Goal: Transaction & Acquisition: Purchase product/service

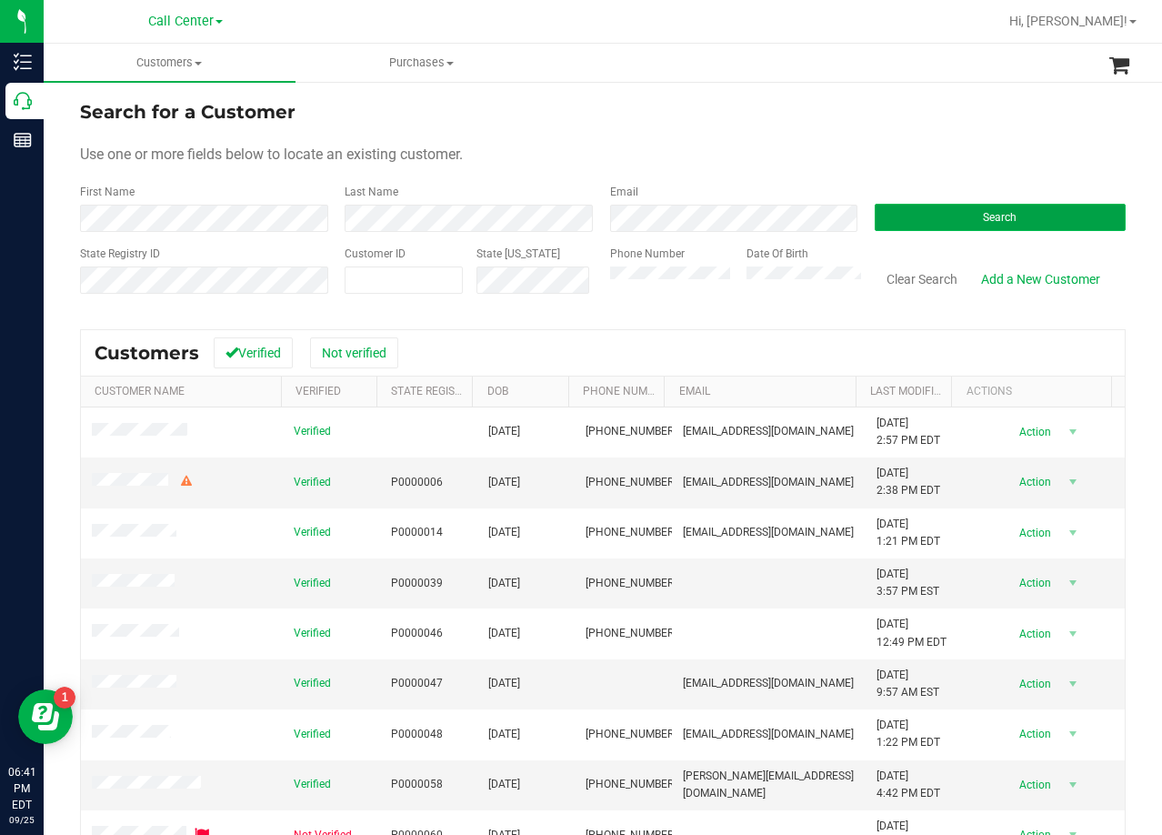
click at [915, 221] on button "Search" at bounding box center [1000, 217] width 251 height 27
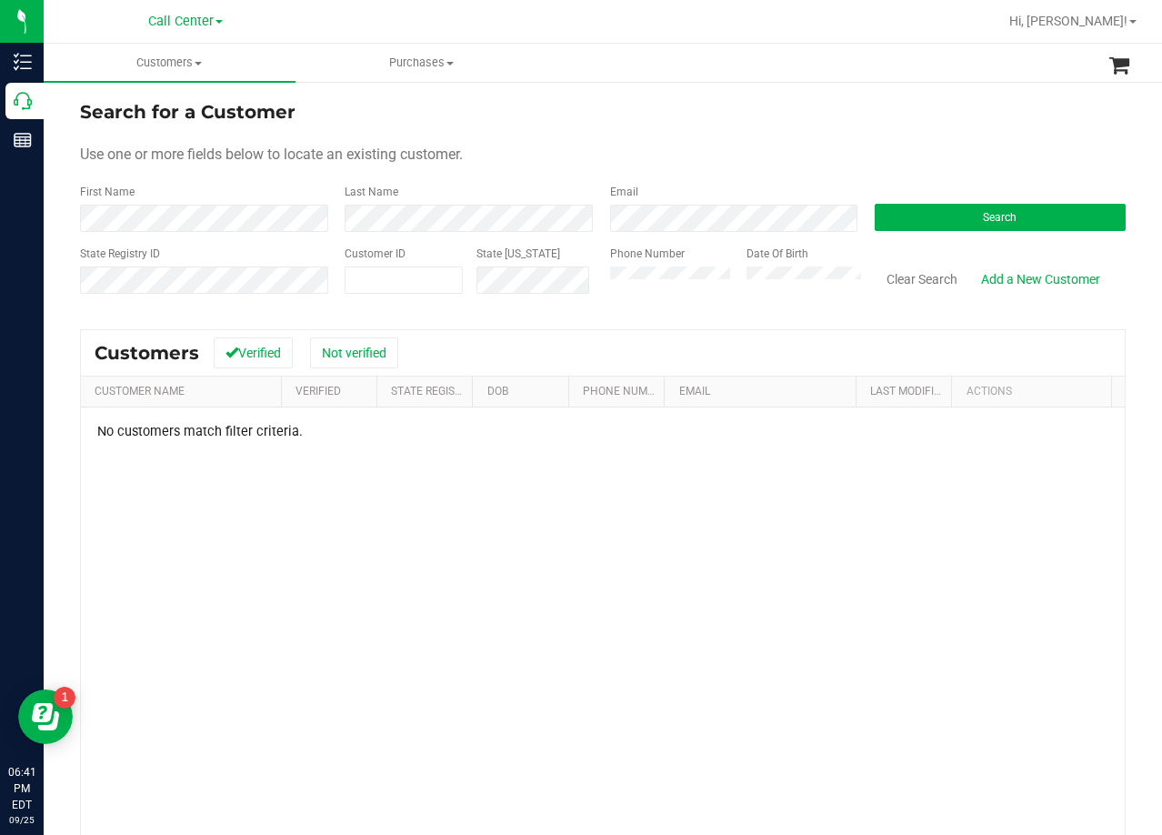
click at [751, 175] on form "Search for a Customer Use one or more fields below to locate an existing custom…" at bounding box center [602, 204] width 1045 height 212
drag, startPoint x: 820, startPoint y: 145, endPoint x: 741, endPoint y: 192, distance: 92.1
click at [820, 145] on div "Use one or more fields below to locate an existing customer." at bounding box center [602, 155] width 1045 height 22
click at [541, 141] on form "Search for a Customer Use one or more fields below to locate an existing custom…" at bounding box center [602, 204] width 1045 height 212
drag, startPoint x: 615, startPoint y: 138, endPoint x: 630, endPoint y: 140, distance: 14.7
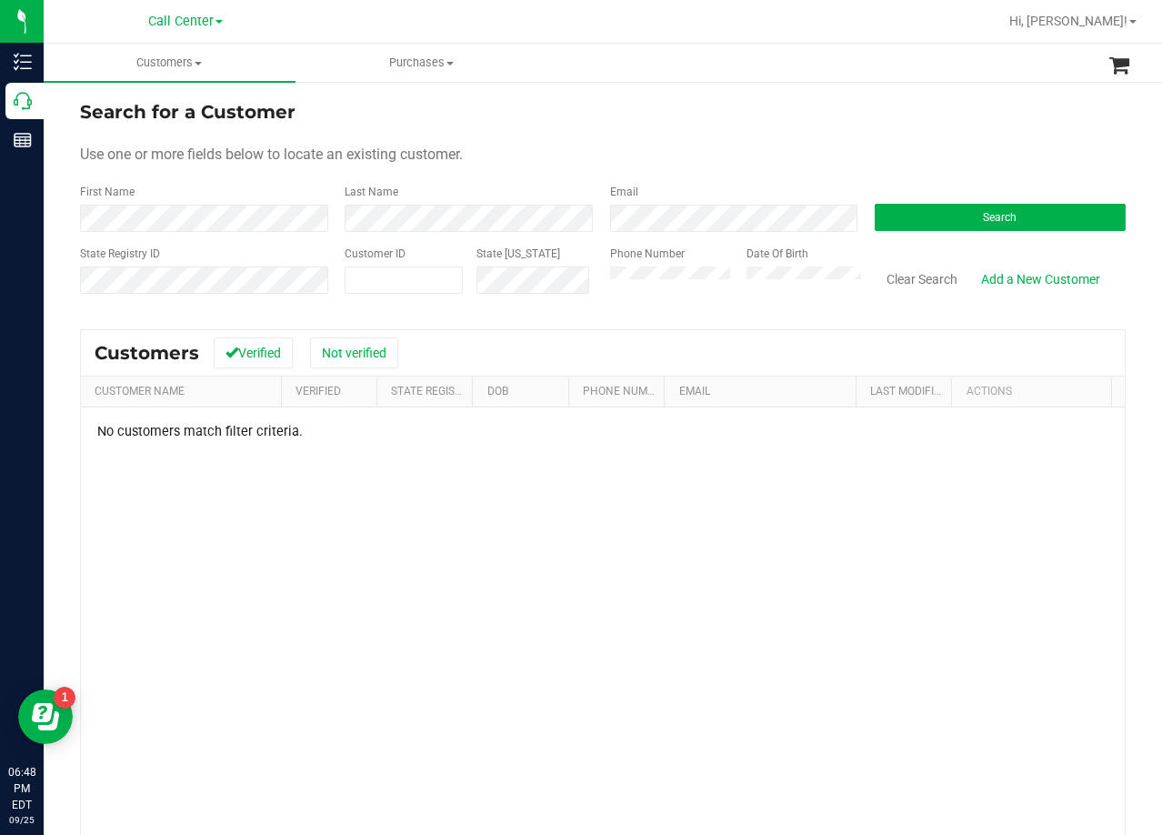
click at [616, 138] on form "Search for a Customer Use one or more fields below to locate an existing custom…" at bounding box center [602, 204] width 1045 height 212
click at [1012, 281] on link "Add a New Customer" at bounding box center [1040, 279] width 143 height 31
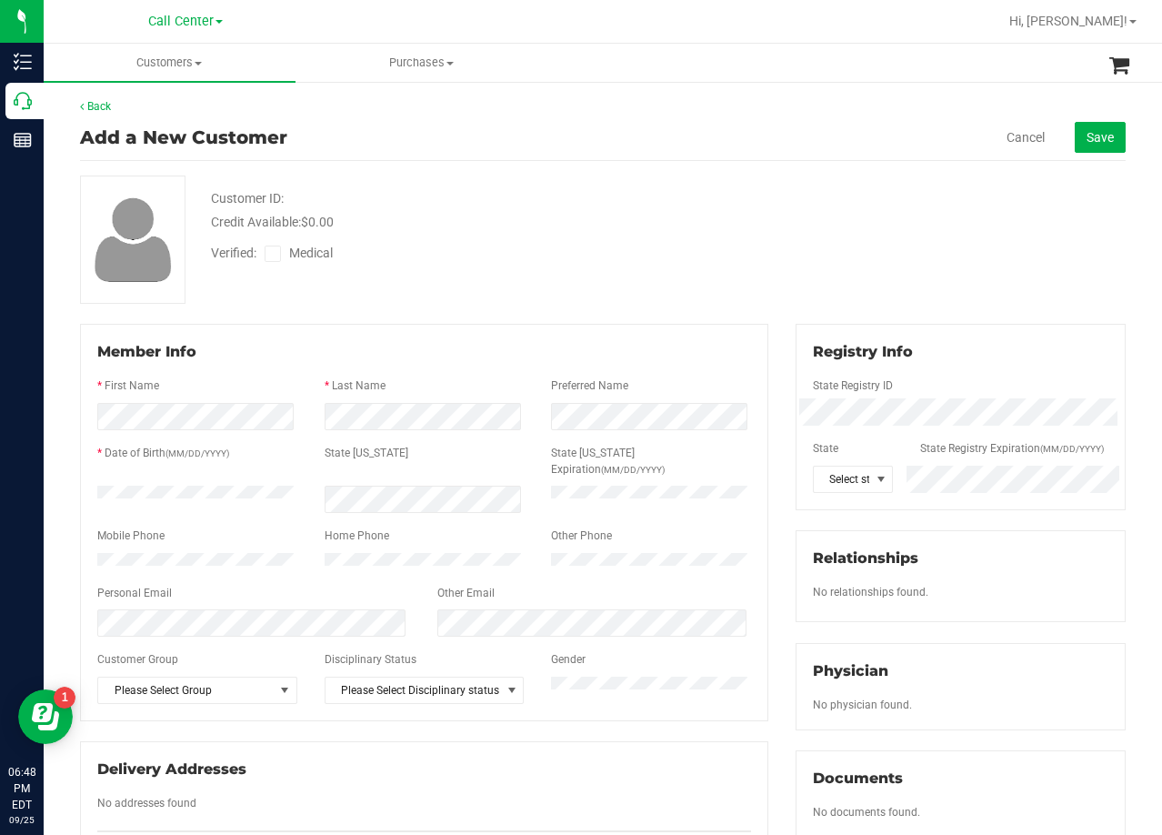
click at [829, 207] on div "Customer ID: Credit Available: $0.00 Verified: Medical" at bounding box center [602, 239] width 1073 height 128
click at [700, 267] on div "Verified: Medical" at bounding box center [465, 252] width 536 height 40
drag, startPoint x: 819, startPoint y: 190, endPoint x: 819, endPoint y: 201, distance: 10.9
click at [819, 193] on div "Customer ID: Credit Available: $0.00 Verified: Medical" at bounding box center [602, 239] width 1073 height 128
drag, startPoint x: 525, startPoint y: 243, endPoint x: 632, endPoint y: 290, distance: 117.2
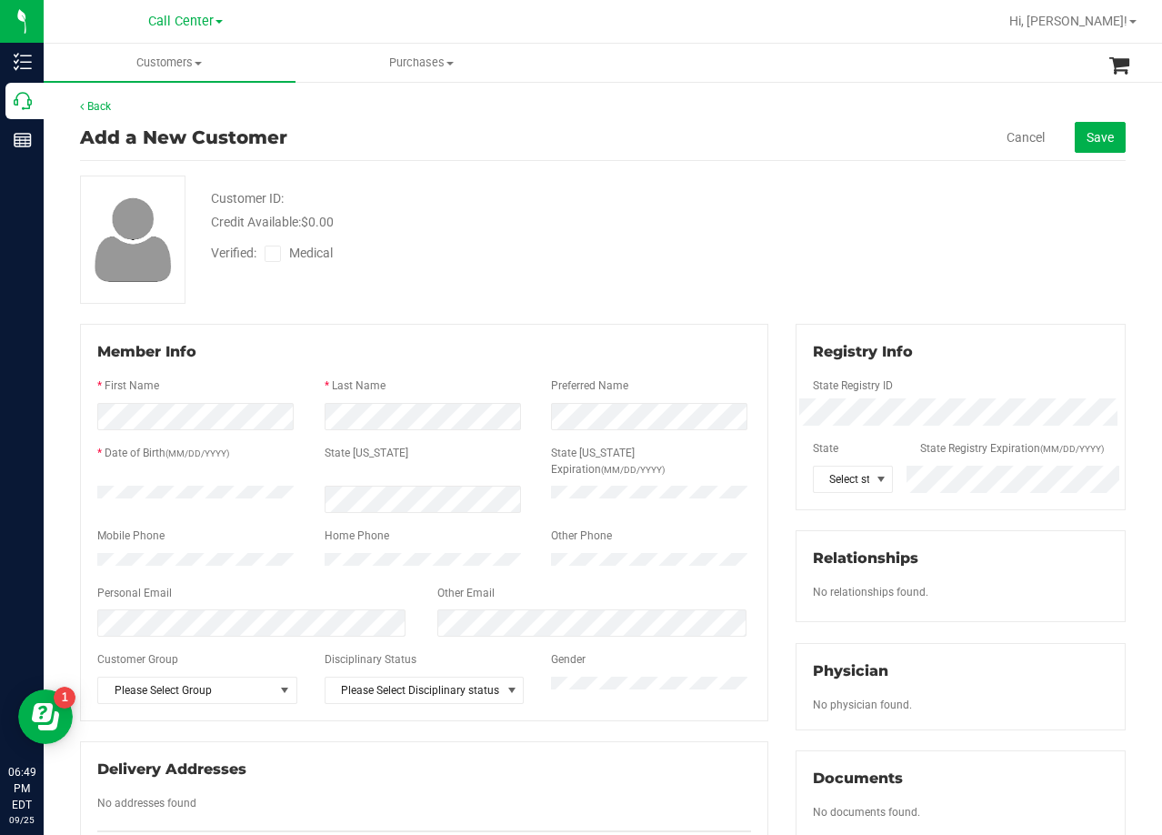
click at [525, 243] on div "Verified: Medical" at bounding box center [465, 252] width 536 height 40
click at [850, 428] on div at bounding box center [960, 432] width 295 height 15
click at [275, 254] on icon at bounding box center [273, 254] width 12 height 0
click at [0, 0] on input "Medical" at bounding box center [0, 0] width 0 height 0
drag, startPoint x: 455, startPoint y: 235, endPoint x: 599, endPoint y: 254, distance: 145.7
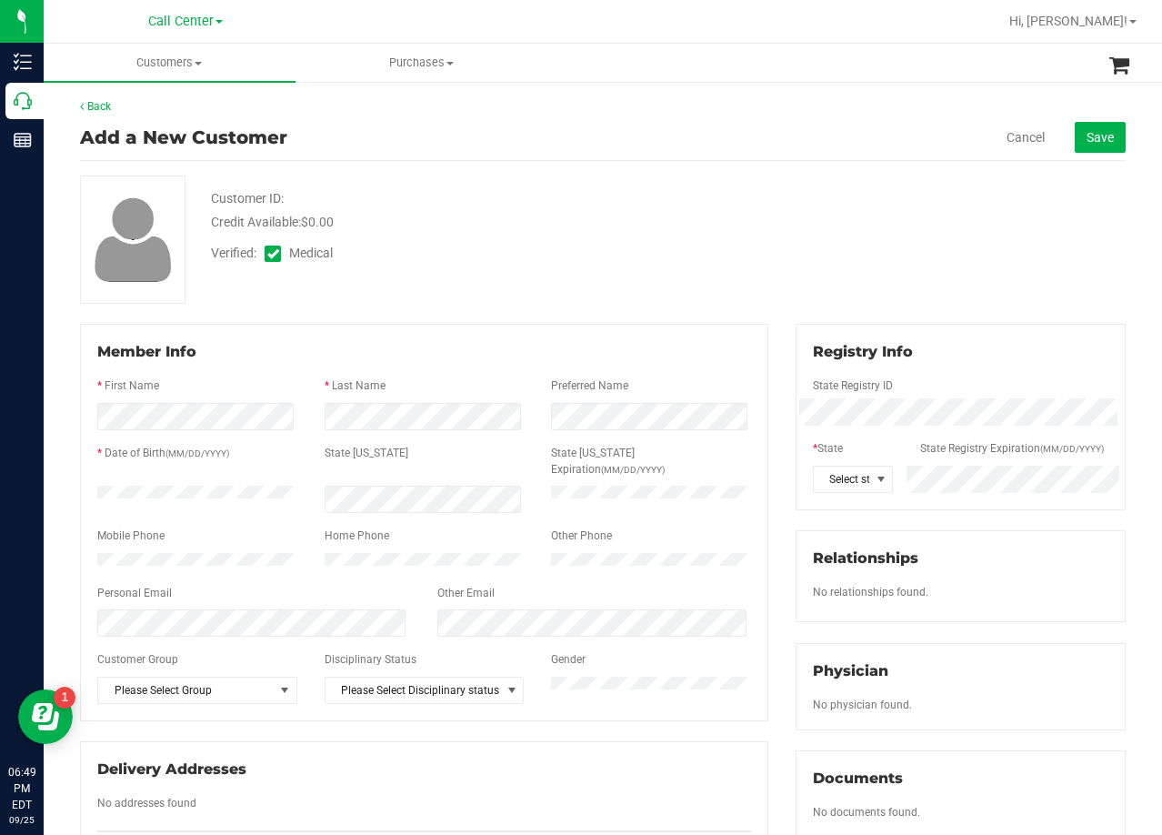
click at [460, 235] on div "Verified: Medical" at bounding box center [465, 252] width 536 height 40
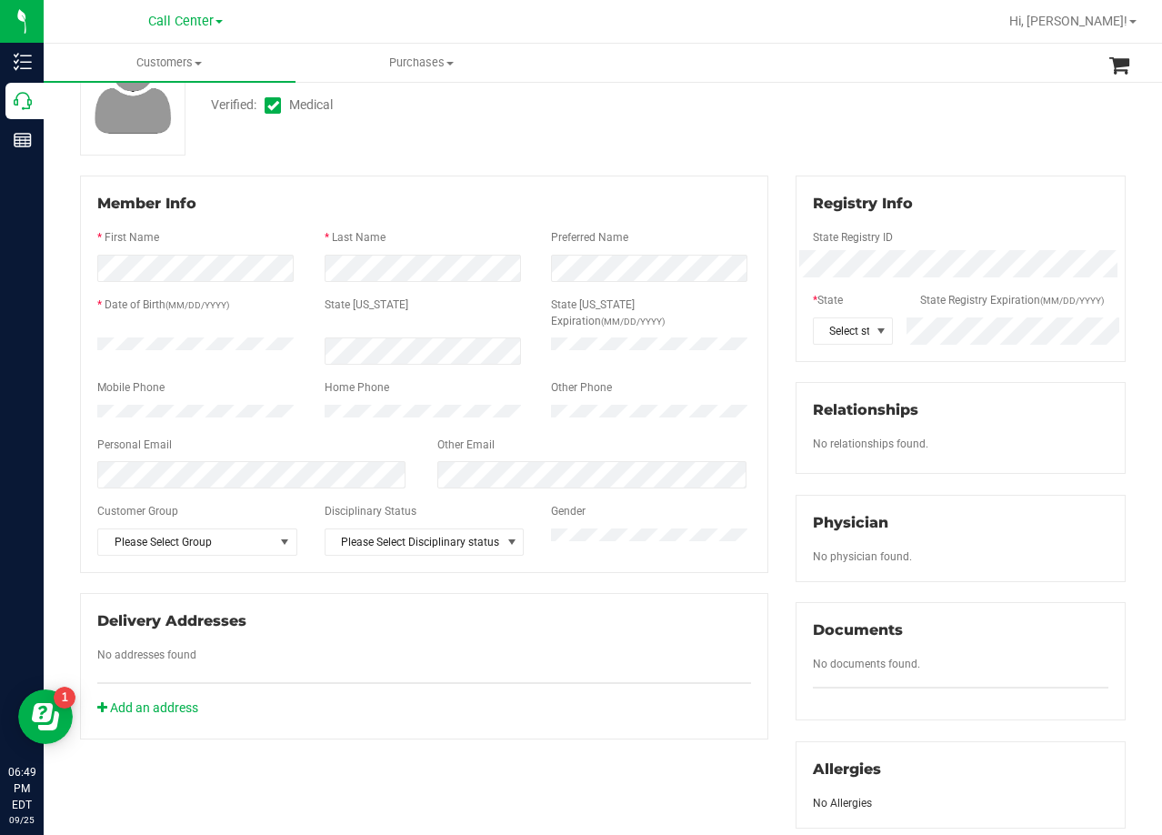
scroll to position [12, 0]
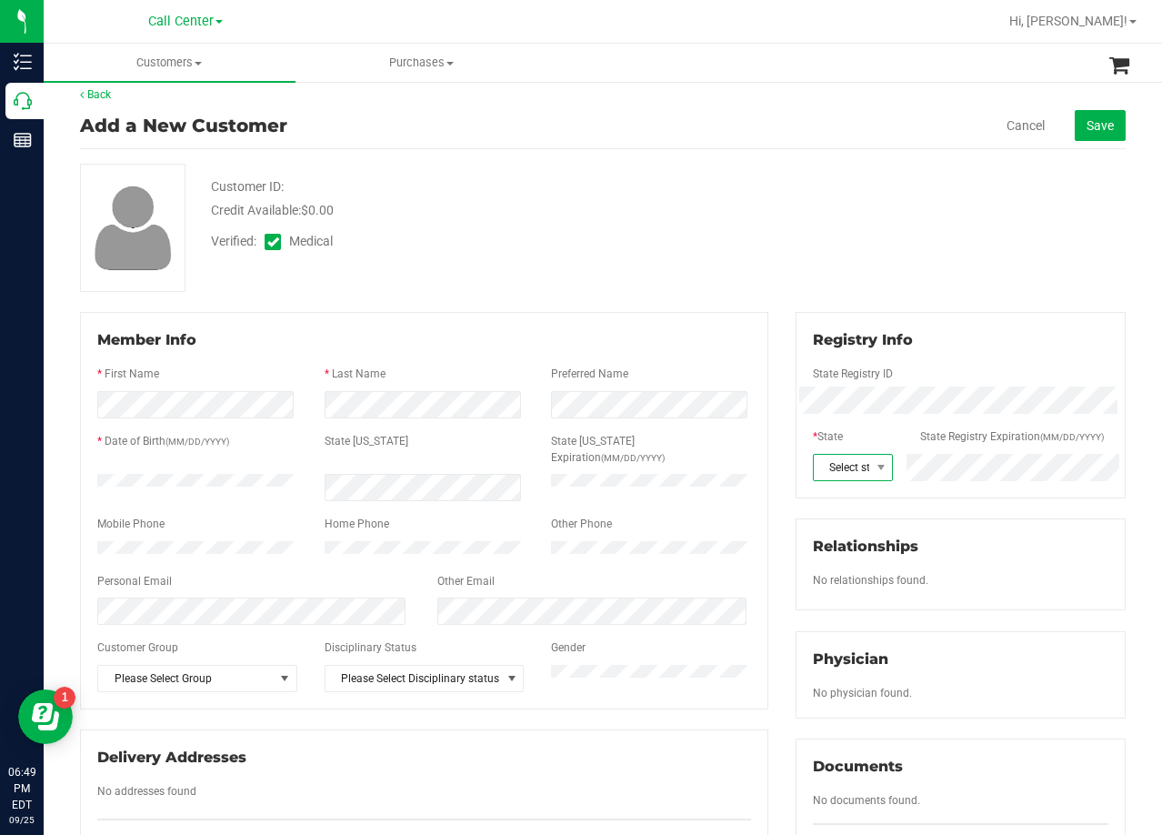
click at [840, 462] on span "Select state" at bounding box center [841, 467] width 55 height 25
click at [840, 463] on span "Select state" at bounding box center [841, 467] width 55 height 25
click at [797, 267] on div "Customer ID: Credit Available: $0.00 Verified: Medical" at bounding box center [602, 228] width 1073 height 128
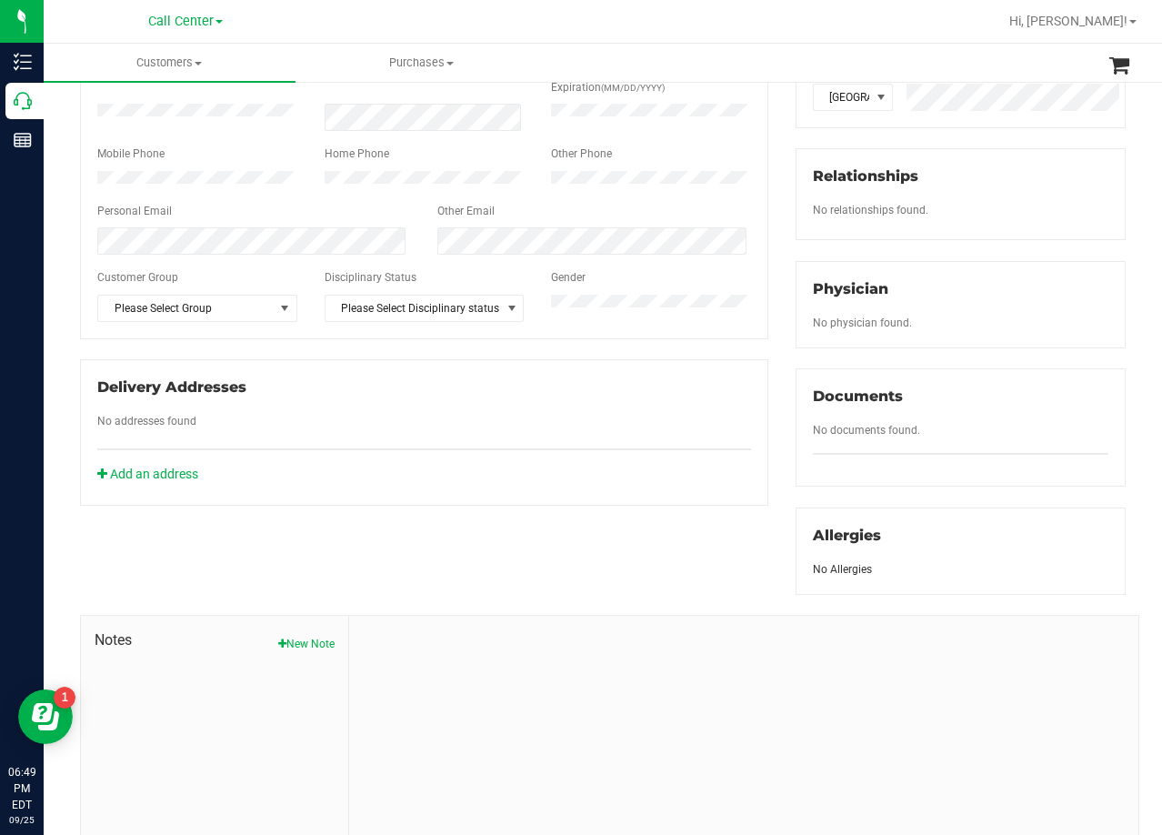
scroll to position [466, 0]
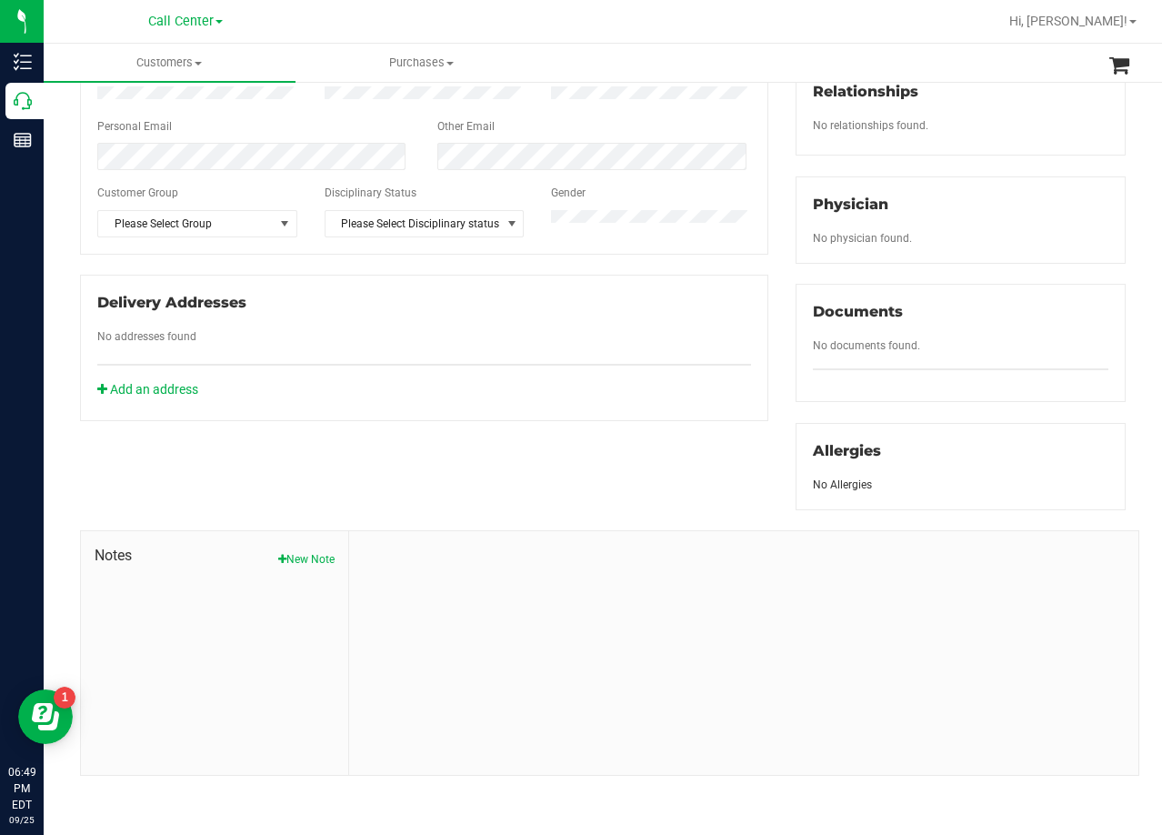
click at [305, 570] on div "Notes New Note" at bounding box center [215, 653] width 268 height 244
click at [303, 565] on button "New Note" at bounding box center [306, 559] width 56 height 16
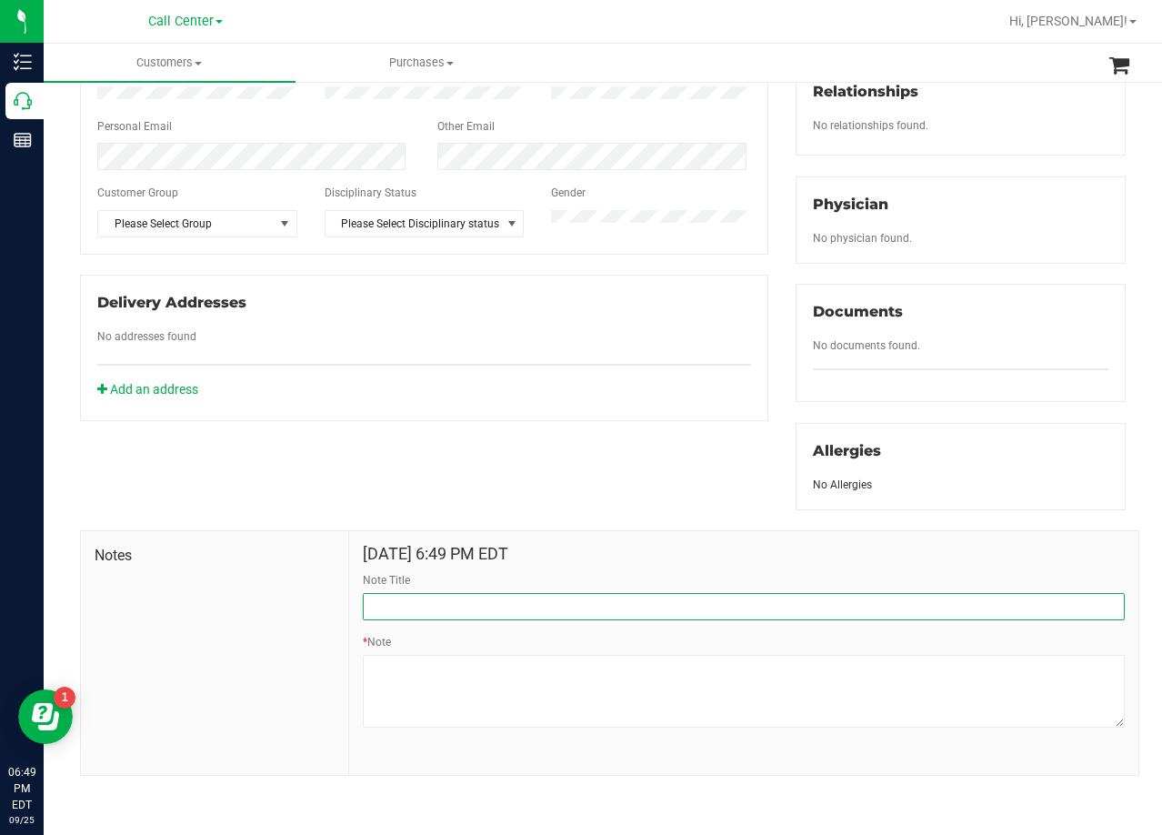
drag, startPoint x: 402, startPoint y: 608, endPoint x: 441, endPoint y: 625, distance: 42.4
click at [403, 608] on input "Note Title" at bounding box center [744, 606] width 762 height 27
type input "[PERSON_NAME]"
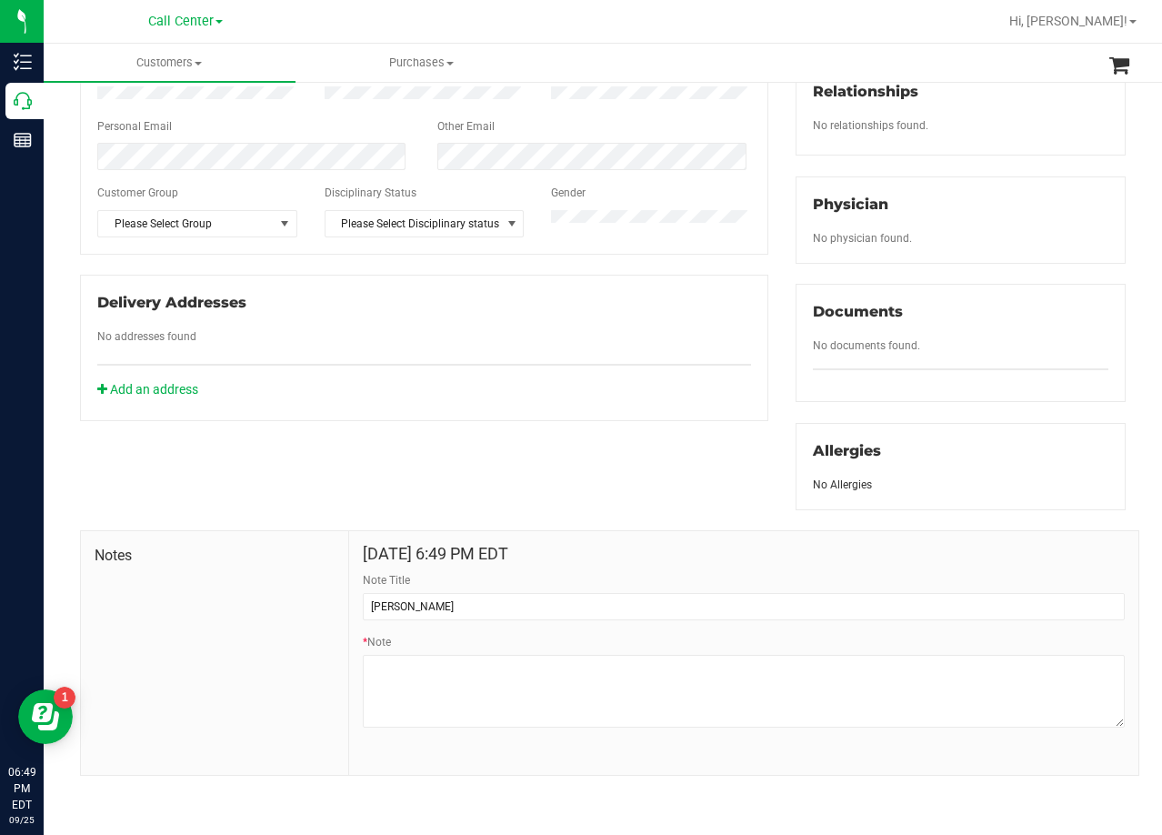
click at [520, 457] on div "Member Info * First Name * Last Name Preferred Name * Date of Birth (MM/DD/YYYY…" at bounding box center [602, 316] width 1073 height 918
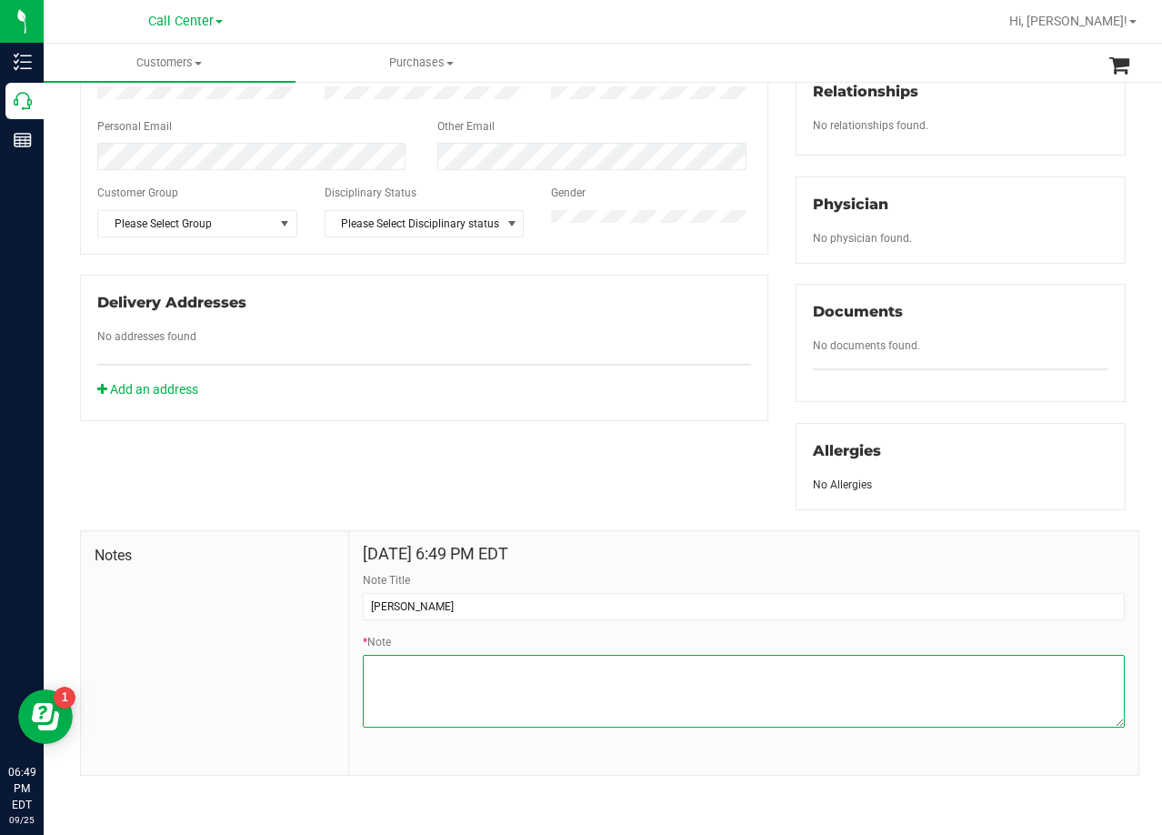
click at [667, 694] on textarea "* Note" at bounding box center [744, 691] width 762 height 73
paste textarea "Patient Name: [PERSON_NAME] Address: [STREET_ADDRESS][PERSON_NAME] Phone Number…"
type textarea "Patient Name: [PERSON_NAME] Address: [STREET_ADDRESS][PERSON_NAME] Phone Number…"
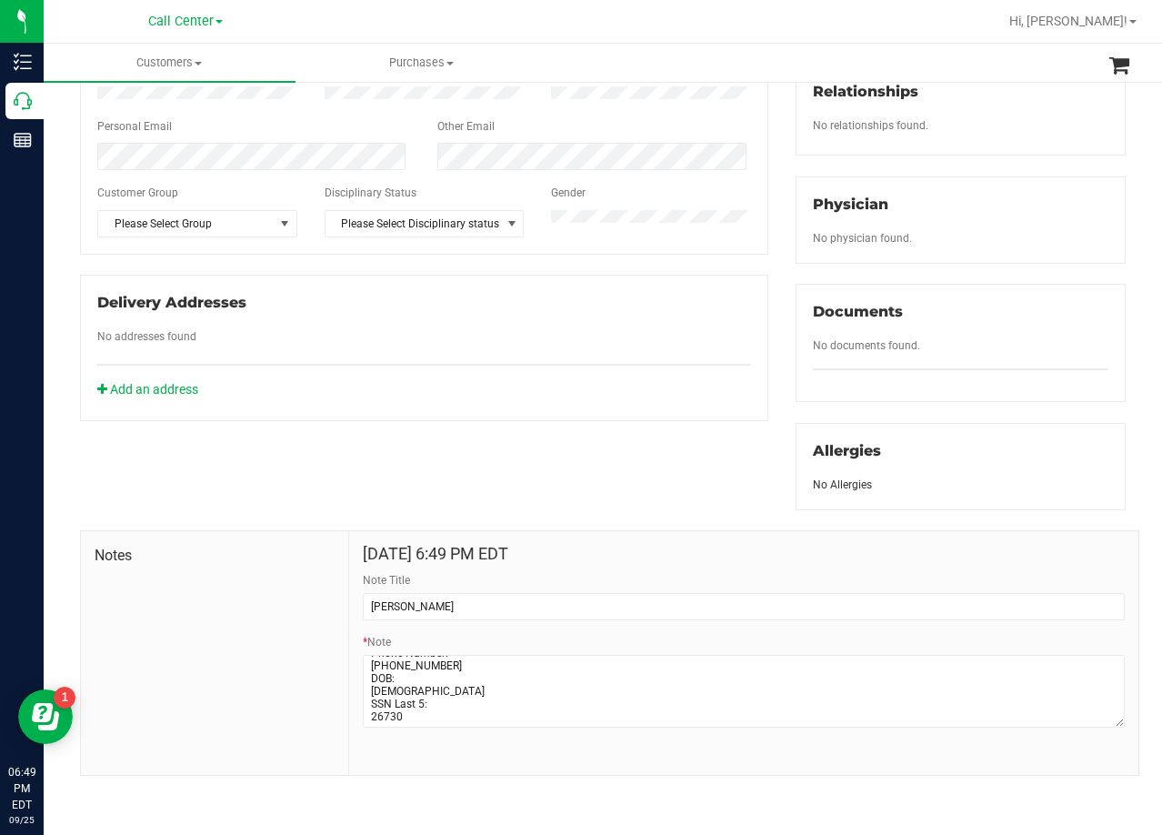
drag, startPoint x: 747, startPoint y: 375, endPoint x: 752, endPoint y: 385, distance: 10.2
click at [746, 380] on div "Add an address" at bounding box center [424, 389] width 681 height 19
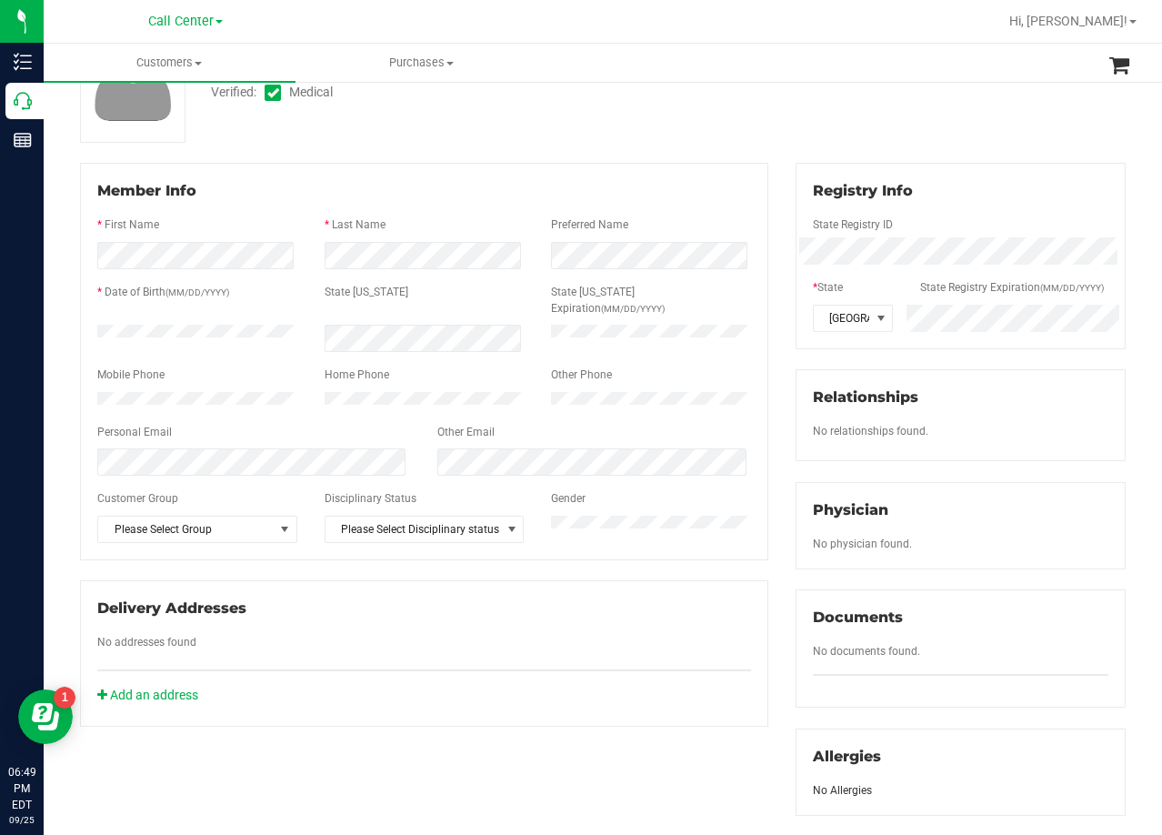
scroll to position [0, 0]
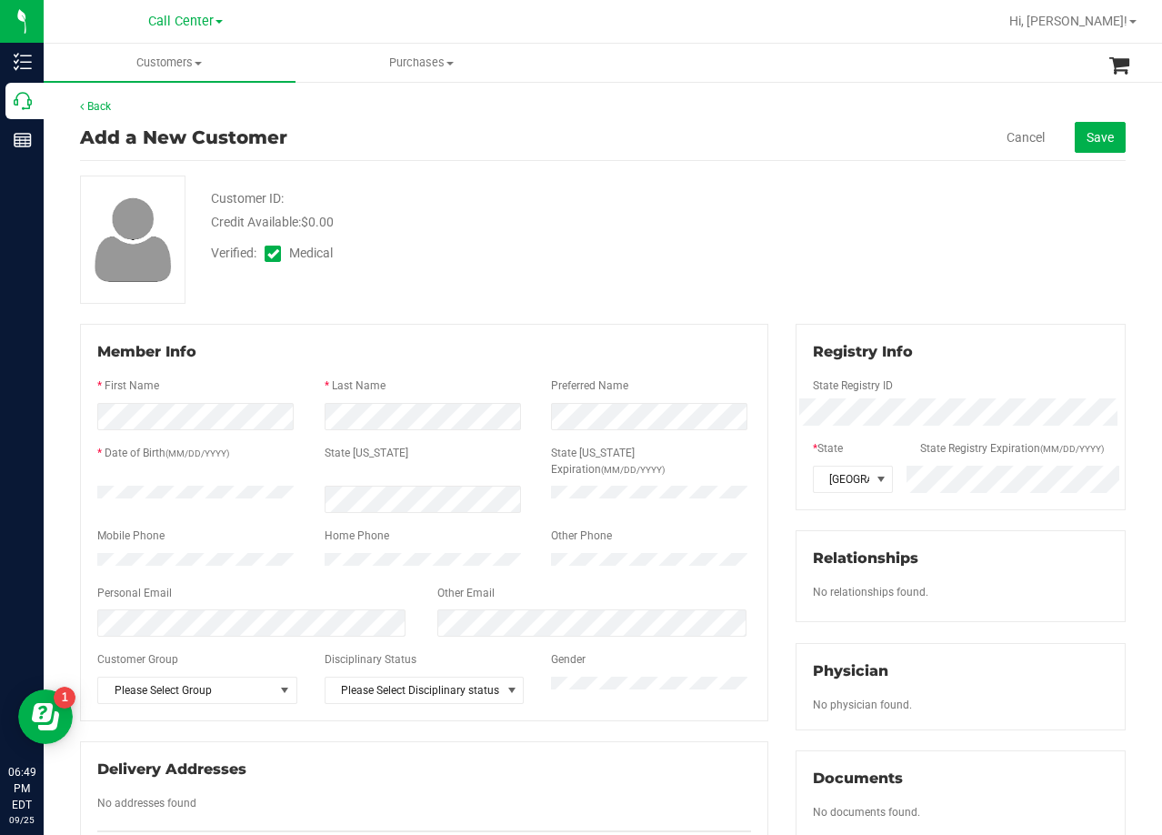
click at [777, 260] on div "Customer ID: Credit Available: $0.00 Verified: Medical" at bounding box center [602, 239] width 1073 height 128
drag, startPoint x: 961, startPoint y: 210, endPoint x: 1020, endPoint y: 178, distance: 67.1
click at [978, 203] on div "Customer ID: Credit Available: $0.00 Verified: Medical" at bounding box center [602, 239] width 1073 height 128
click at [1075, 123] on button "Save" at bounding box center [1100, 137] width 51 height 31
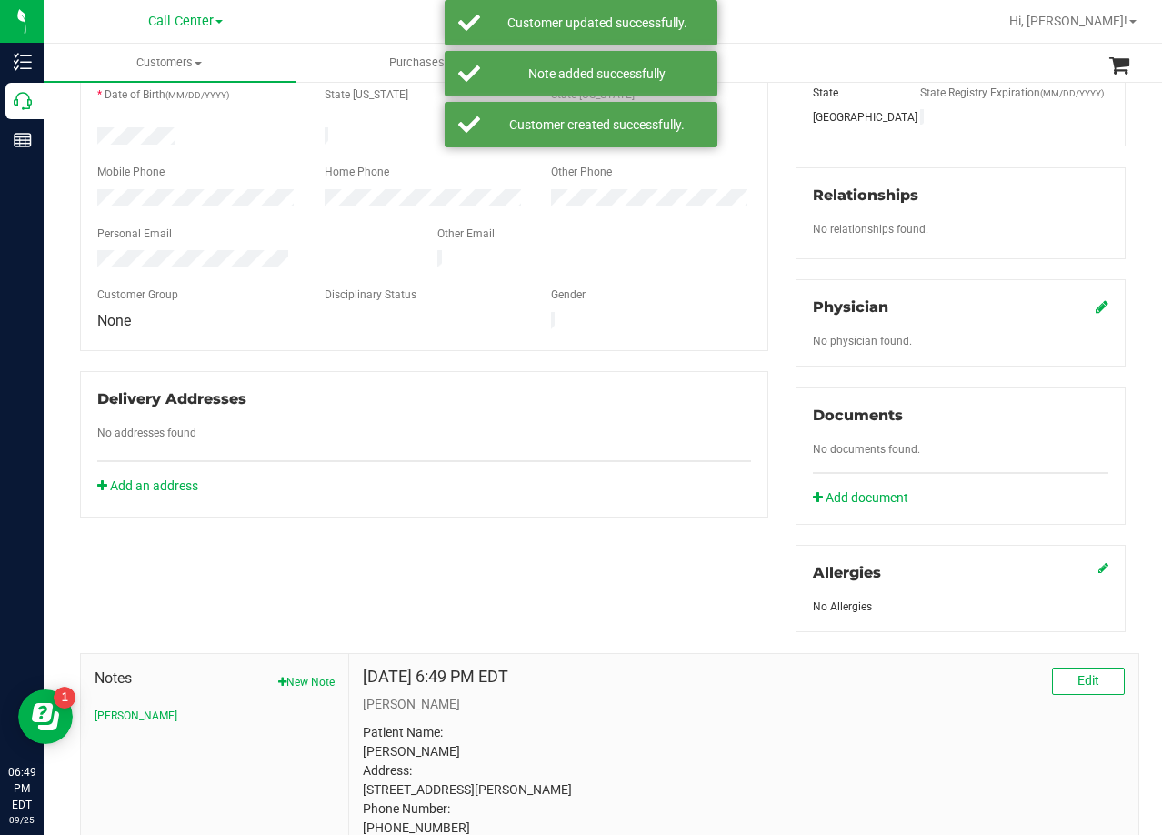
scroll to position [345, 0]
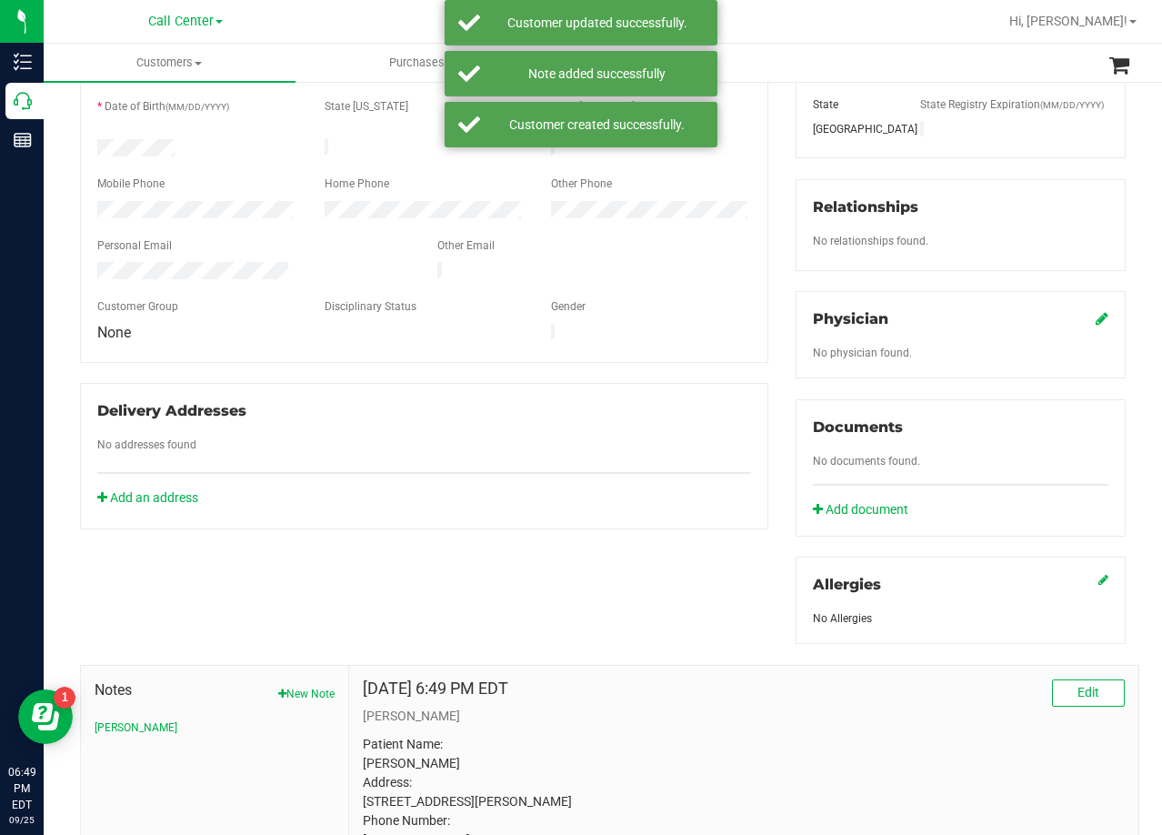
click at [1095, 317] on icon at bounding box center [1101, 318] width 13 height 15
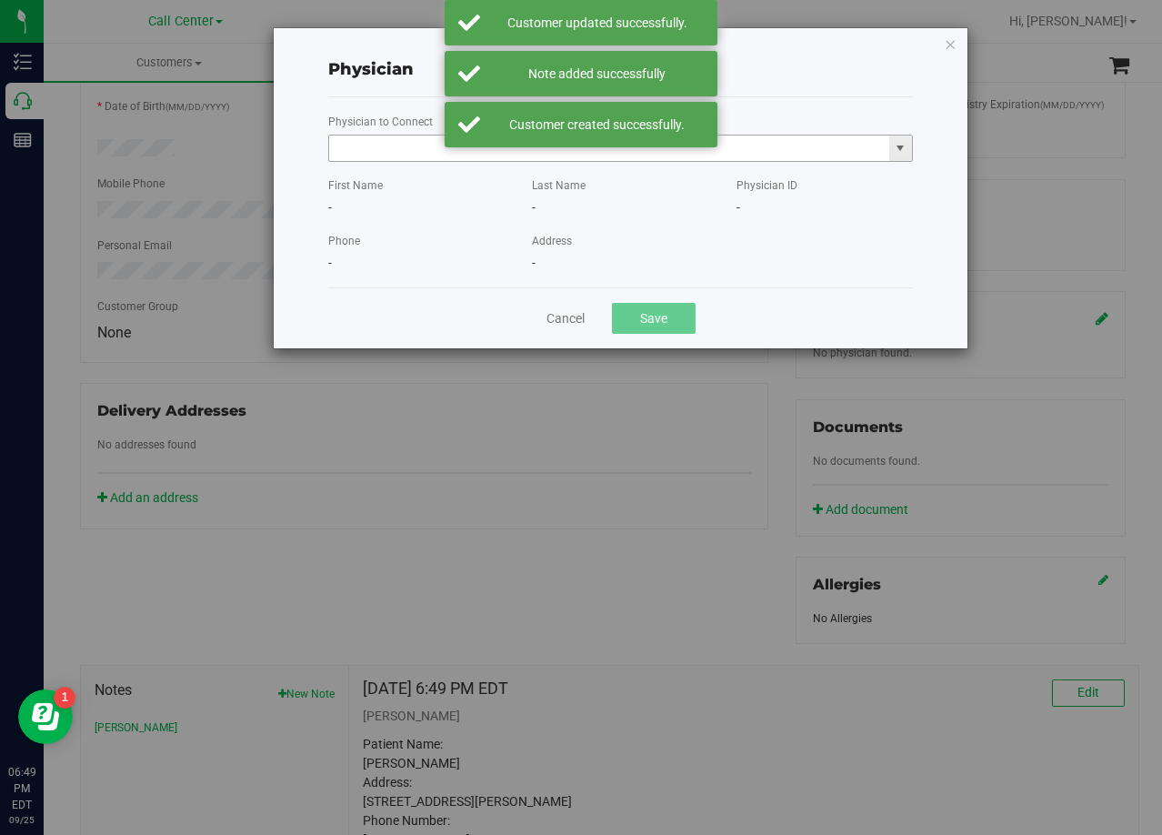
click at [365, 141] on input "text" at bounding box center [609, 147] width 560 height 25
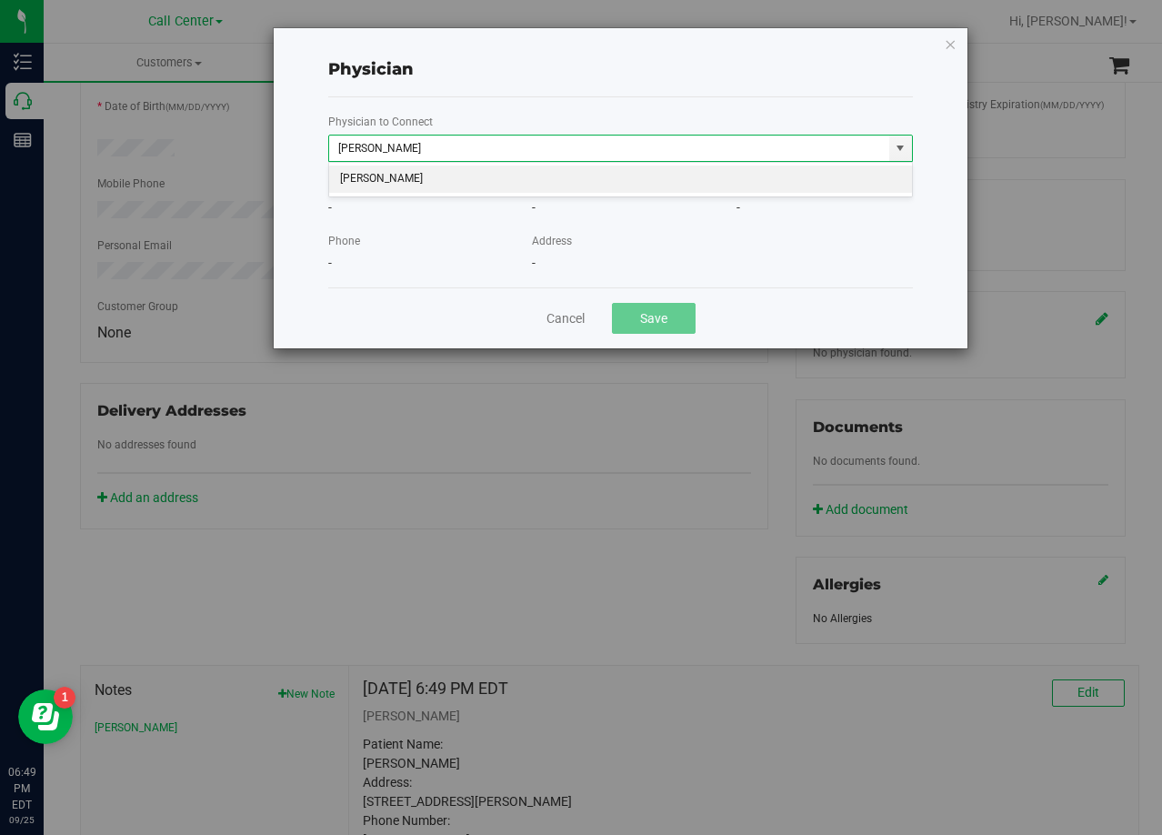
click at [442, 175] on li "[PERSON_NAME]" at bounding box center [620, 178] width 583 height 27
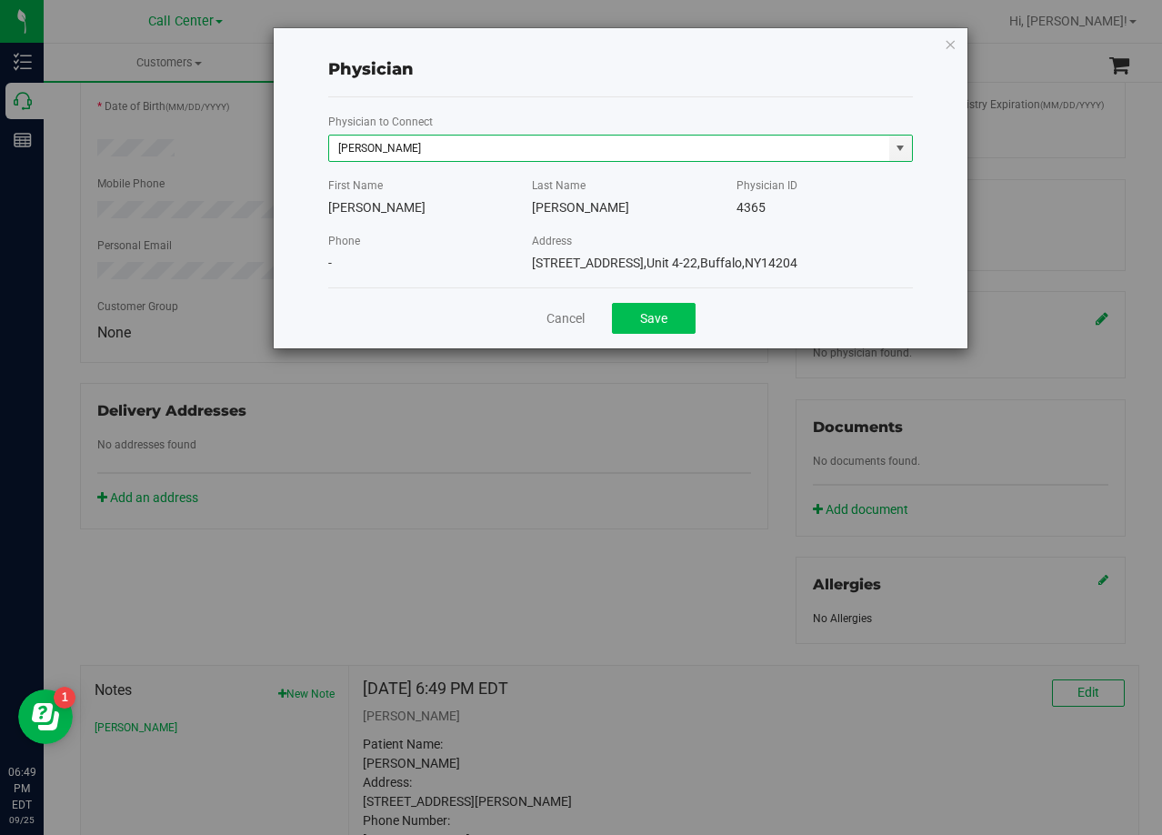
type input "[PERSON_NAME]"
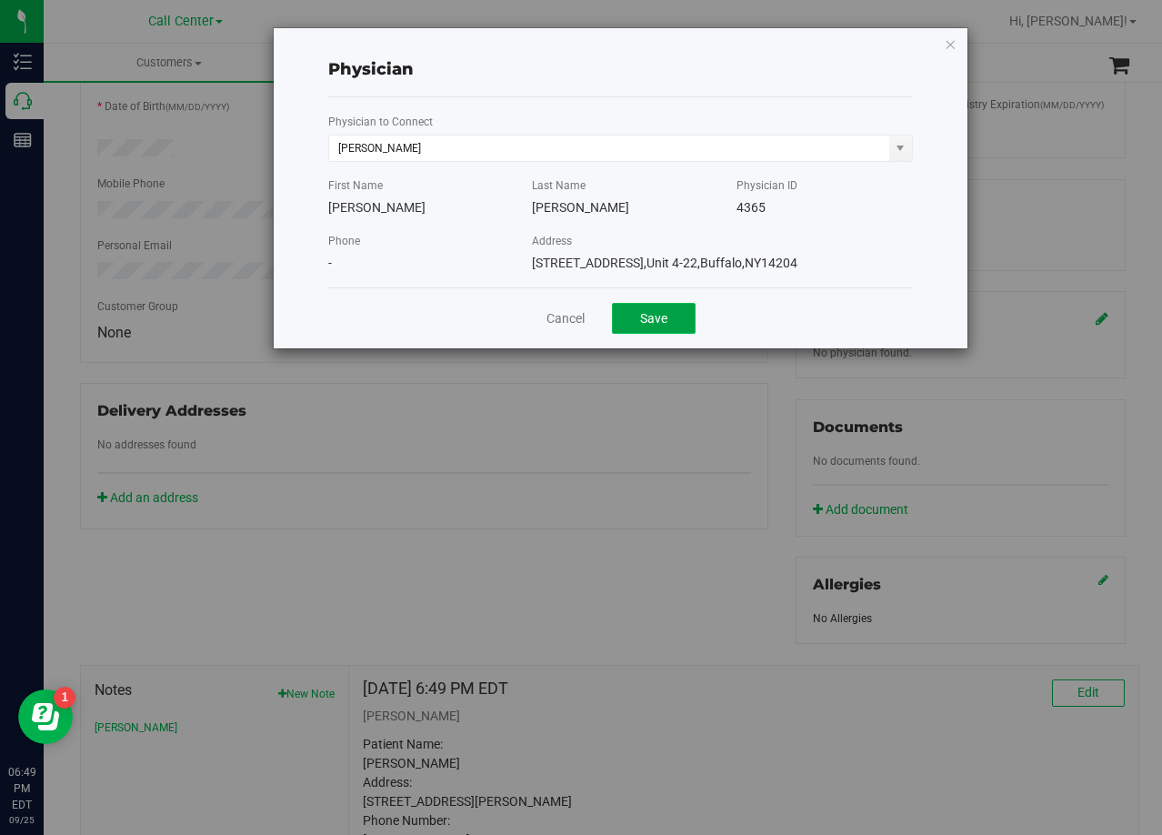
drag, startPoint x: 632, startPoint y: 308, endPoint x: 653, endPoint y: 319, distance: 23.6
click at [639, 315] on button "Save" at bounding box center [654, 318] width 84 height 31
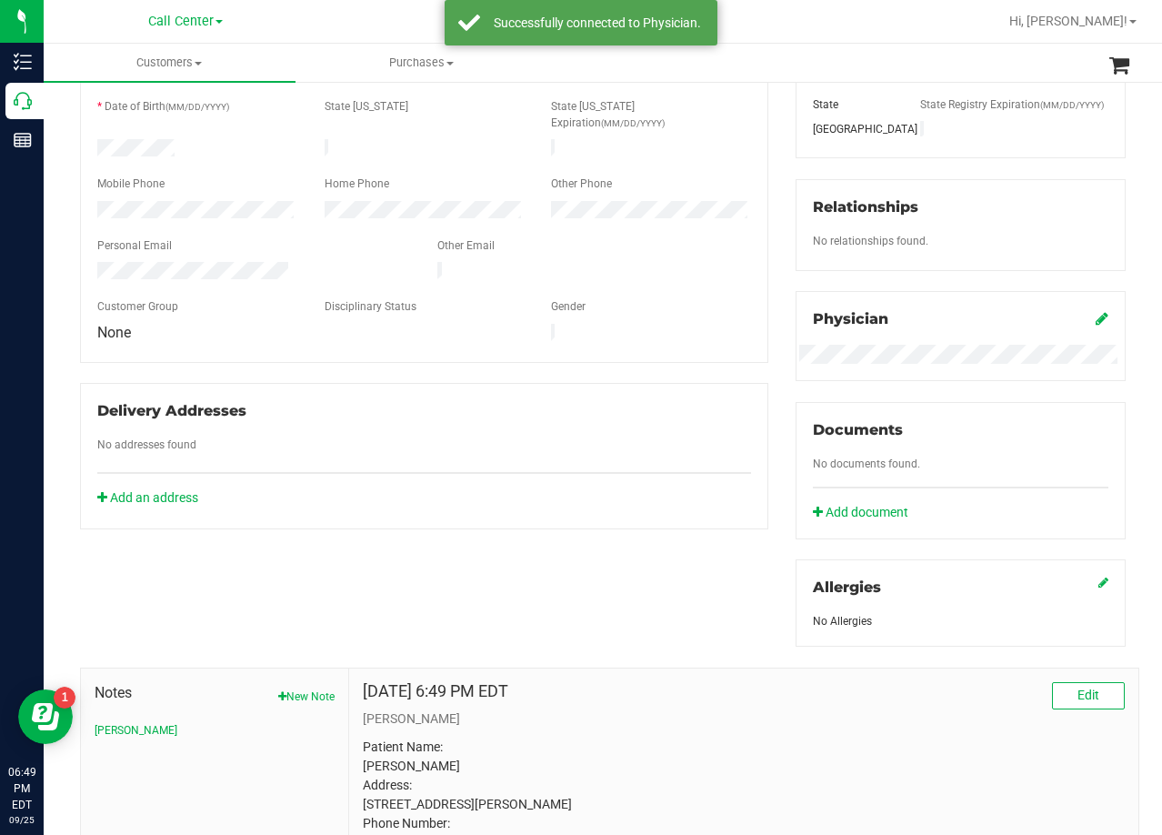
click at [767, 355] on div "Member Info * First Name * Last Name Preferred Name * Date of Birth (MM/DD/YYYY…" at bounding box center [423, 256] width 715 height 546
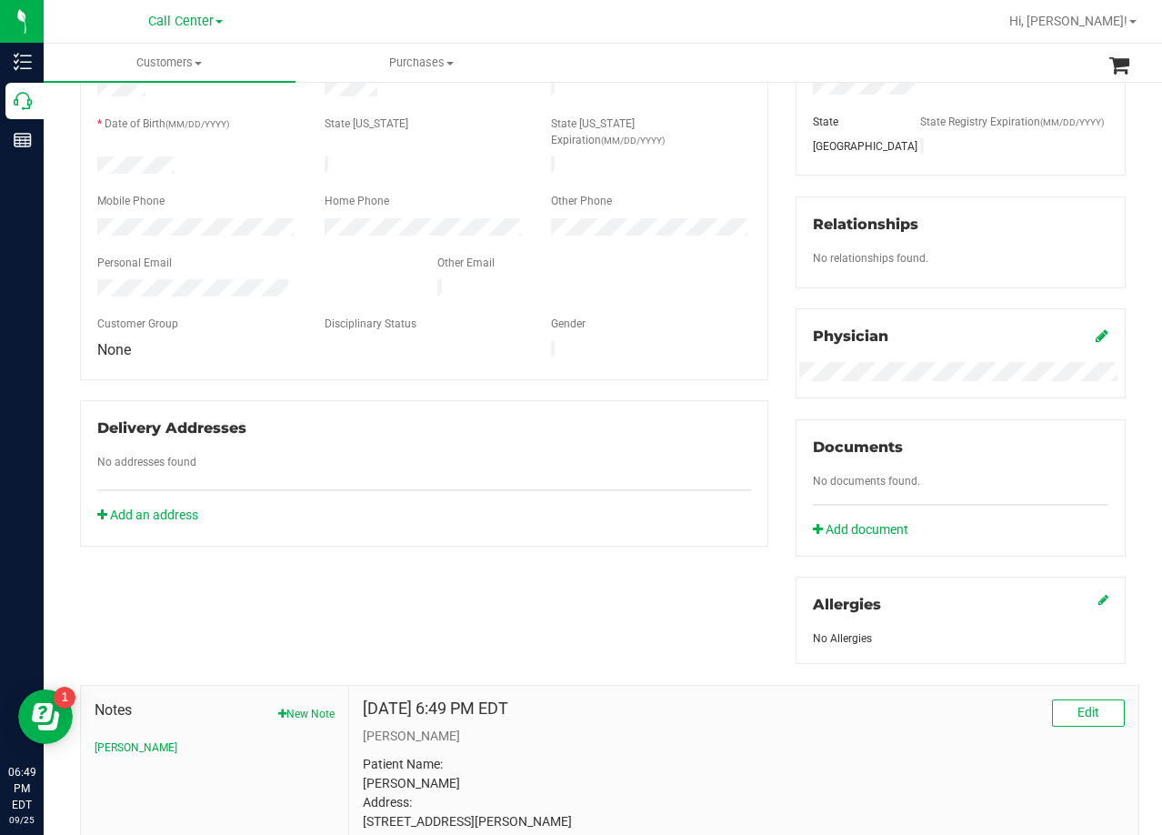
scroll to position [0, 0]
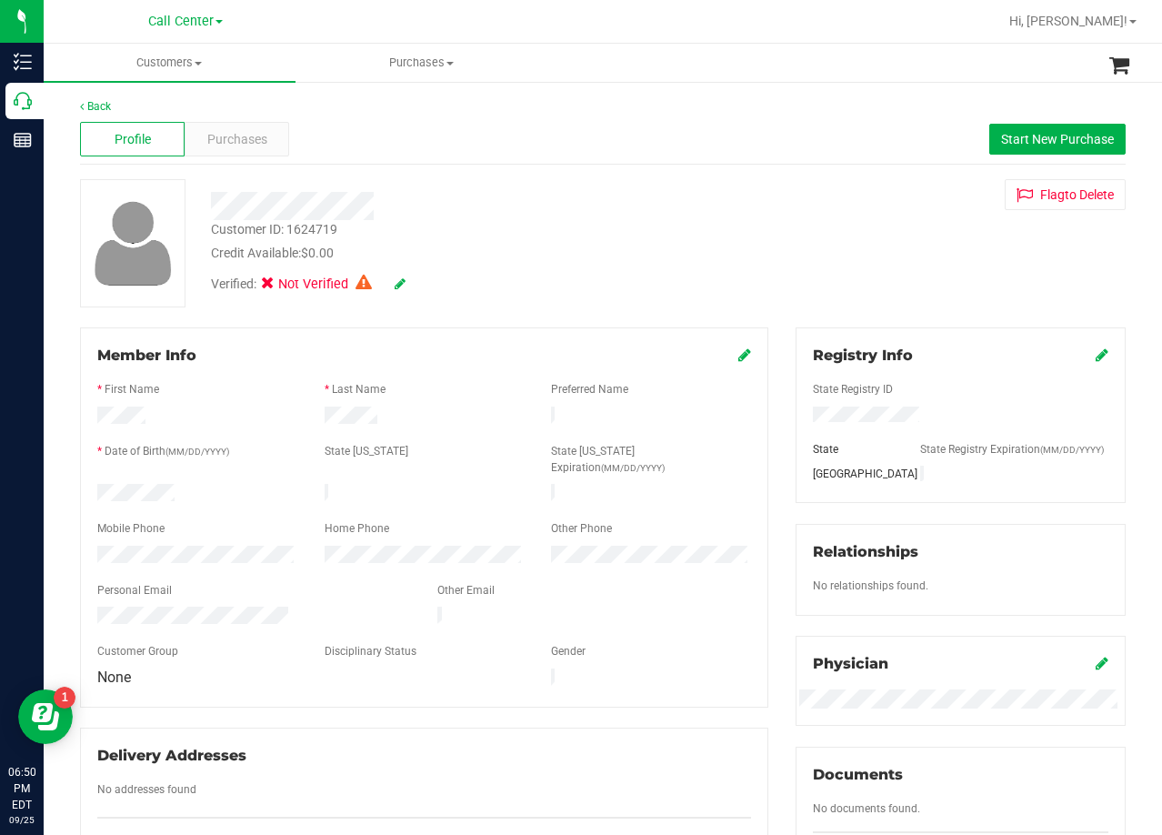
click at [406, 283] on div "Verified: Not Verified" at bounding box center [465, 283] width 536 height 40
click at [402, 285] on icon at bounding box center [400, 283] width 11 height 13
click at [401, 282] on icon at bounding box center [399, 284] width 15 height 13
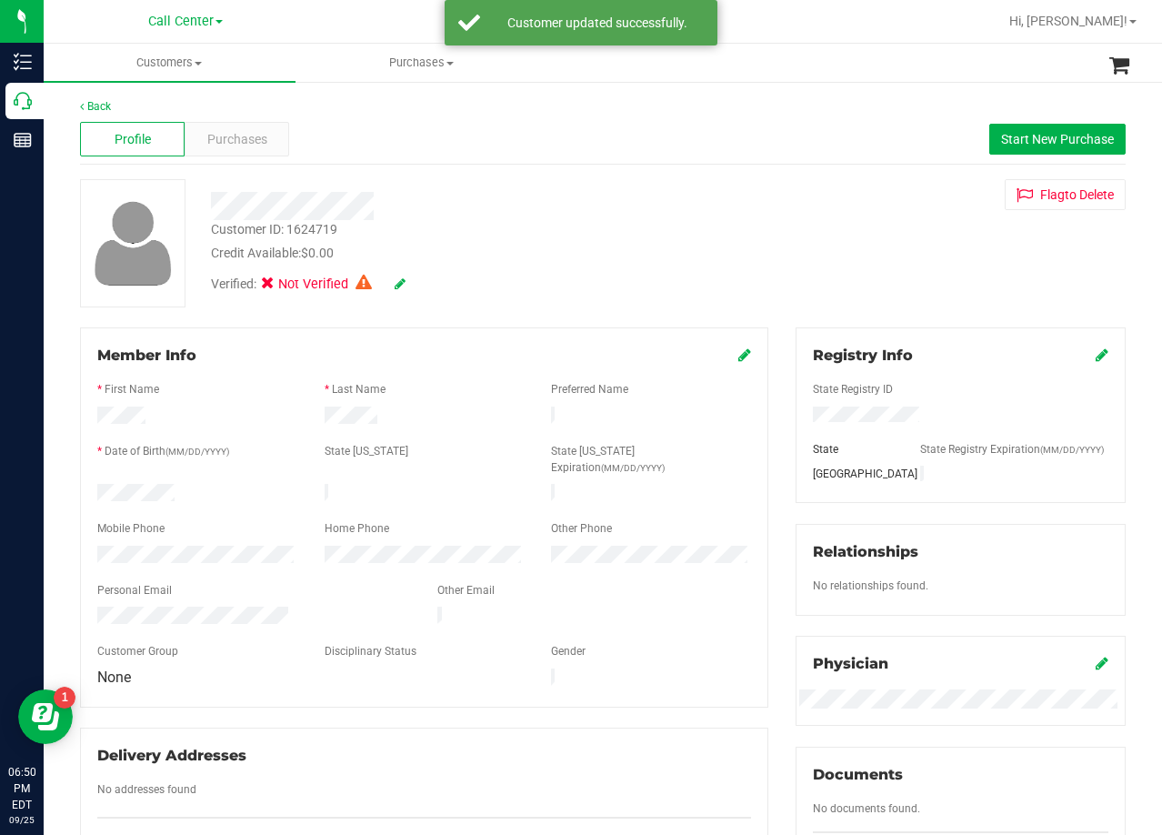
click at [726, 237] on div "Customer ID: 1624719 Credit Available: $0.00" at bounding box center [465, 241] width 536 height 43
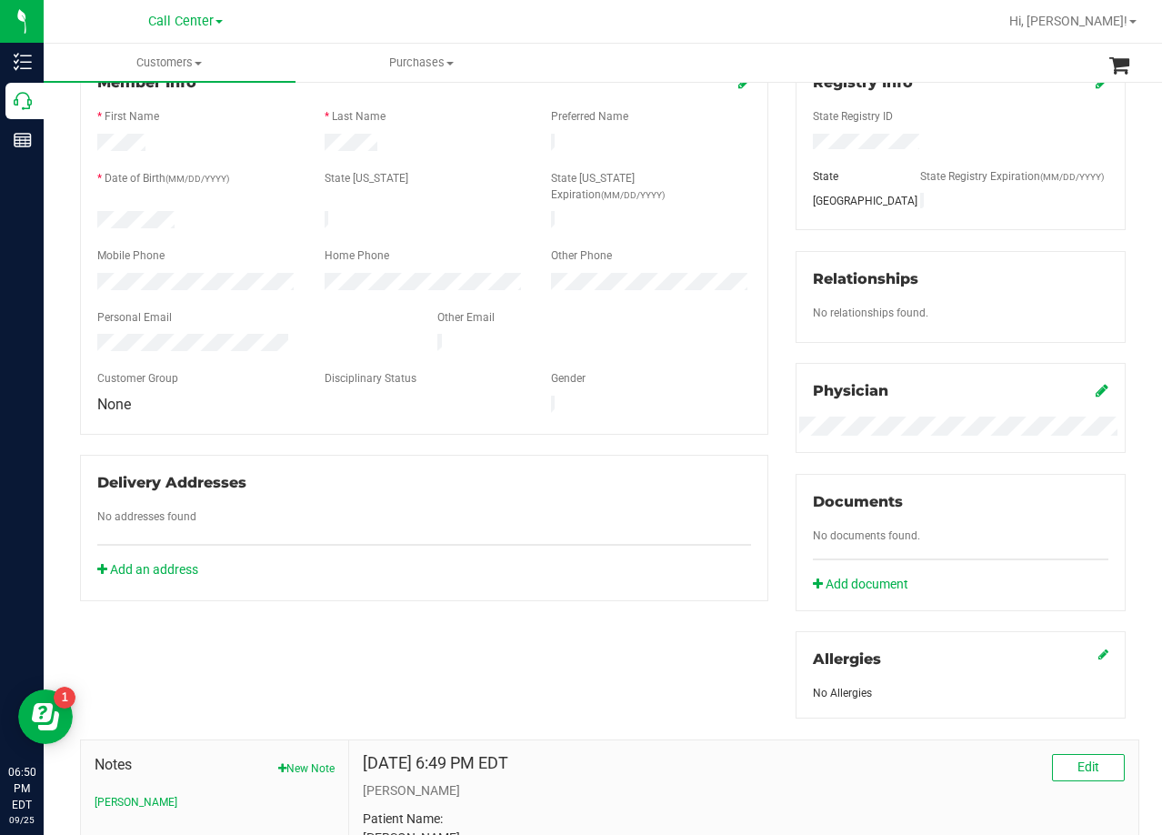
click at [767, 272] on div "Member Info * First Name * Last Name Preferred Name * Date of Birth (MM/DD/YYYY…" at bounding box center [423, 328] width 715 height 546
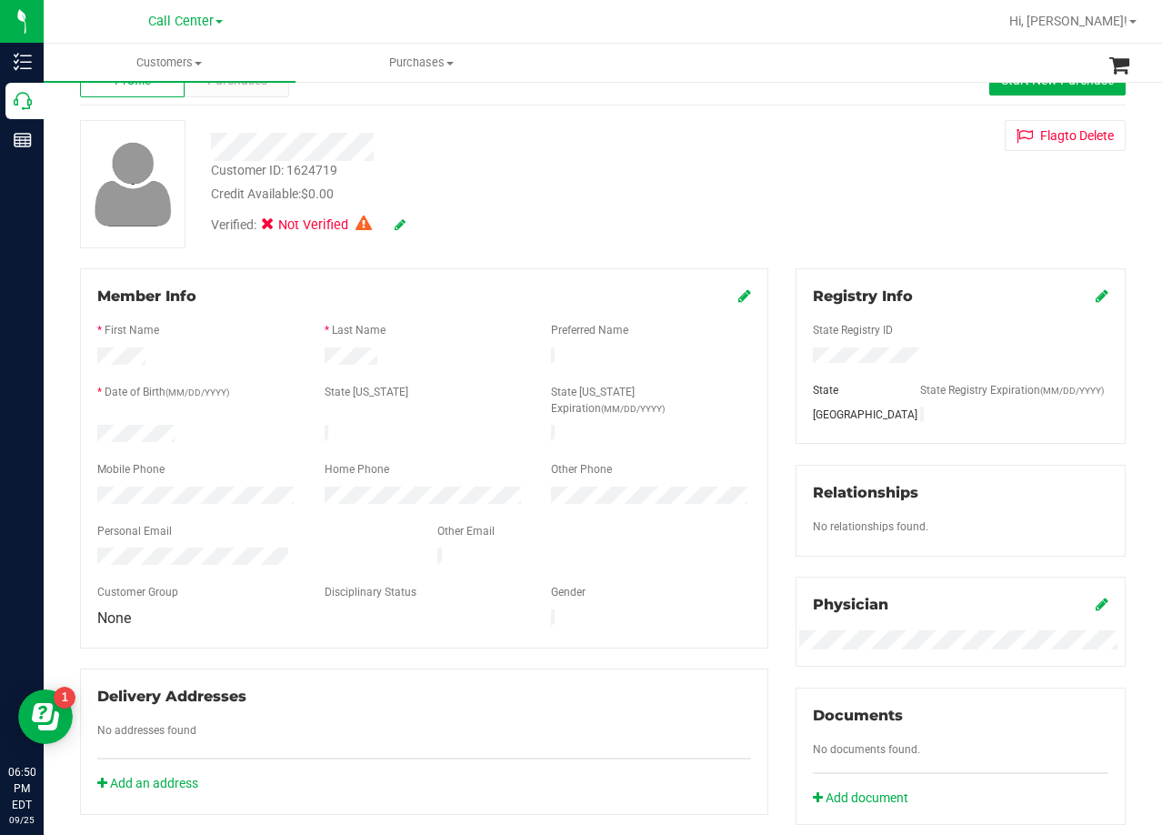
scroll to position [91, 0]
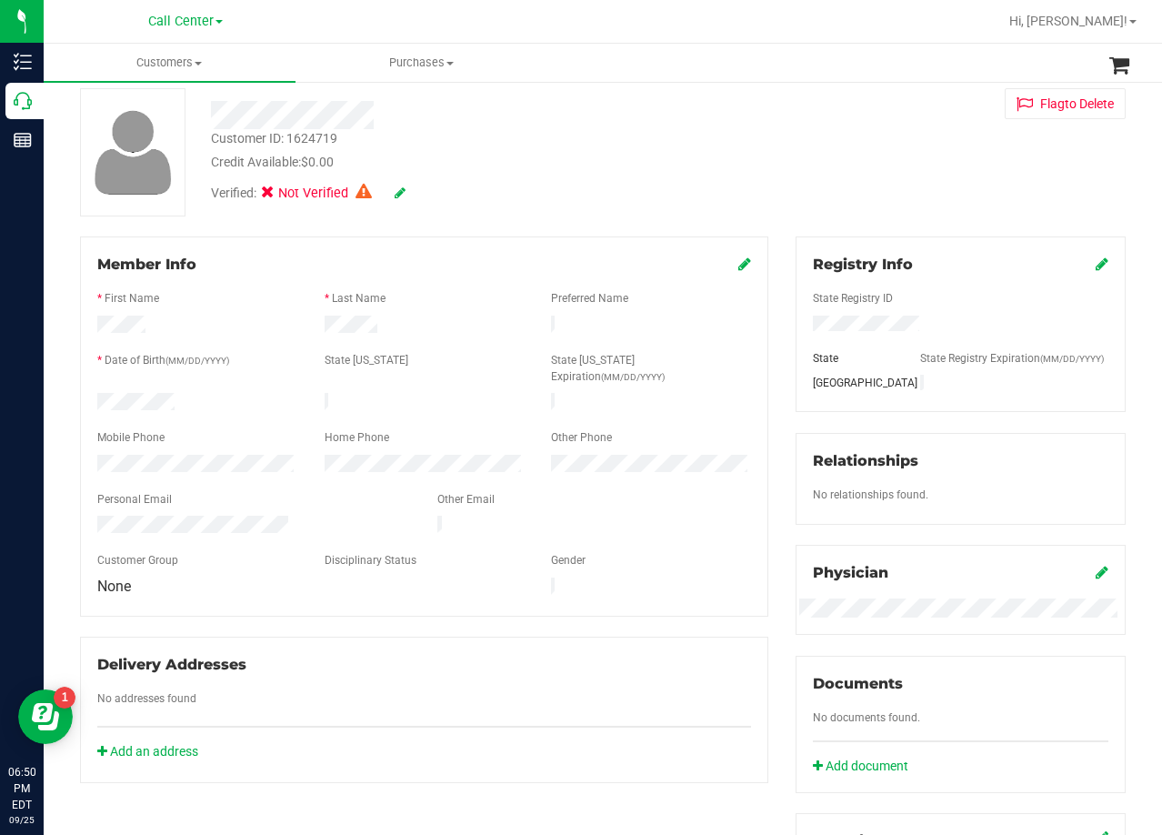
click at [748, 148] on div "Customer ID: 1624719 Credit Available: $0.00 Verified: Not Verified Flag to [GE…" at bounding box center [602, 152] width 1073 height 128
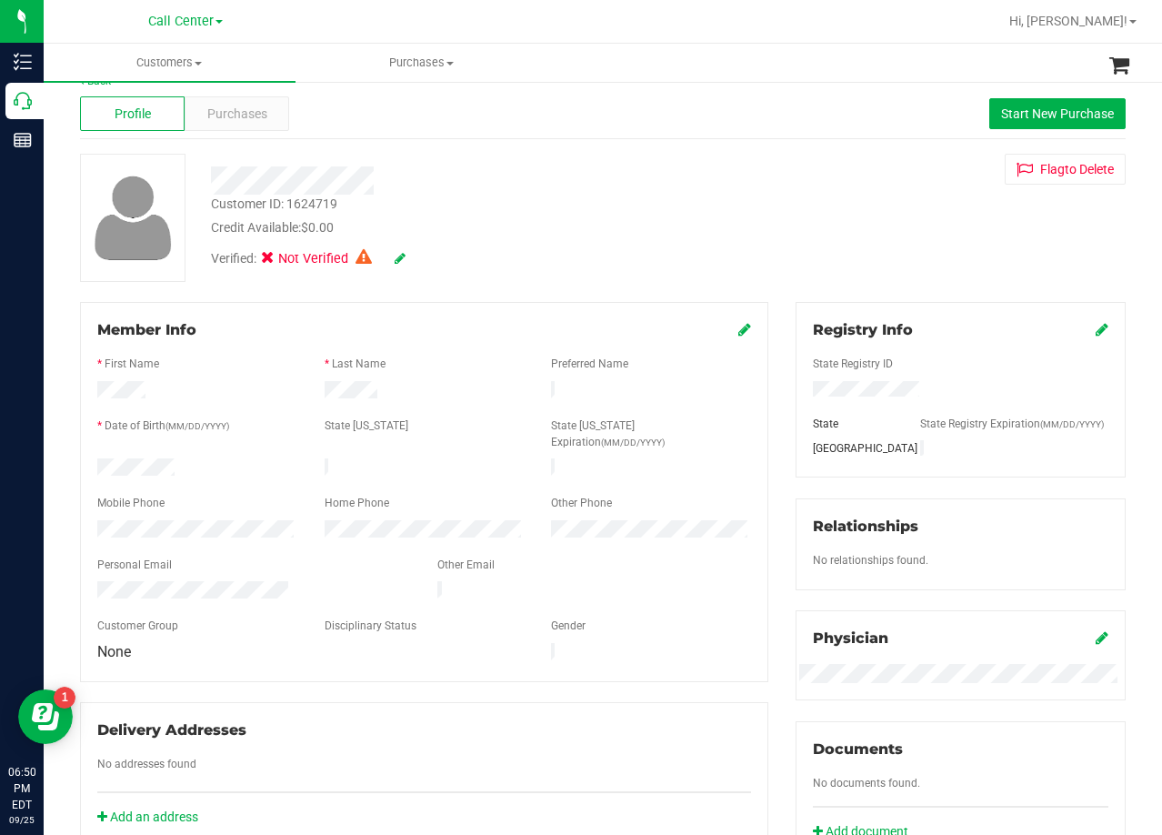
scroll to position [0, 0]
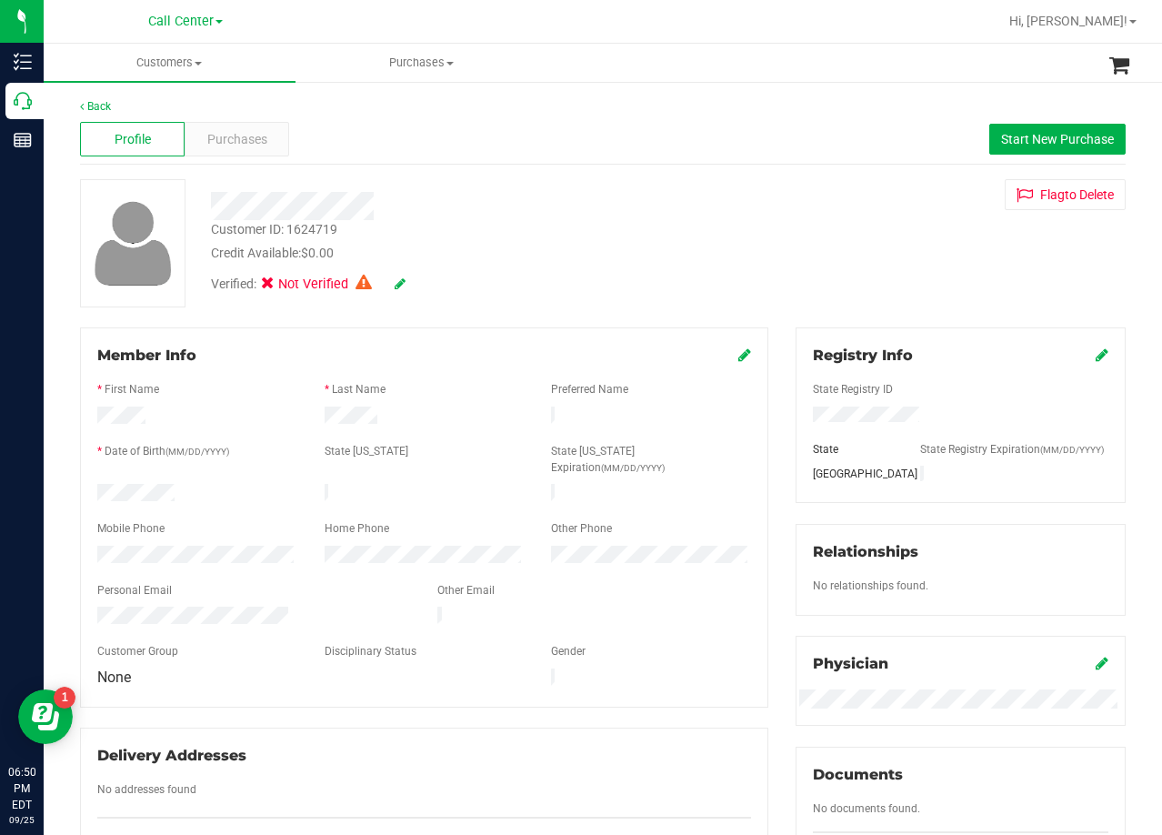
click at [762, 206] on div "Customer ID: 1624719 Credit Available: $0.00 Verified: Not Verified Flag to [GE…" at bounding box center [602, 243] width 1073 height 128
click at [1021, 141] on span "Start New Purchase" at bounding box center [1057, 139] width 113 height 15
click at [751, 227] on div "Customer ID: 1624719 Credit Available: $0.00 Verified: Not Verified Flag to [GE…" at bounding box center [602, 243] width 1073 height 128
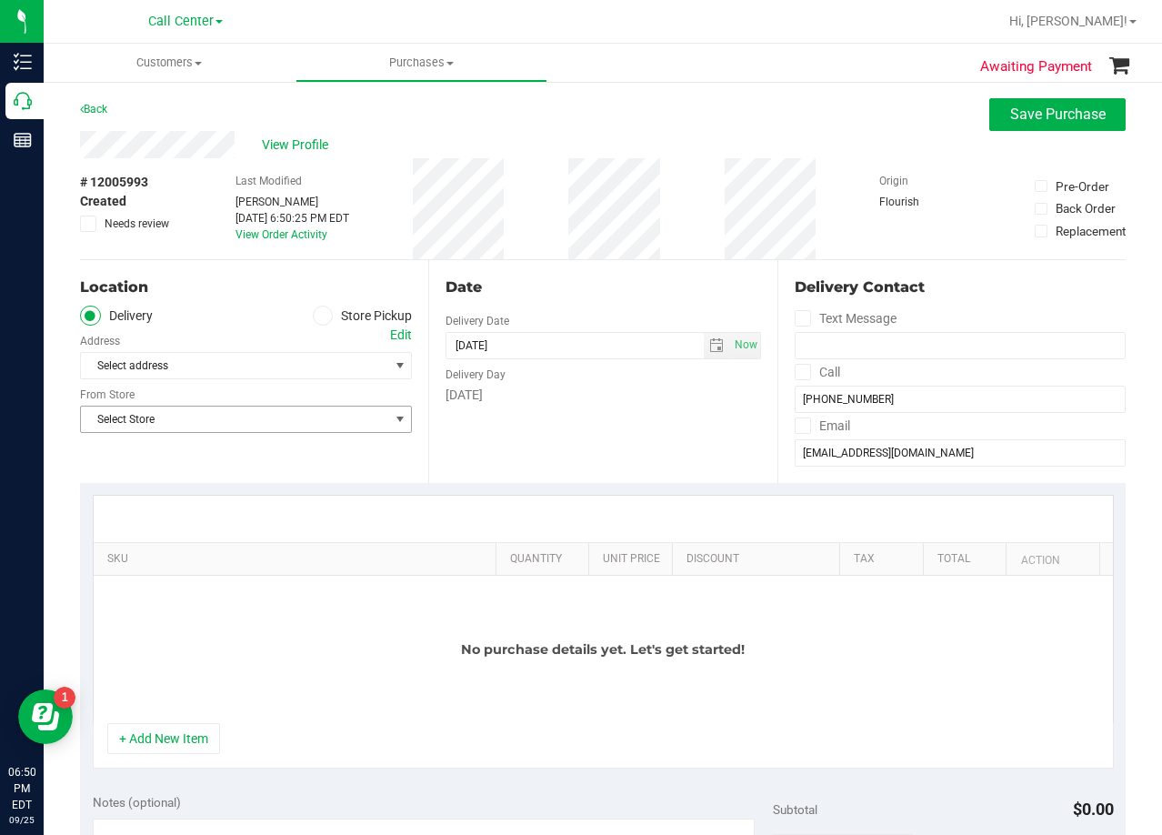
click at [271, 432] on span "Select Store" at bounding box center [234, 418] width 307 height 25
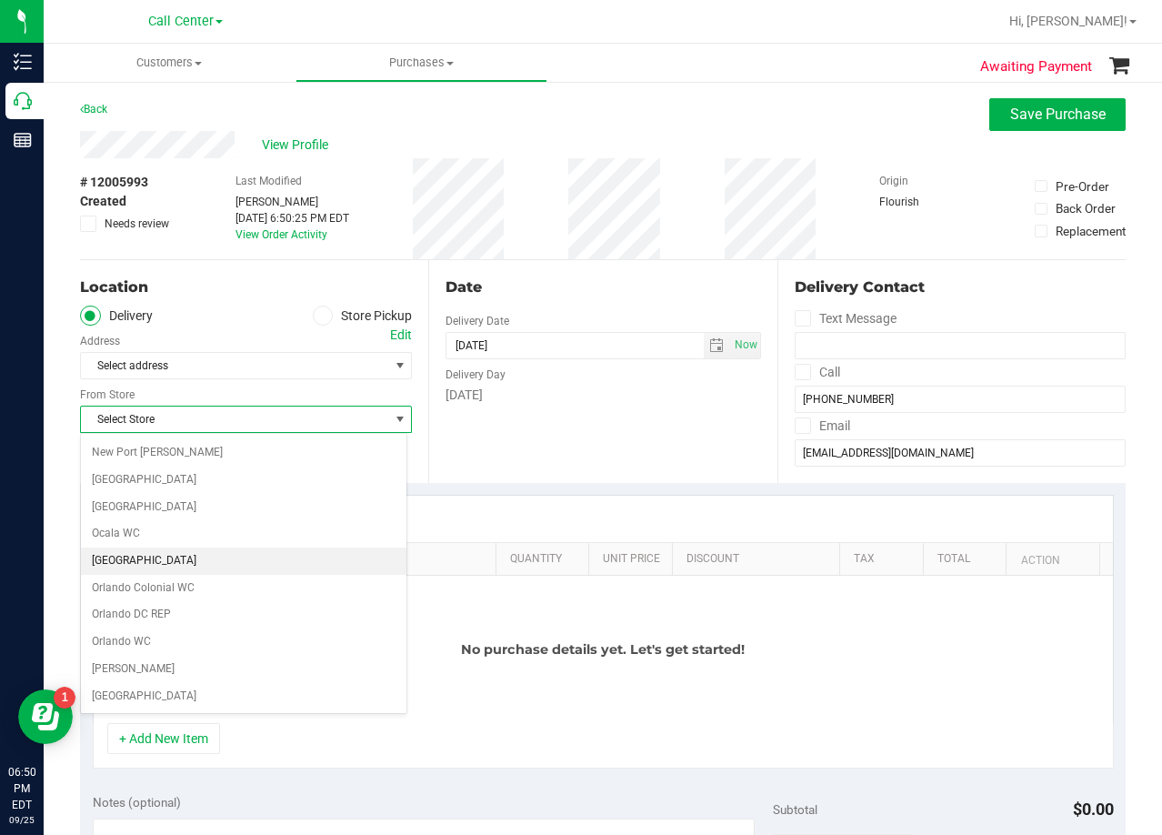
scroll to position [1321, 0]
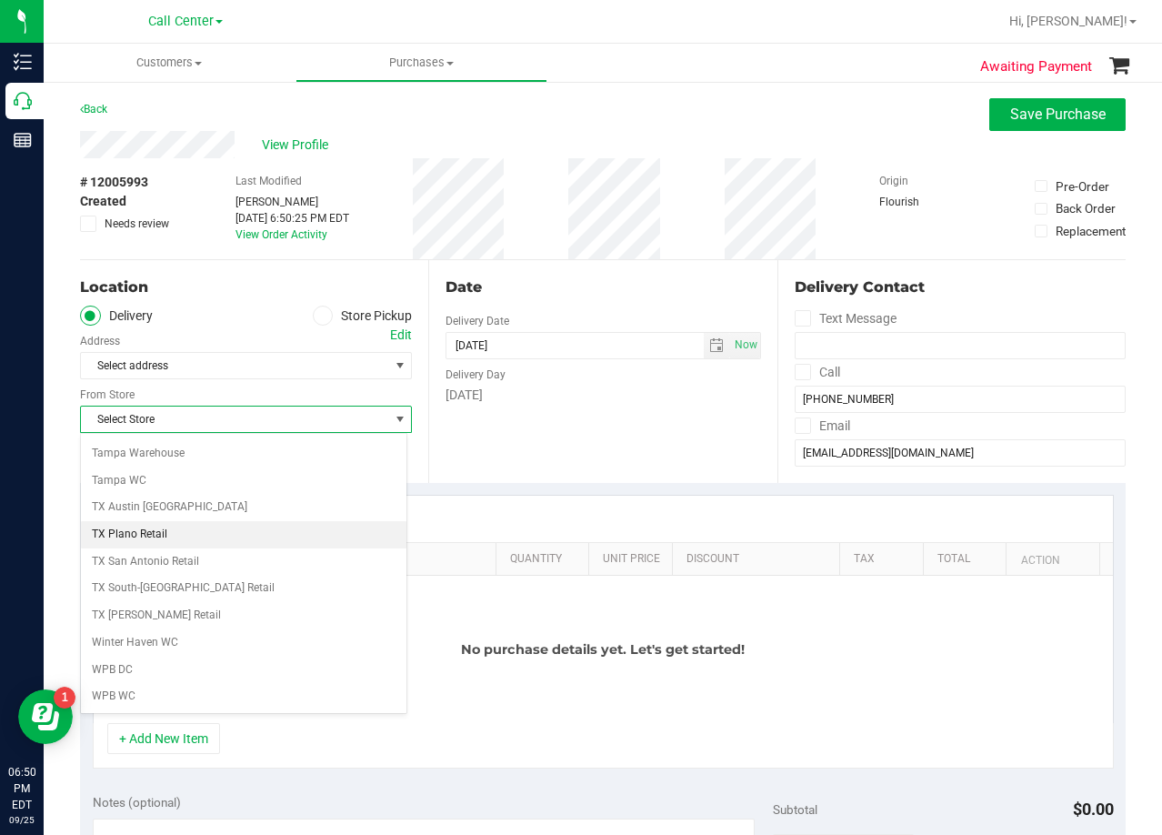
click at [159, 531] on li "TX Plano Retail" at bounding box center [243, 534] width 325 height 27
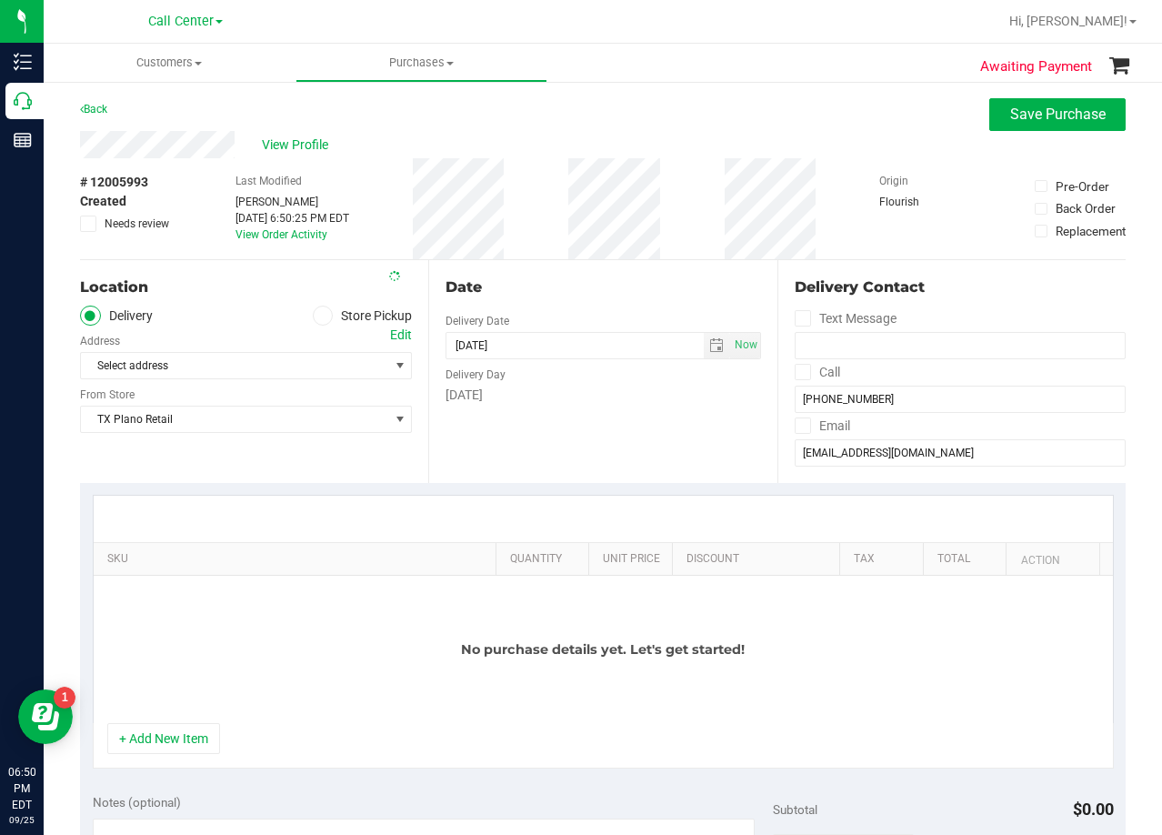
click at [548, 421] on div "Date Delivery Date [DATE] Now [DATE] 06:50 PM Now Delivery Day [DATE]" at bounding box center [602, 371] width 348 height 223
click at [566, 290] on div "Date" at bounding box center [602, 287] width 315 height 22
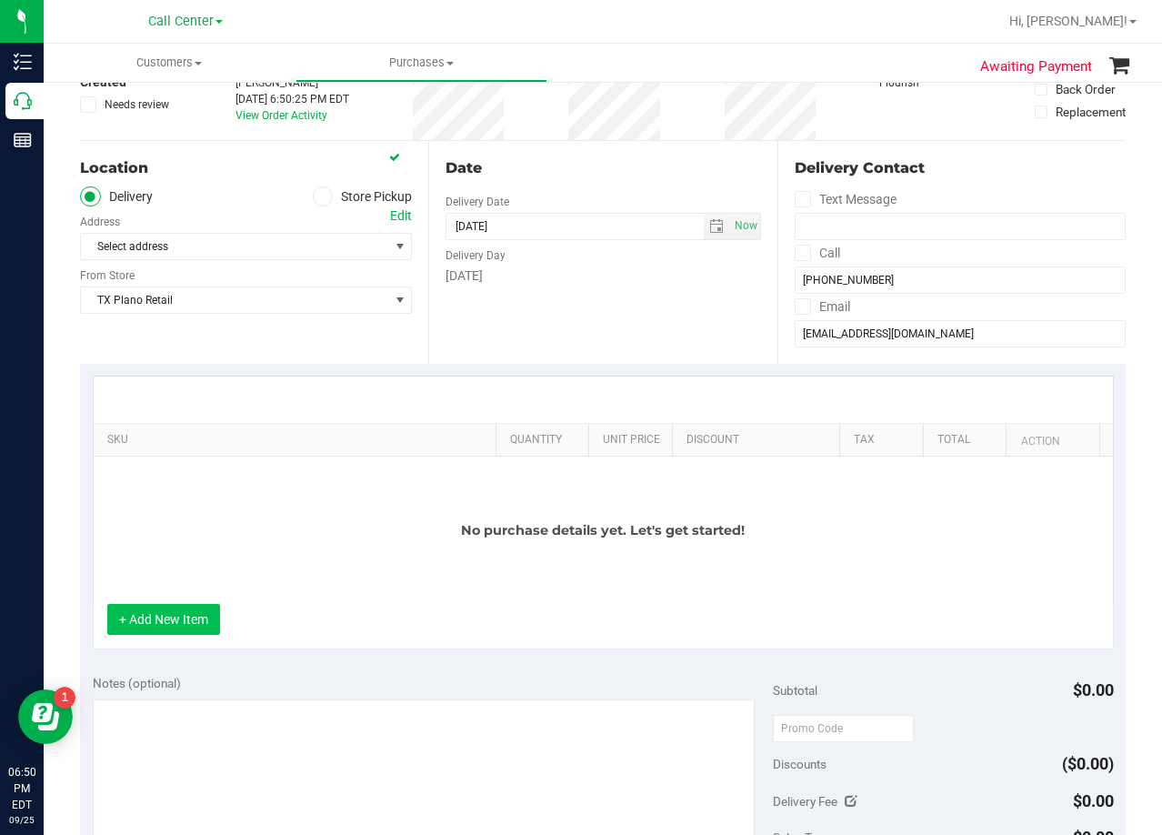
scroll to position [182, 0]
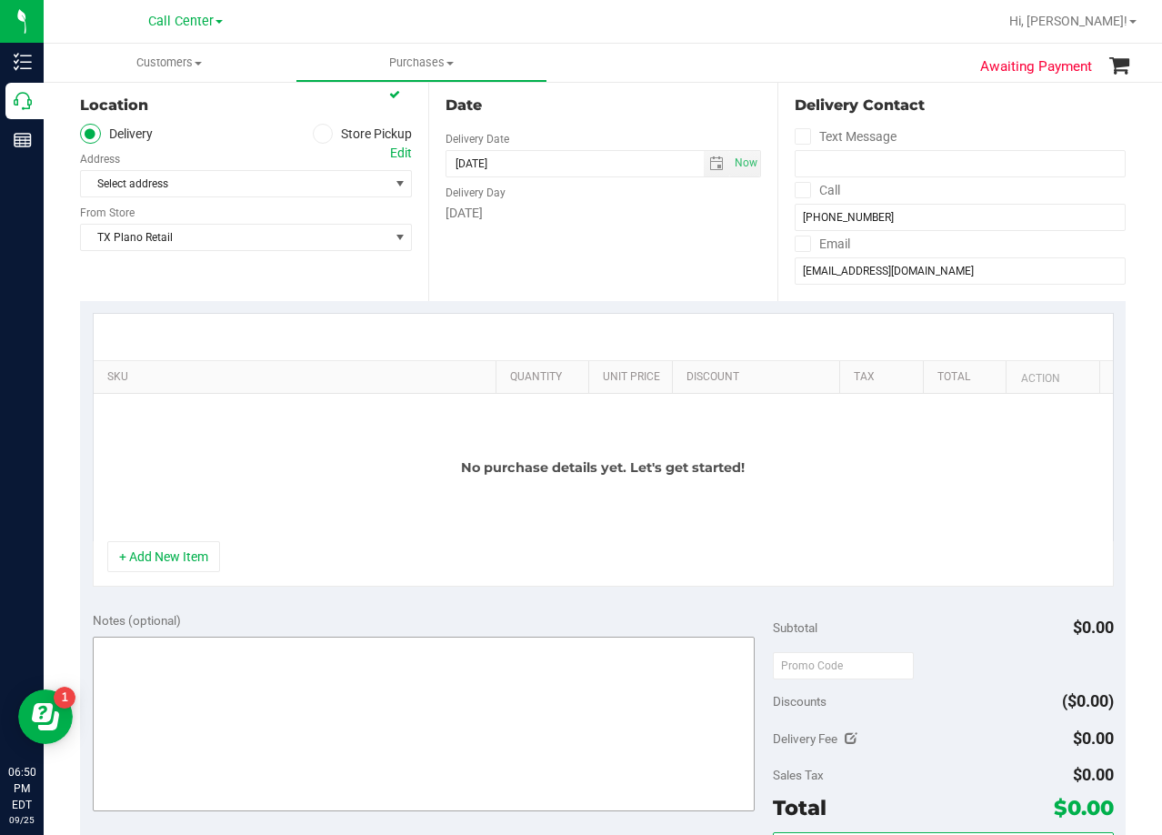
click at [175, 559] on button "+ Add New Item" at bounding box center [163, 556] width 113 height 31
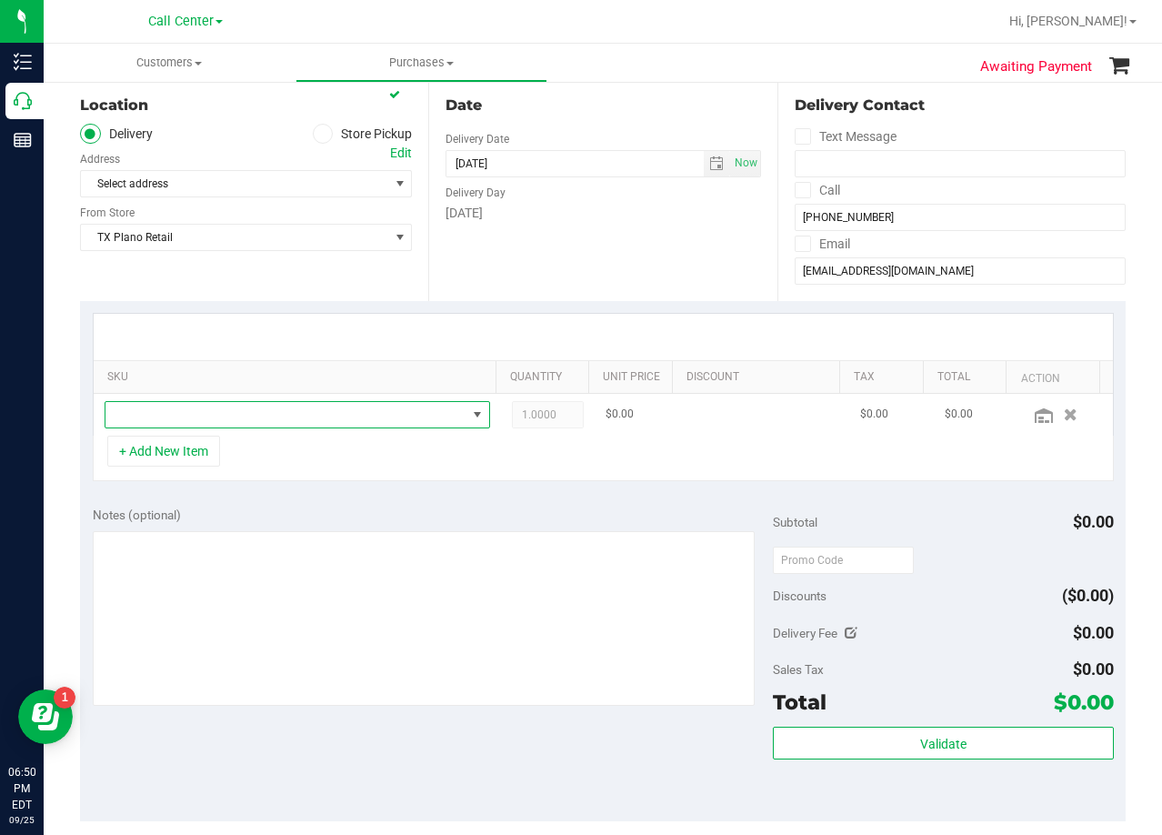
click at [217, 425] on span "NO DATA FOUND" at bounding box center [285, 414] width 361 height 25
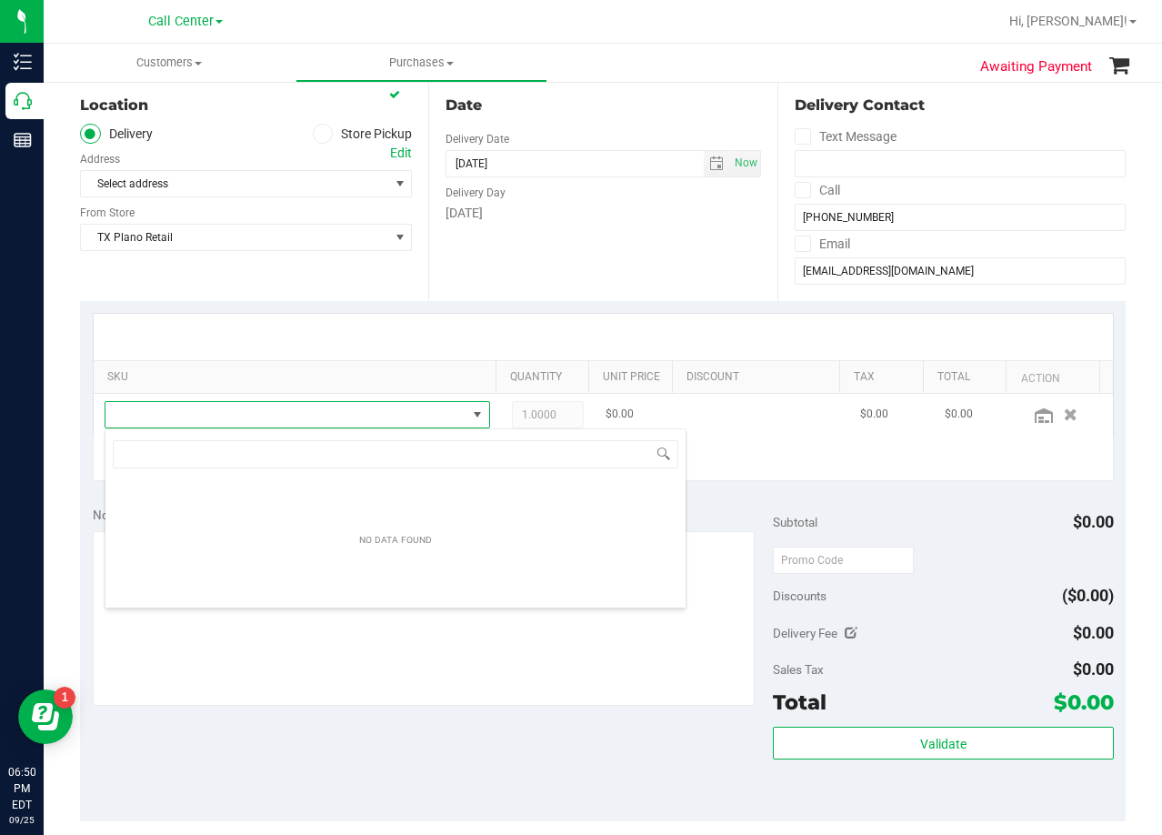
scroll to position [27, 375]
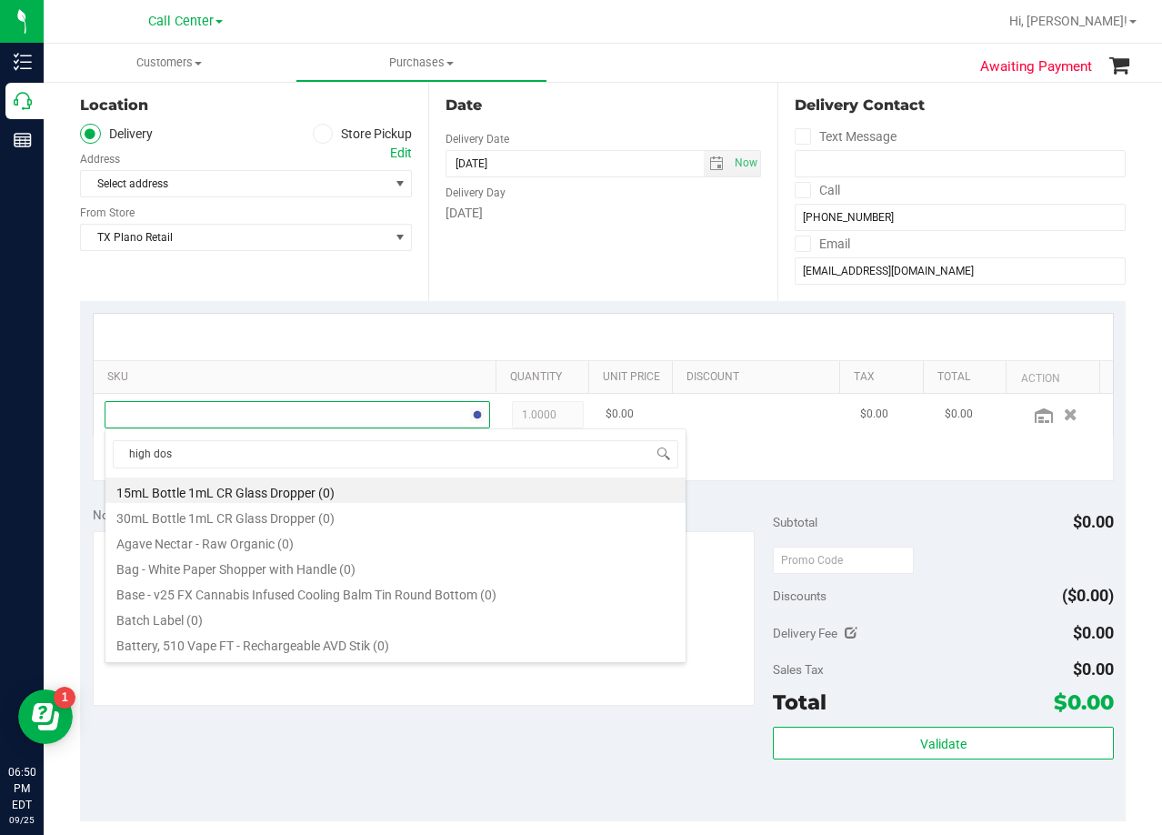
type input "high dose"
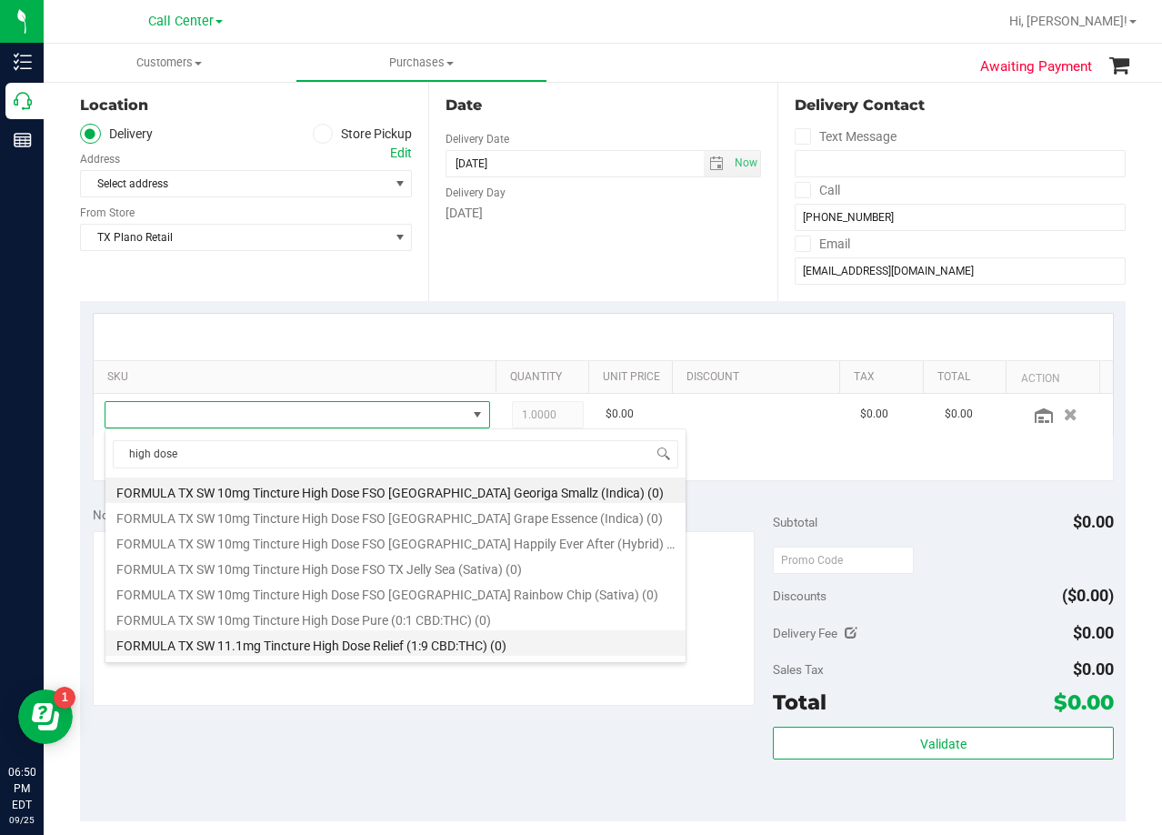
scroll to position [378, 0]
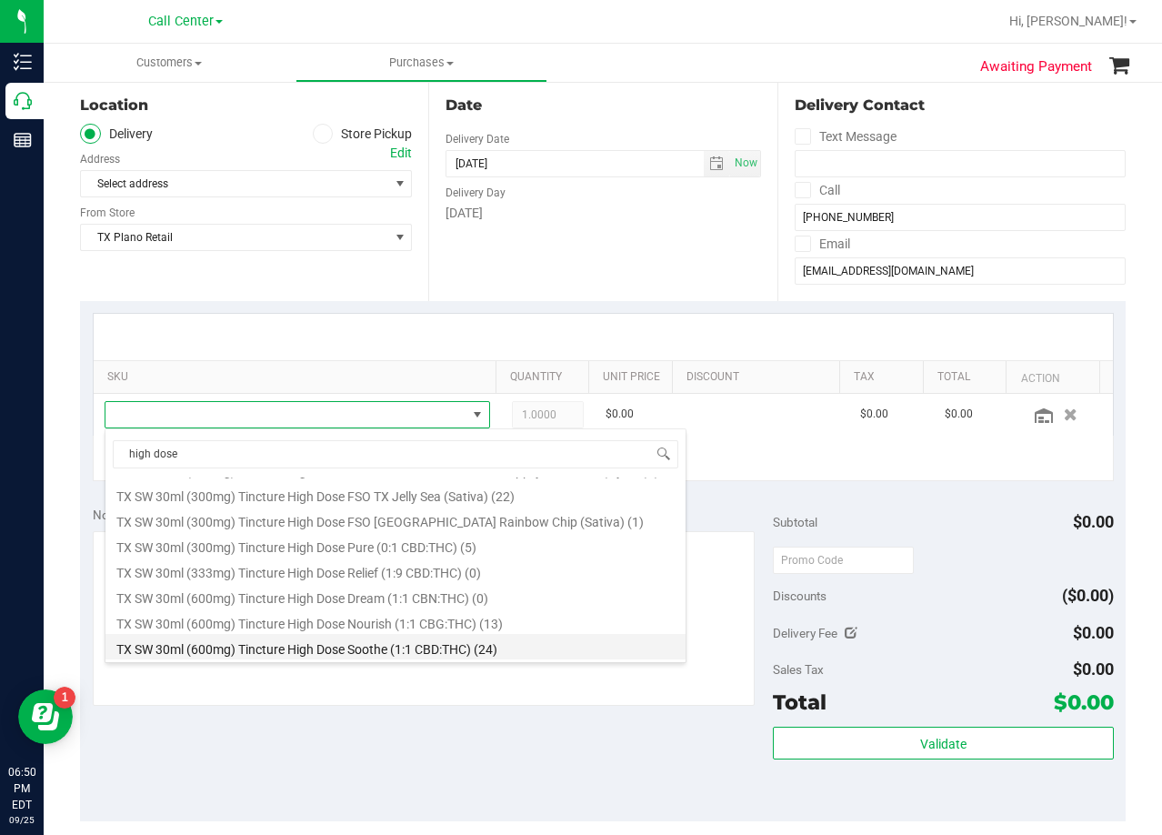
click at [360, 643] on li "TX SW 30ml (600mg) Tincture High Dose Soothe (1:1 CBD:THC) (24)" at bounding box center [395, 646] width 580 height 25
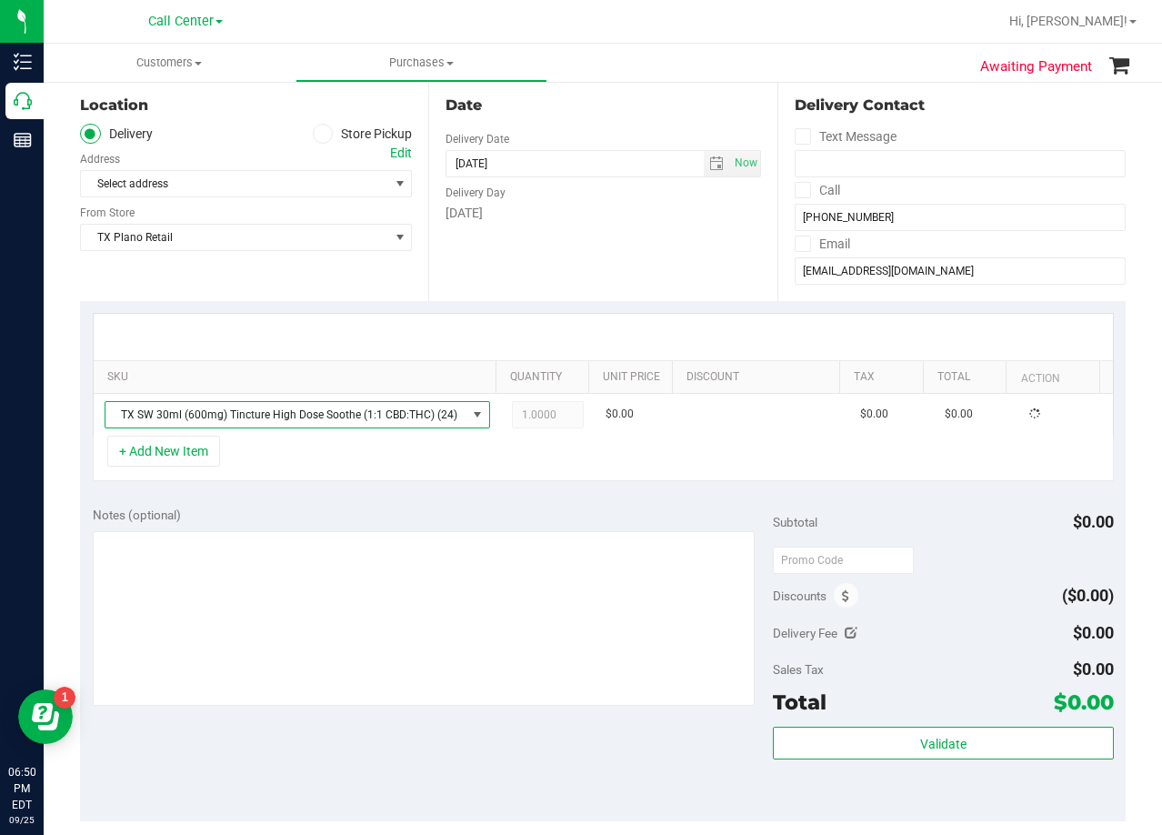
click at [425, 513] on div "Notes (optional)" at bounding box center [433, 514] width 681 height 18
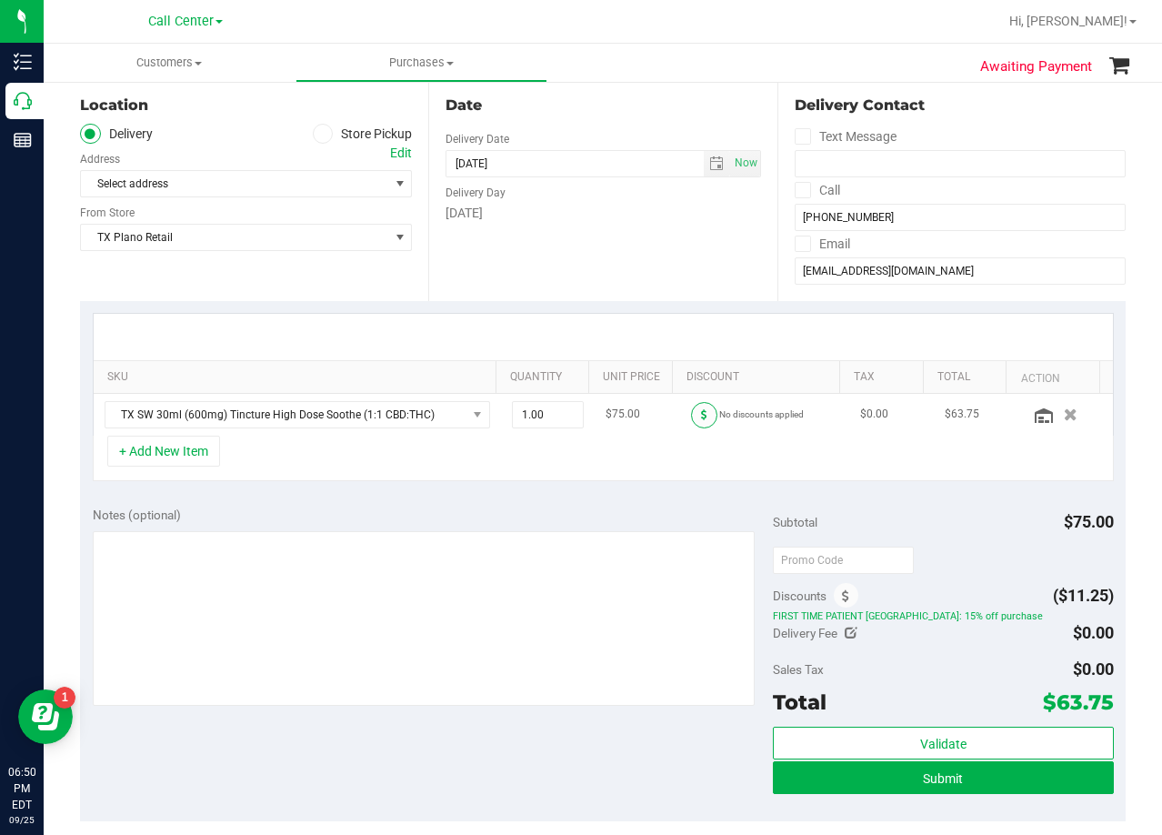
click at [693, 423] on span at bounding box center [704, 415] width 26 height 26
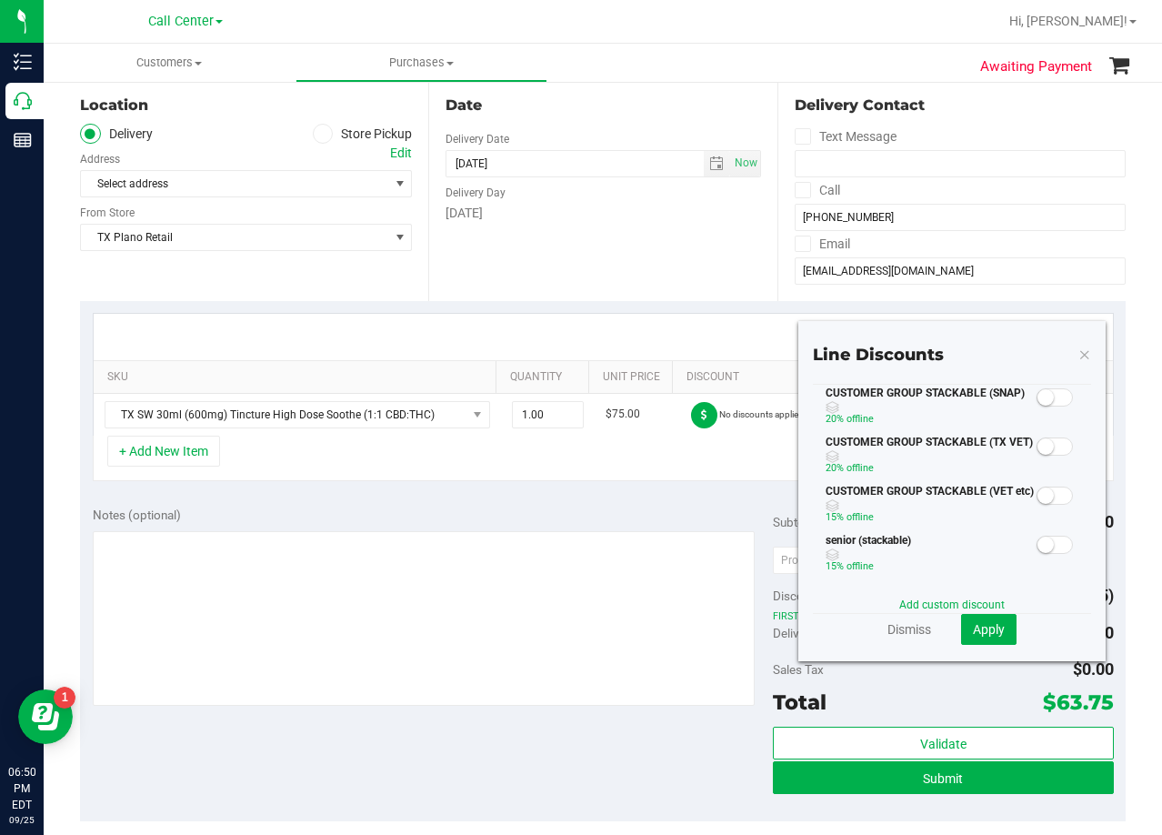
click at [1037, 443] on small at bounding box center [1045, 446] width 16 height 16
click at [985, 625] on span "Apply" at bounding box center [989, 629] width 32 height 15
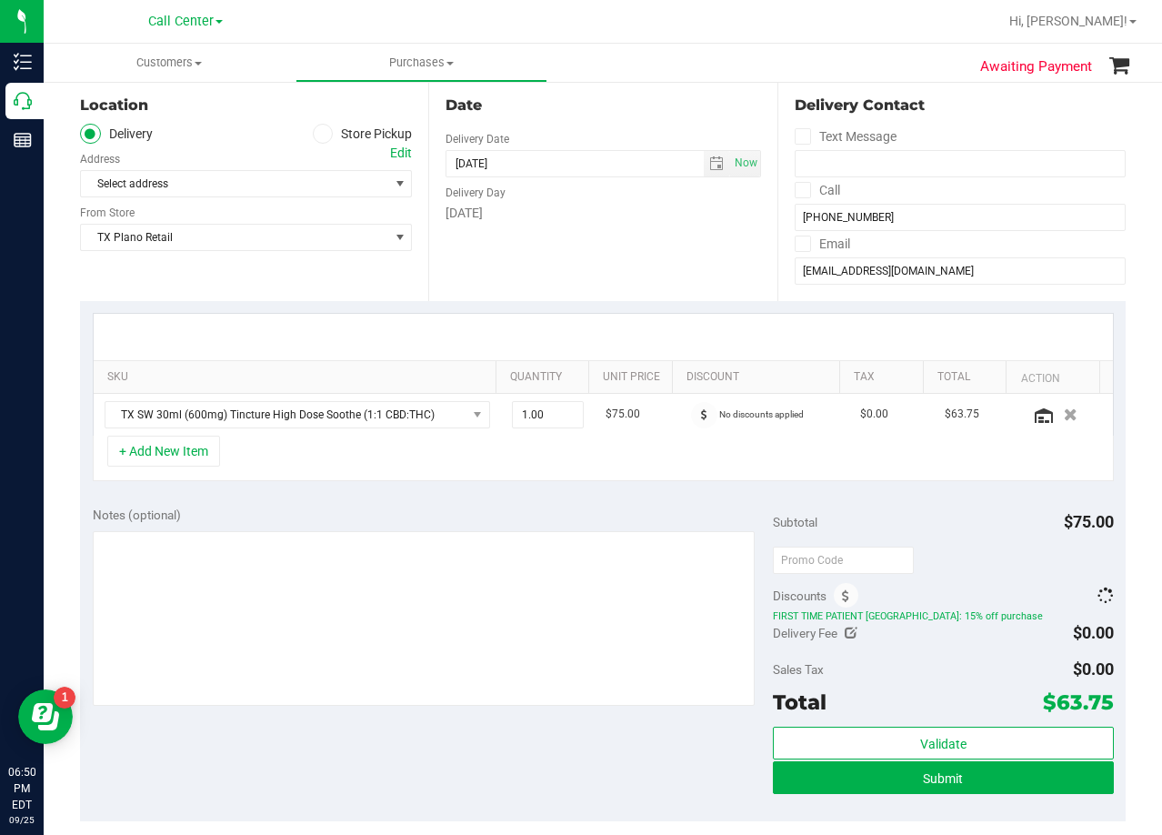
click at [902, 514] on div "Subtotal $75.00" at bounding box center [943, 521] width 340 height 33
click at [842, 599] on icon at bounding box center [845, 596] width 7 height 13
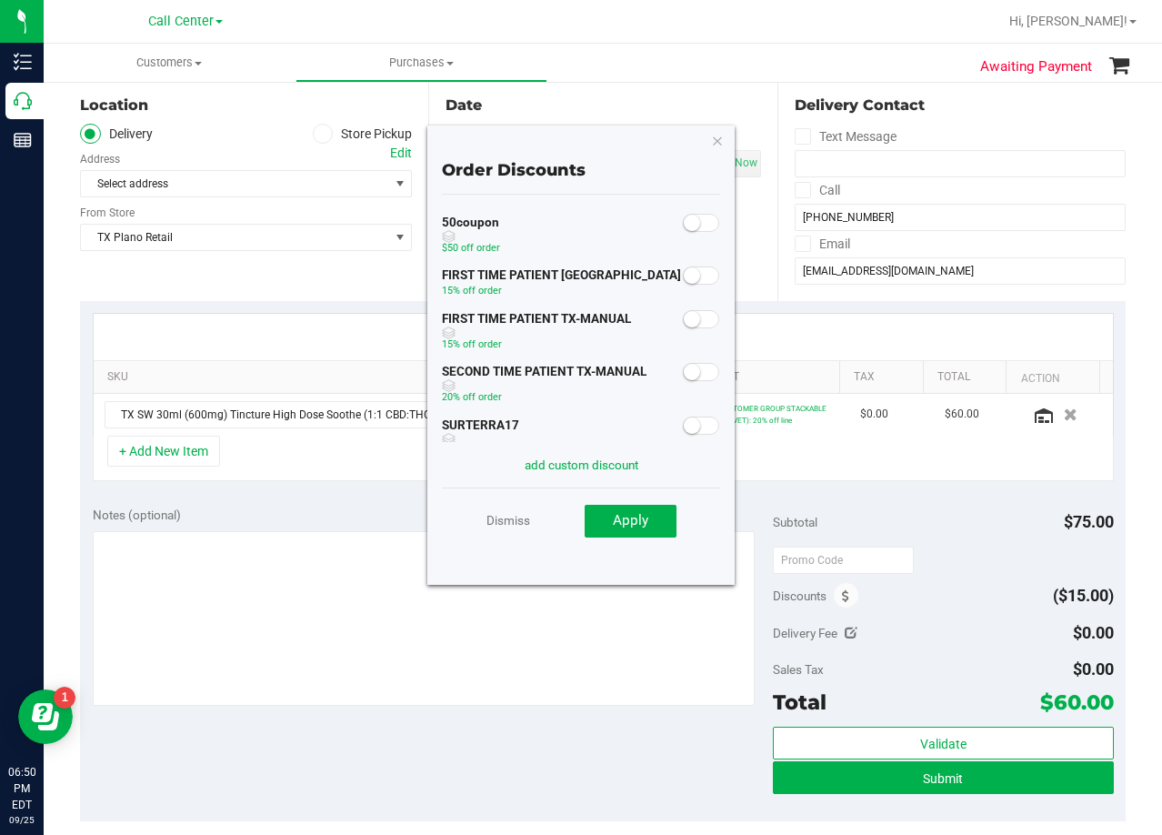
click at [684, 317] on small at bounding box center [692, 319] width 16 height 16
click at [626, 525] on span "Apply" at bounding box center [630, 520] width 35 height 16
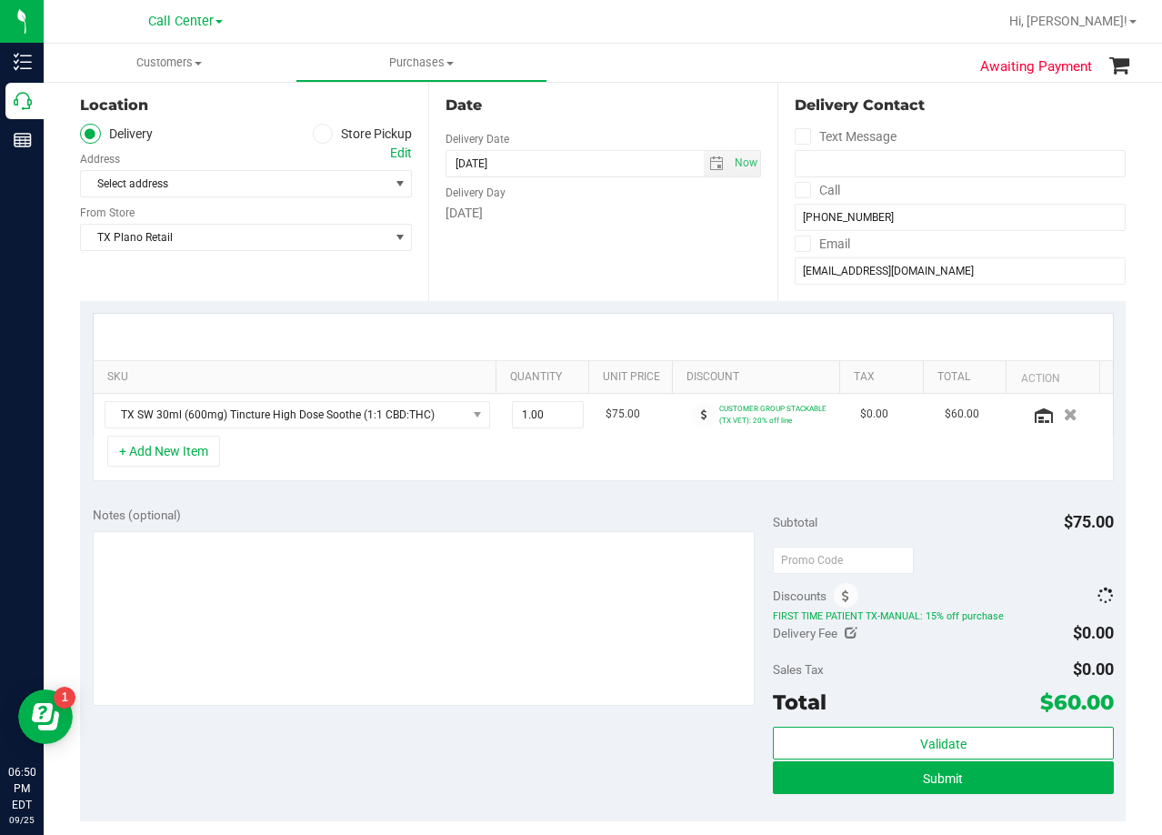
click at [626, 525] on div "Notes (optional)" at bounding box center [433, 607] width 681 height 204
click at [386, 421] on span "TX SW 30ml (600mg) Tincture High Dose Soothe (1:1 CBD:THC)" at bounding box center [285, 414] width 361 height 25
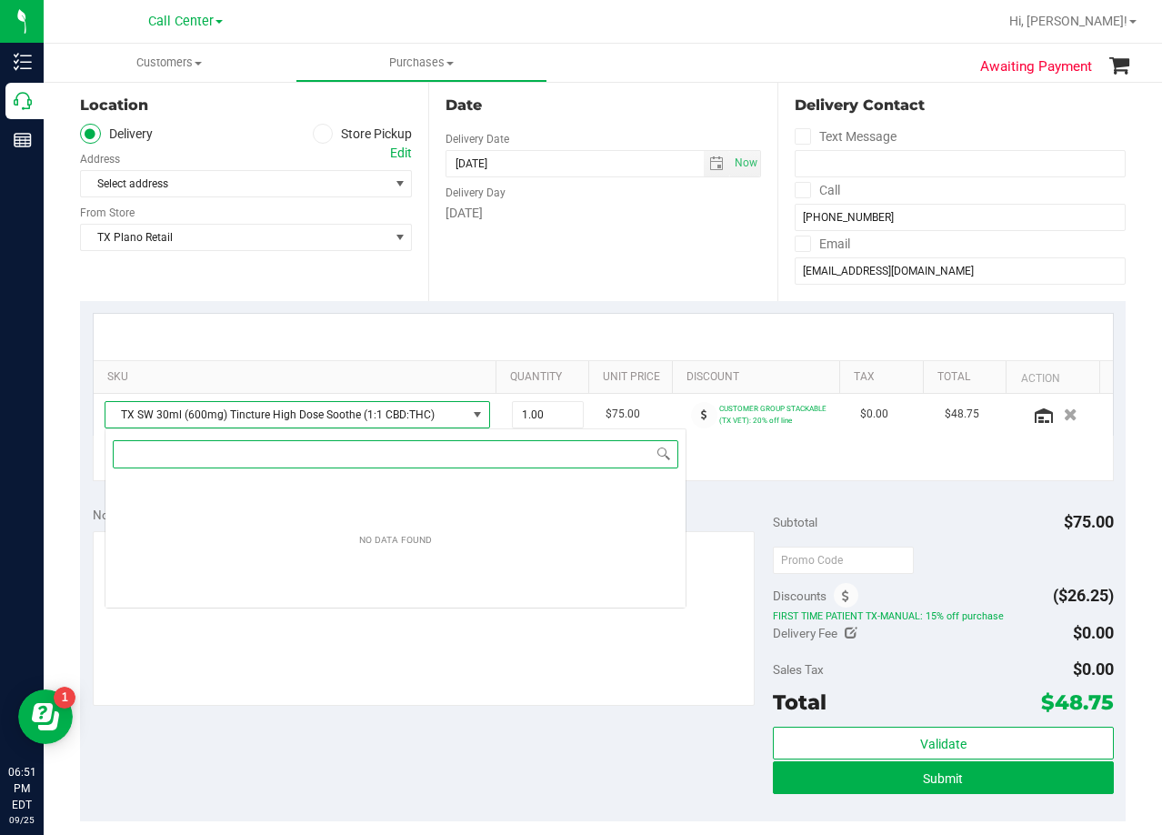
scroll to position [27, 375]
type input "nourish"
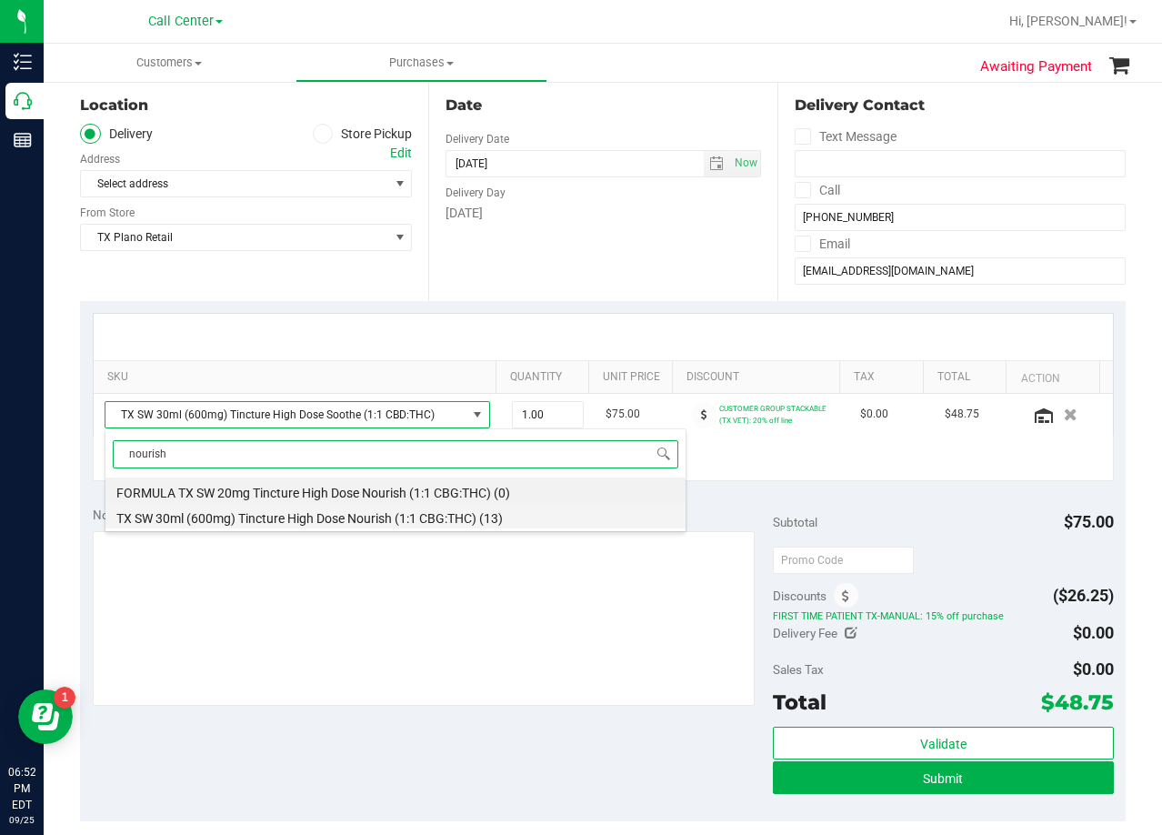
click at [414, 518] on li "TX SW 30ml (600mg) Tincture High Dose Nourish (1:1 CBG:THC) (13)" at bounding box center [395, 515] width 580 height 25
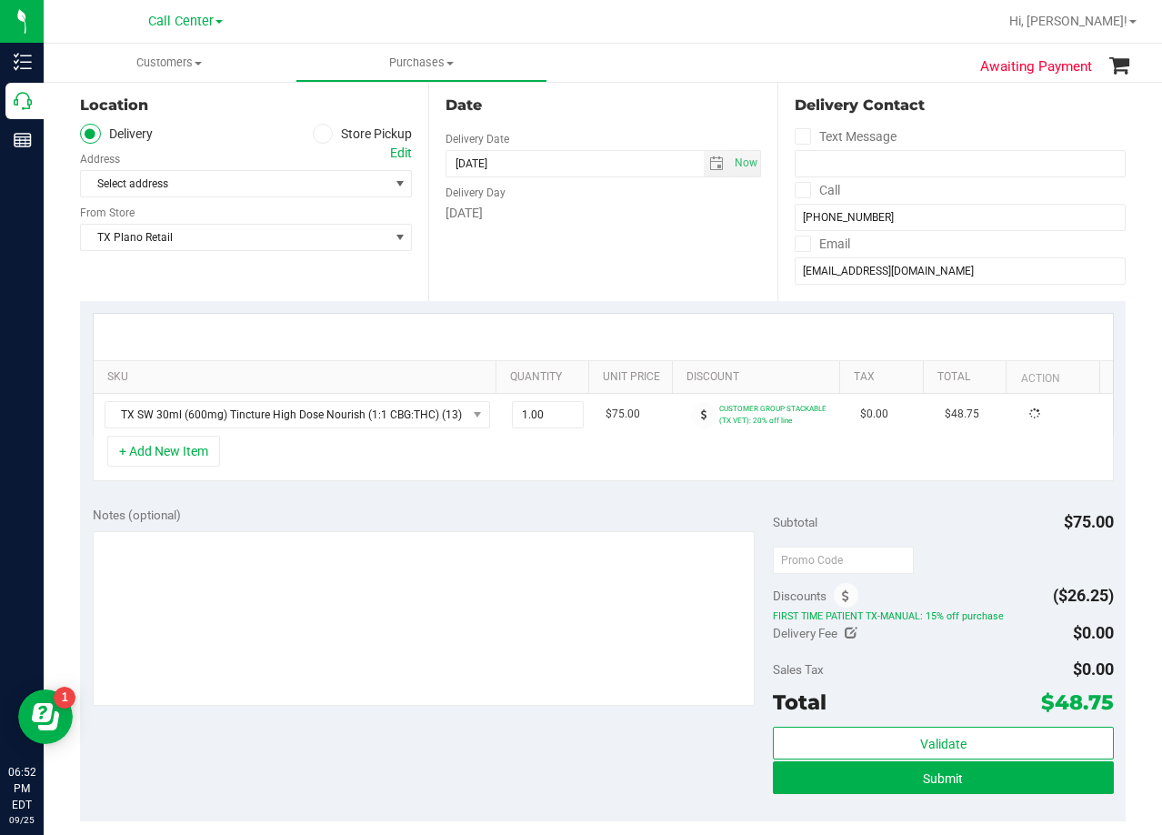
click at [475, 491] on div "SKU Quantity Unit Price Discount Tax Total Action TX SW 30ml (600mg) Tincture H…" at bounding box center [602, 397] width 1045 height 193
click at [672, 337] on div at bounding box center [603, 336] width 986 height 1
click at [655, 336] on div at bounding box center [603, 336] width 986 height 1
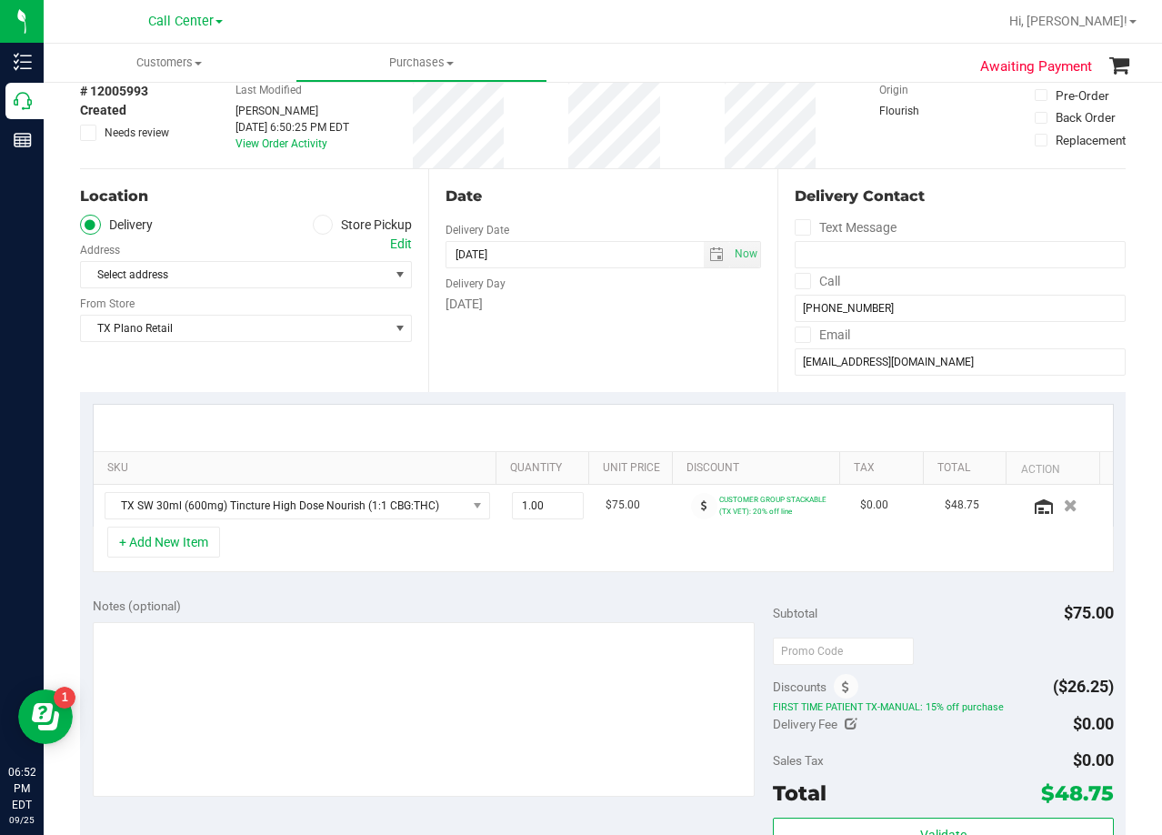
scroll to position [182, 0]
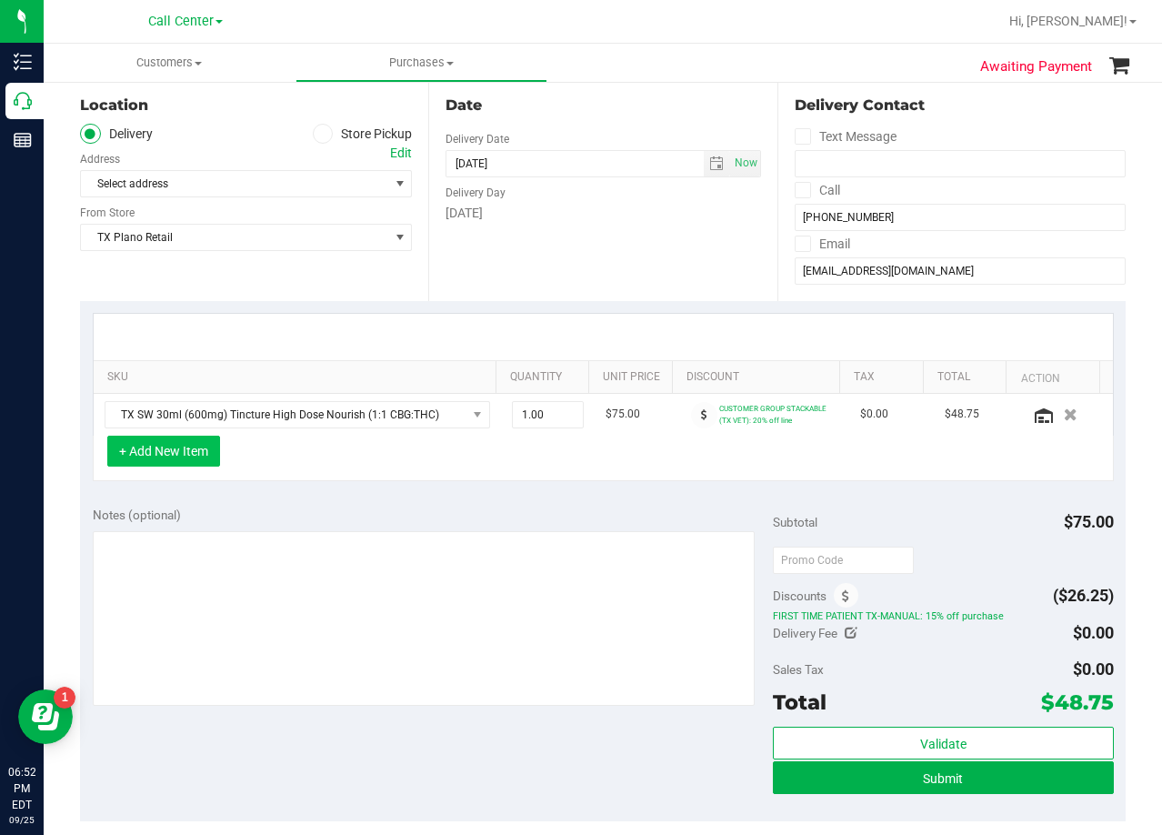
click at [150, 452] on button "+ Add New Item" at bounding box center [163, 450] width 113 height 31
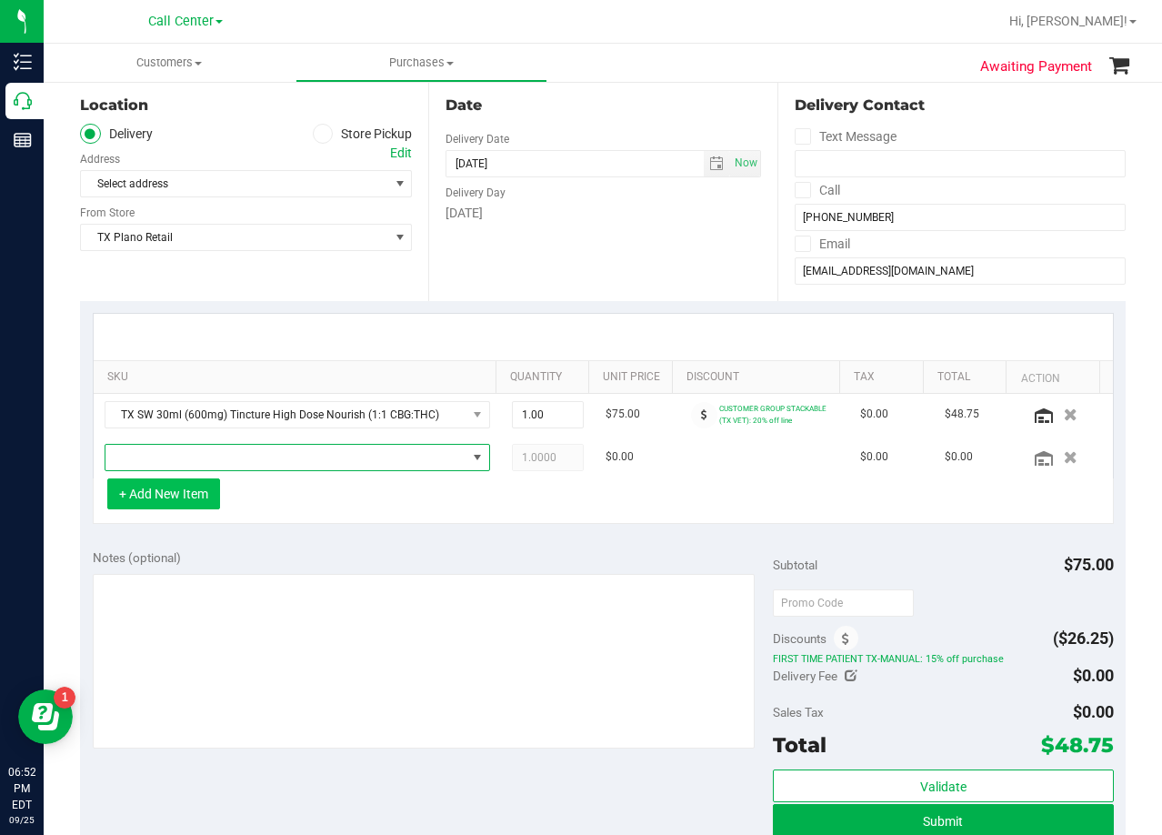
click at [150, 452] on span "NO DATA FOUND" at bounding box center [285, 457] width 361 height 25
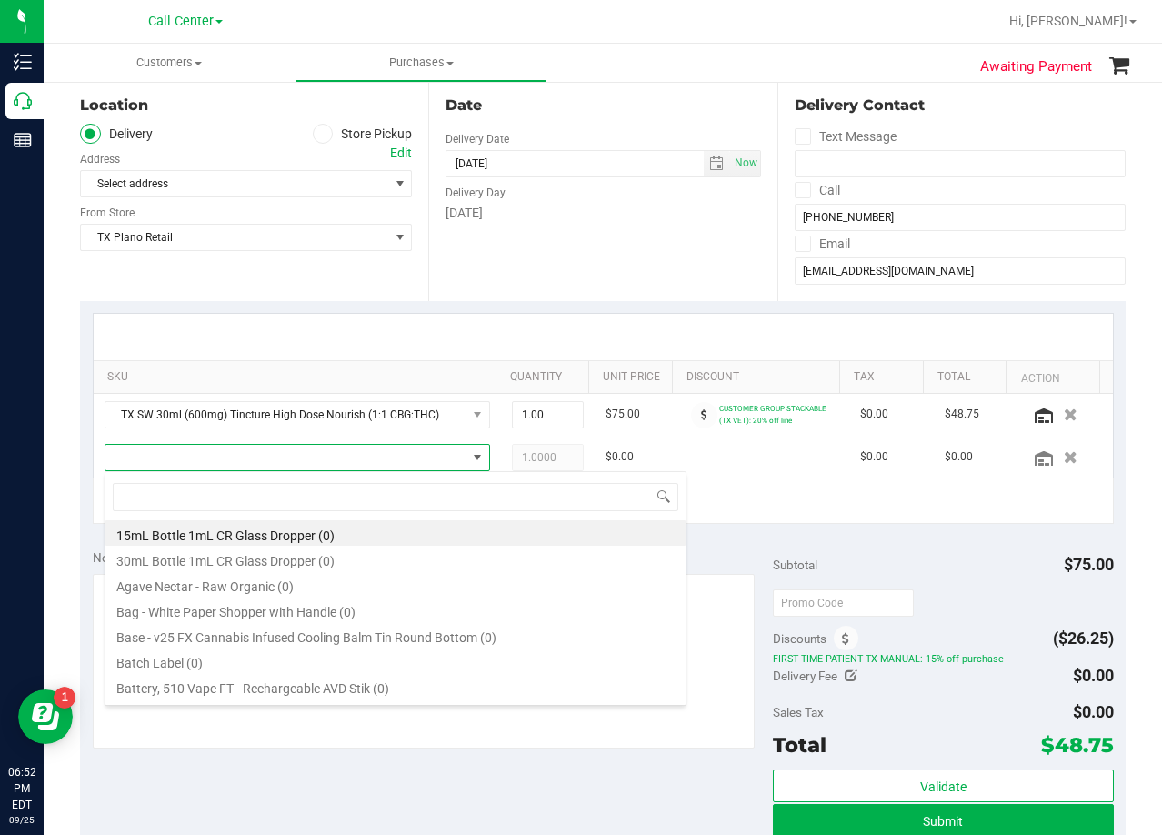
scroll to position [27, 375]
type input "high dose"
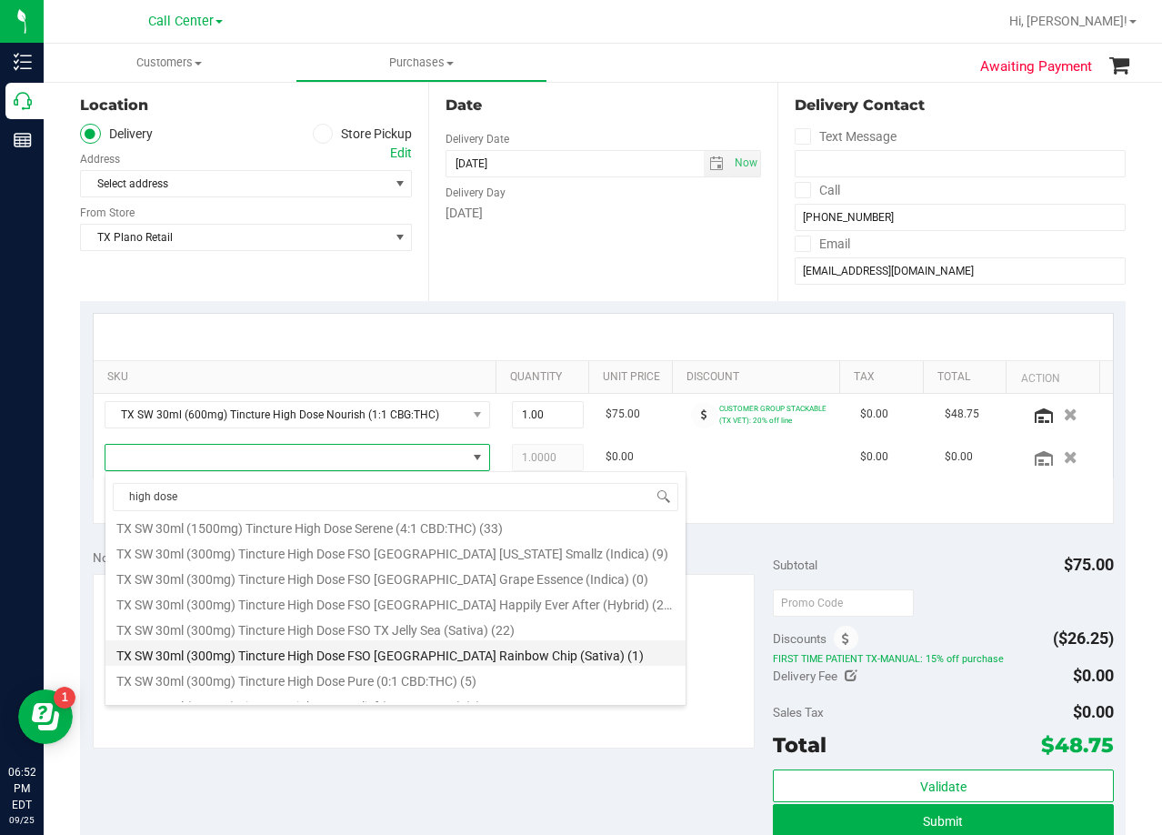
scroll to position [378, 0]
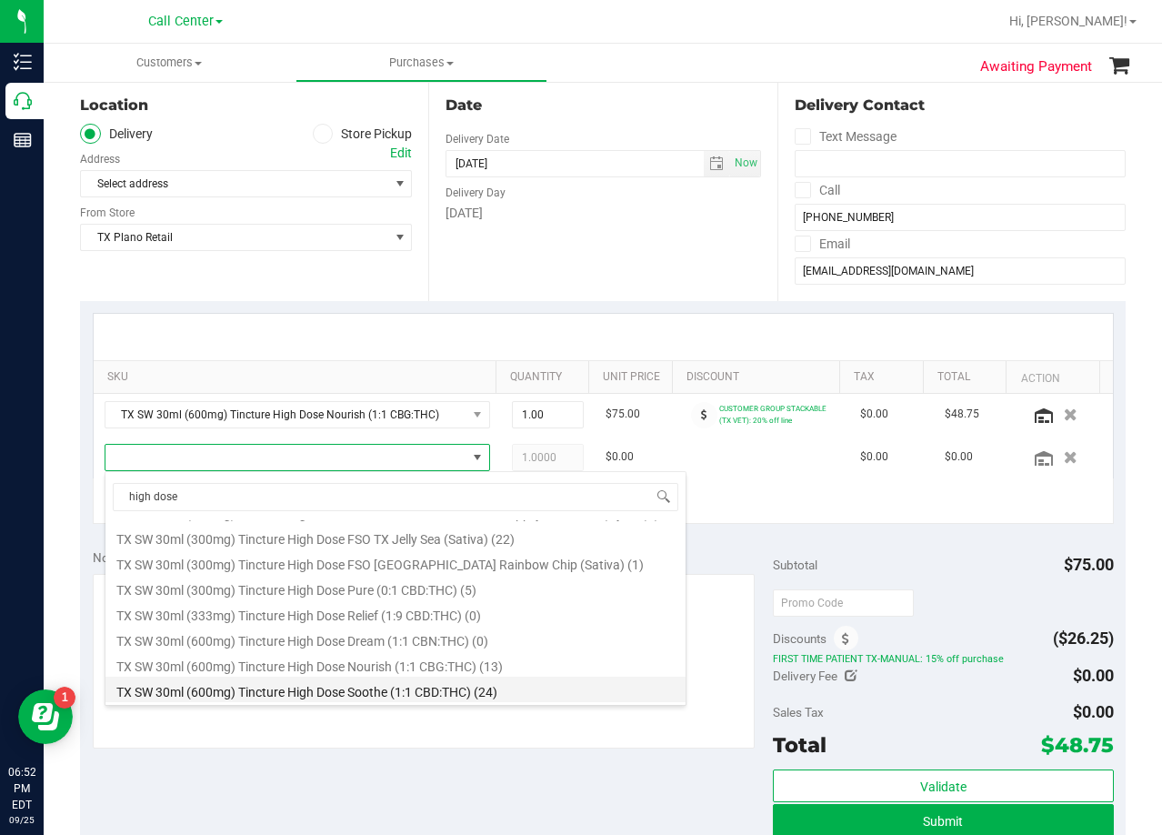
click at [509, 692] on li "TX SW 30ml (600mg) Tincture High Dose Soothe (1:1 CBD:THC) (24)" at bounding box center [395, 688] width 580 height 25
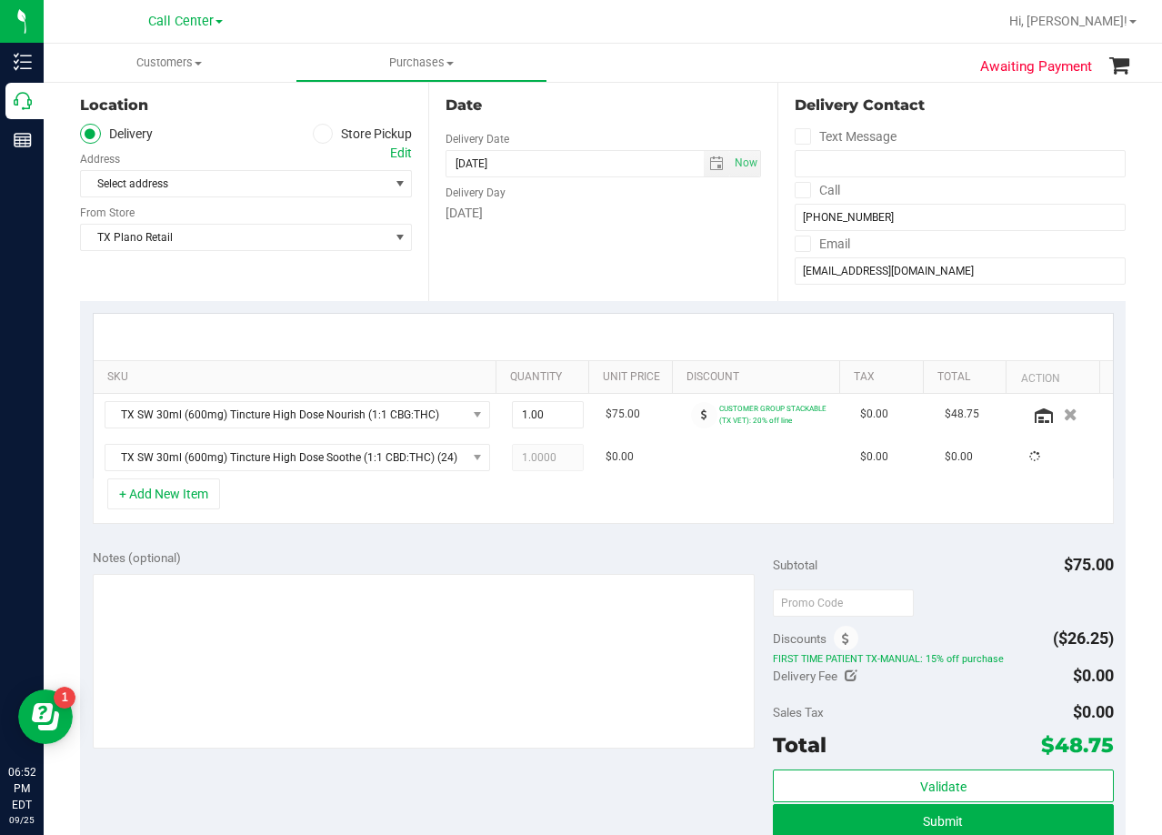
click at [532, 555] on div "Notes (optional)" at bounding box center [433, 557] width 681 height 18
click at [701, 458] on icon at bounding box center [704, 457] width 6 height 11
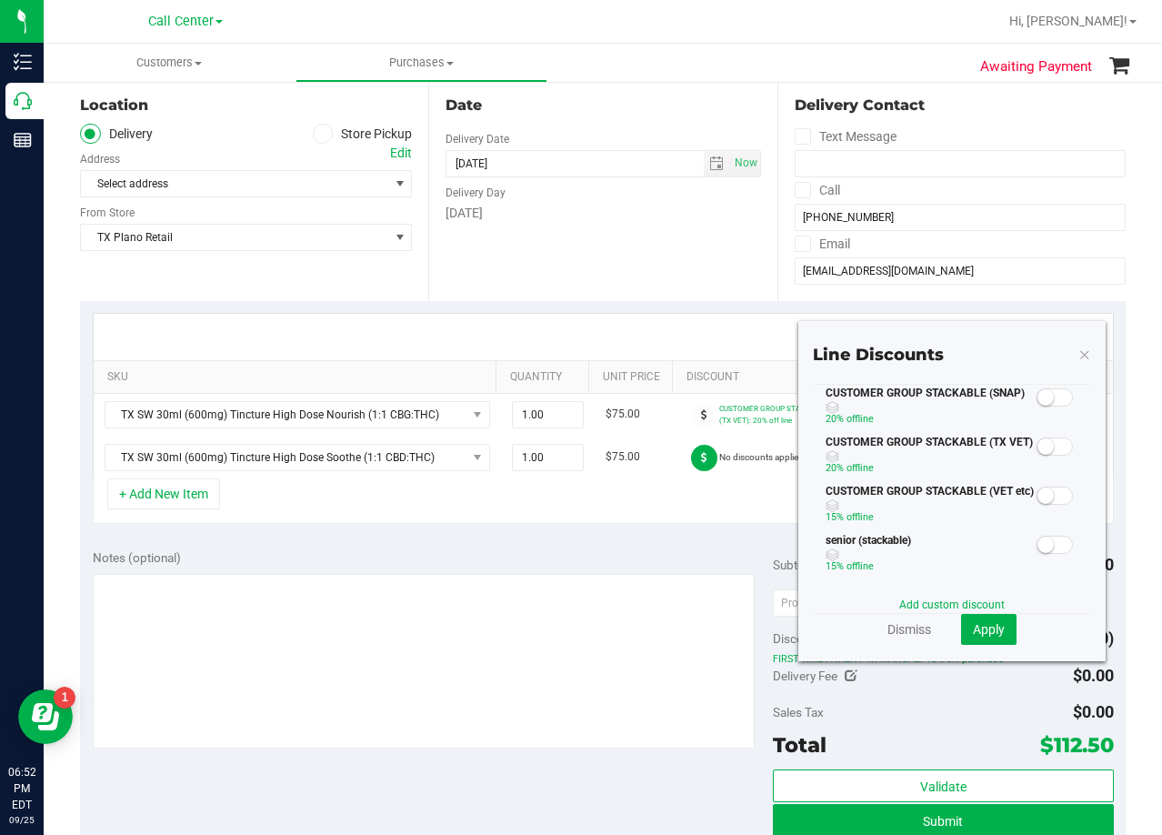
click at [1037, 446] on small at bounding box center [1045, 446] width 16 height 16
click at [989, 635] on span "Apply" at bounding box center [989, 629] width 32 height 15
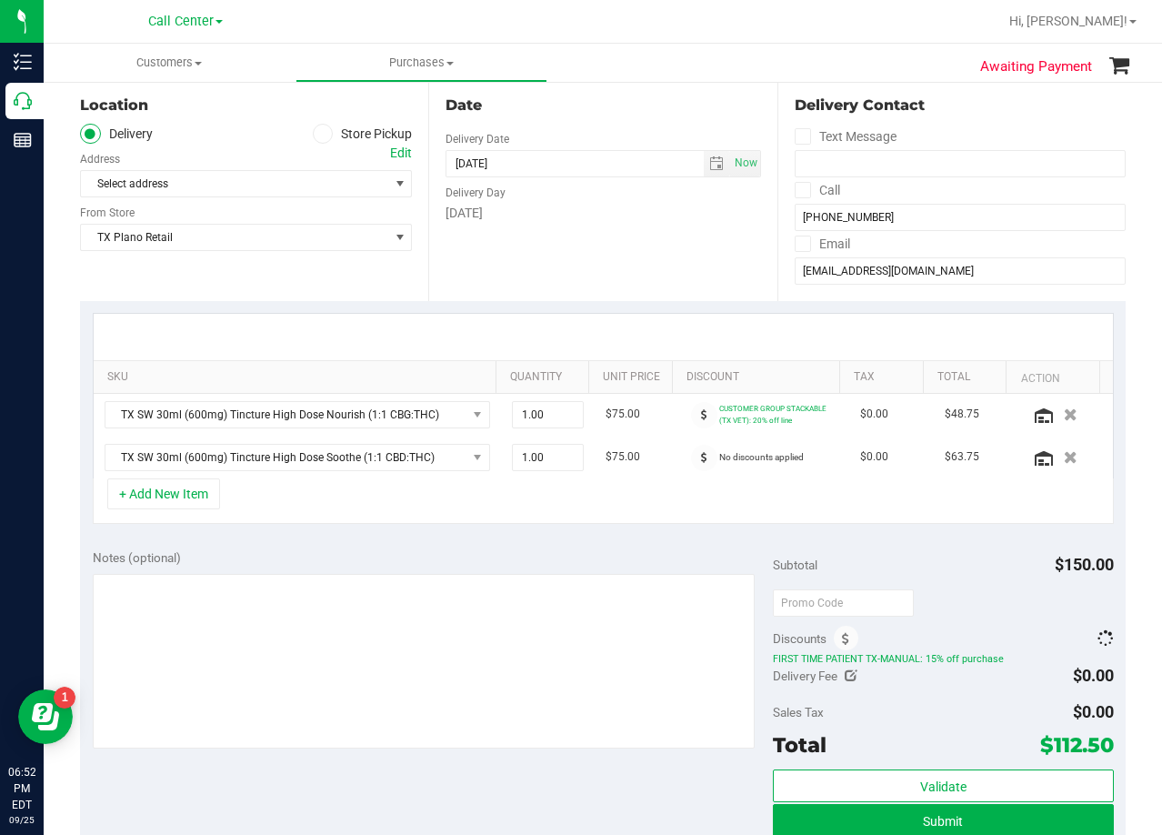
click at [645, 549] on div "Notes (optional)" at bounding box center [433, 557] width 681 height 18
click at [615, 297] on div "Date Delivery Date [DATE] Now [DATE] 08:00 AM Now Delivery Day [DATE]" at bounding box center [602, 189] width 348 height 223
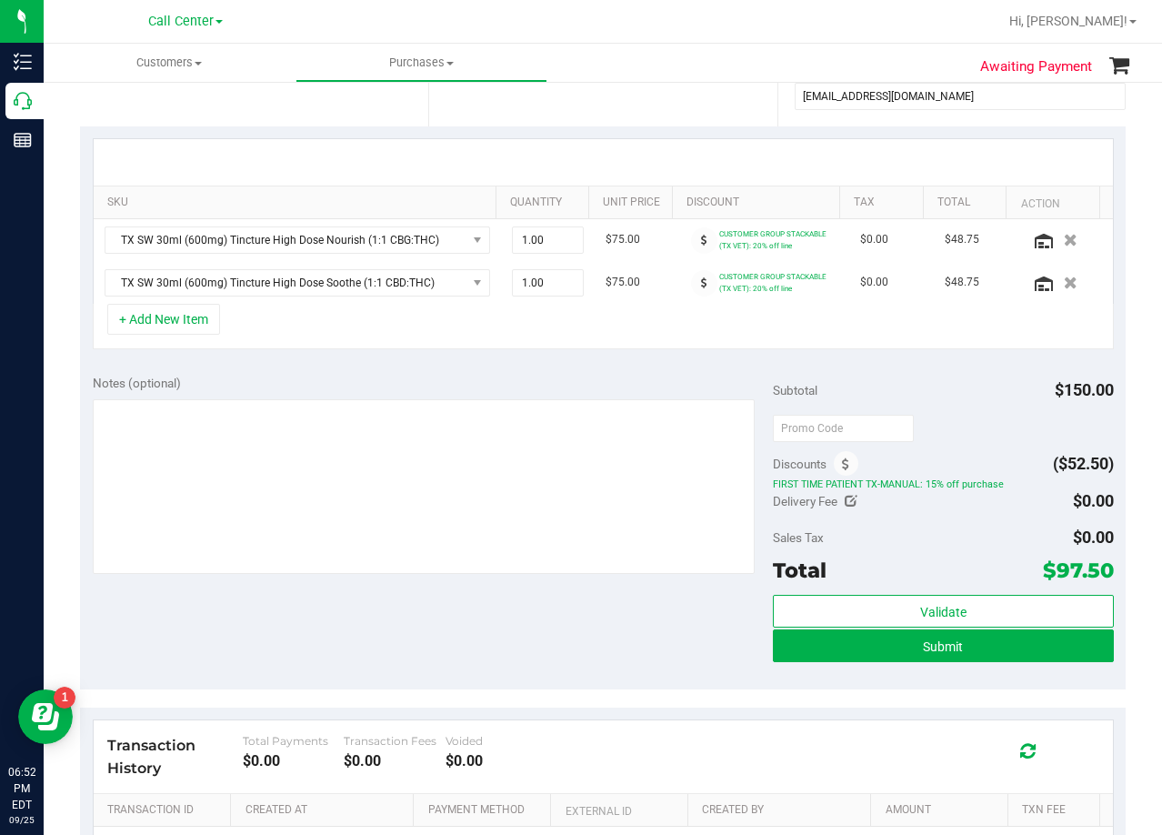
scroll to position [364, 0]
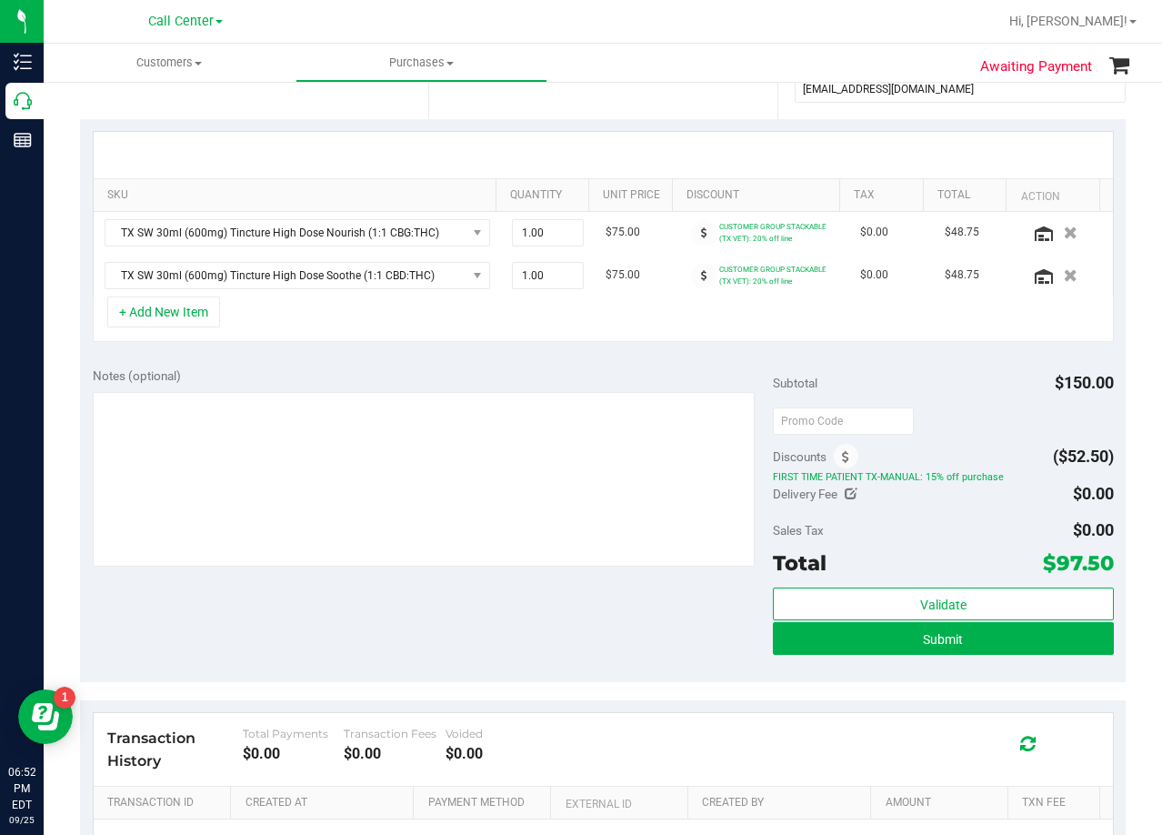
click at [663, 301] on div "+ Add New Item" at bounding box center [603, 318] width 1021 height 45
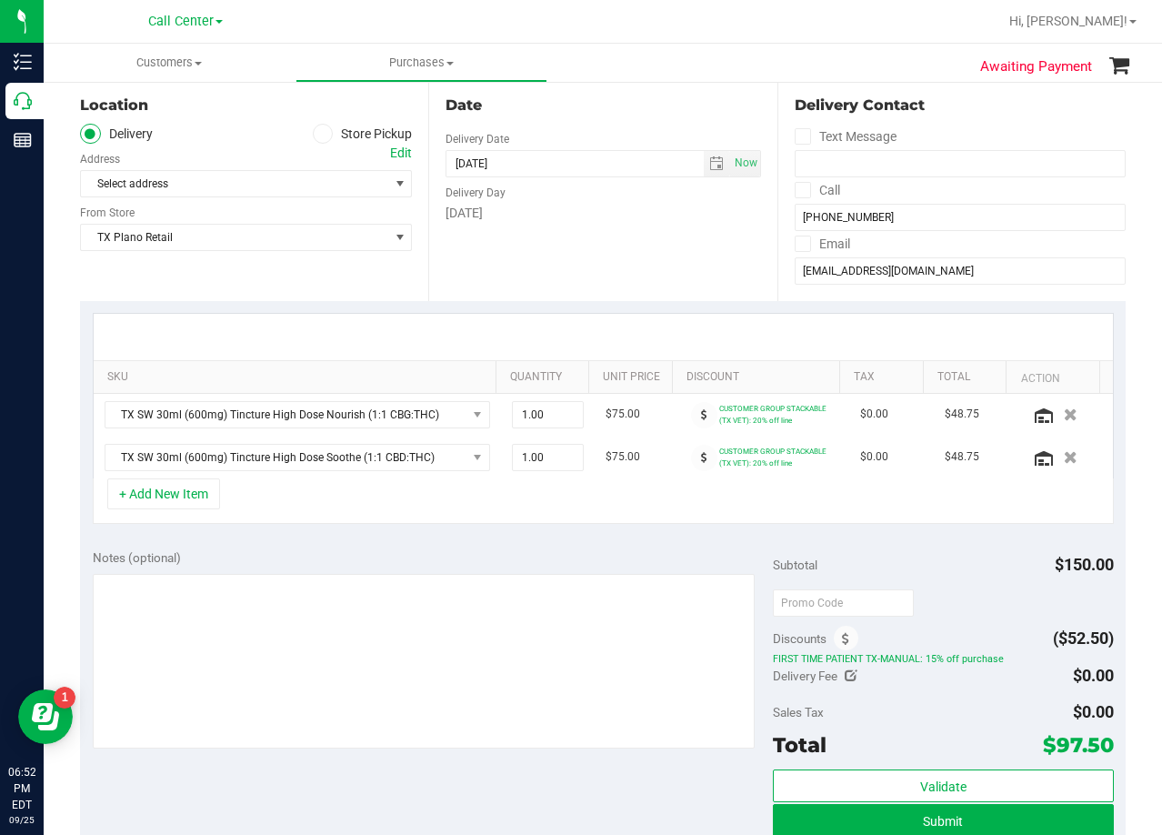
click at [599, 278] on div "Date Delivery Date [DATE] Now [DATE] 08:00 AM Now Delivery Day [DATE]" at bounding box center [602, 189] width 348 height 223
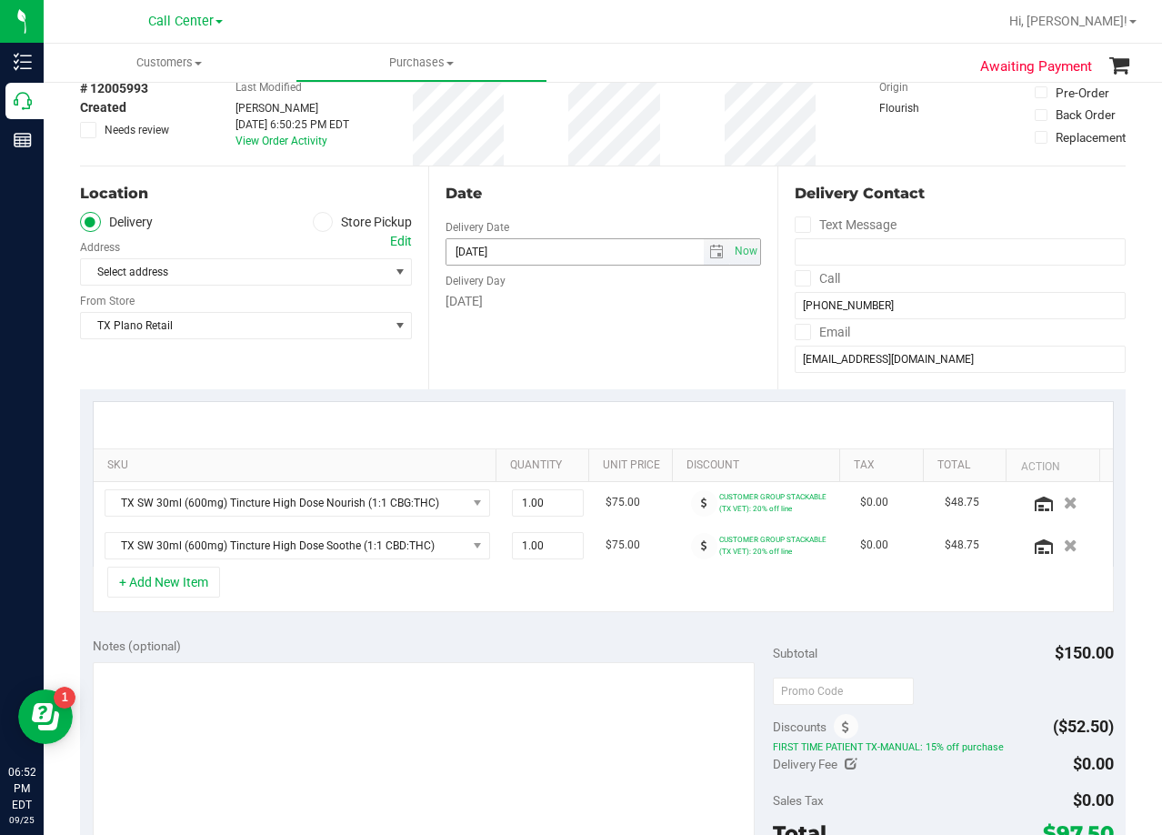
scroll to position [0, 0]
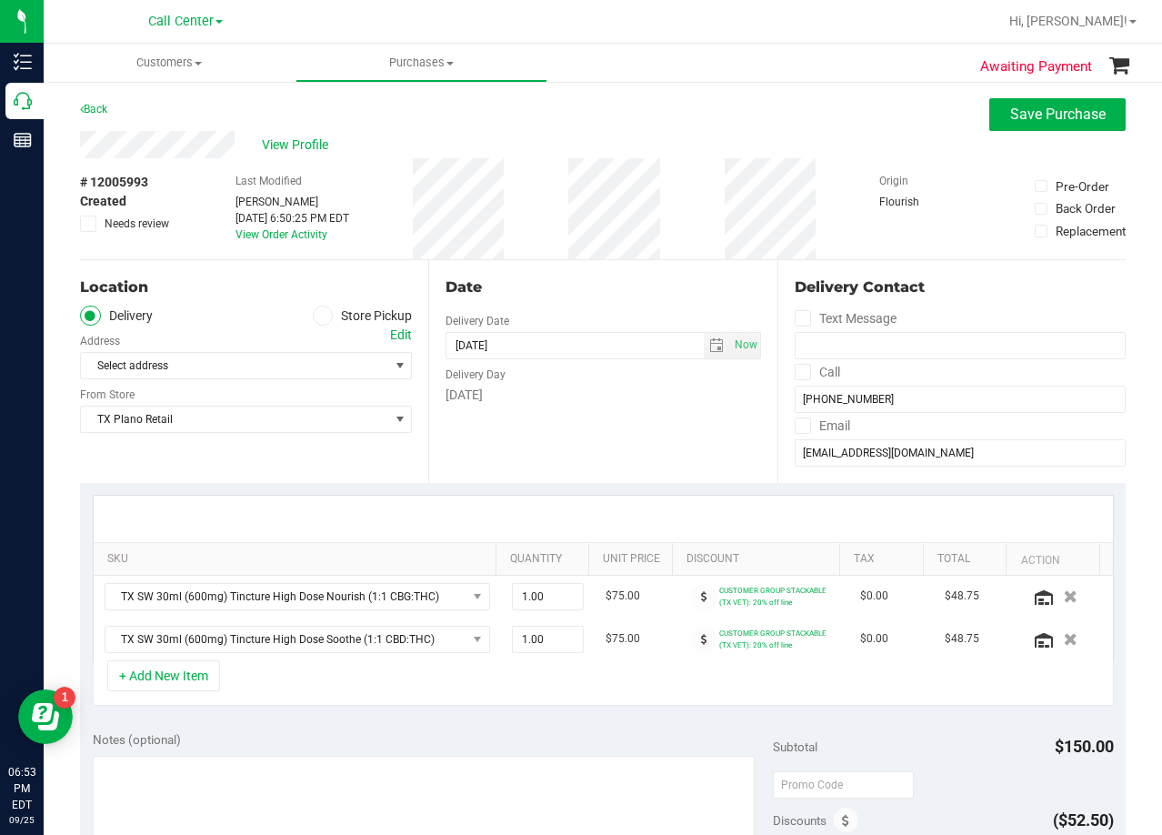
click at [679, 280] on div "Date" at bounding box center [602, 287] width 315 height 22
click at [704, 337] on span "select" at bounding box center [717, 345] width 26 height 25
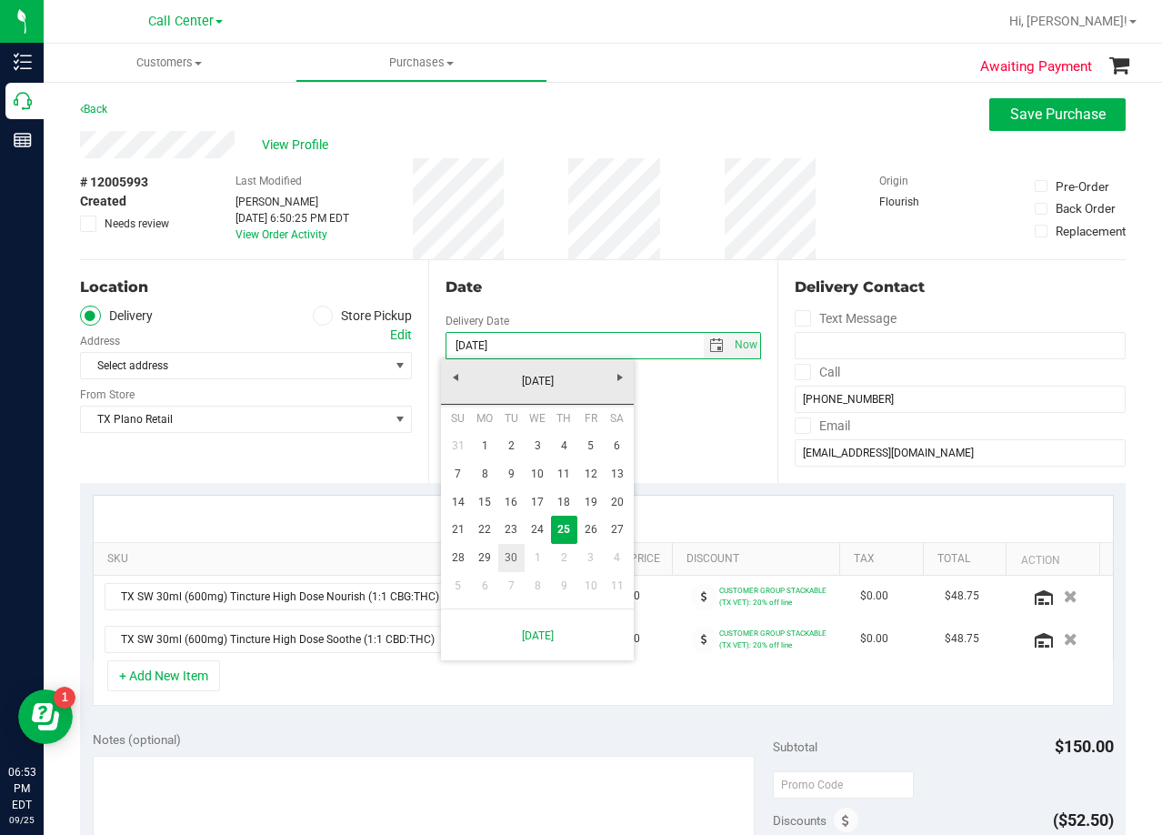
click at [515, 553] on link "30" at bounding box center [511, 558] width 26 height 28
type input "[DATE]"
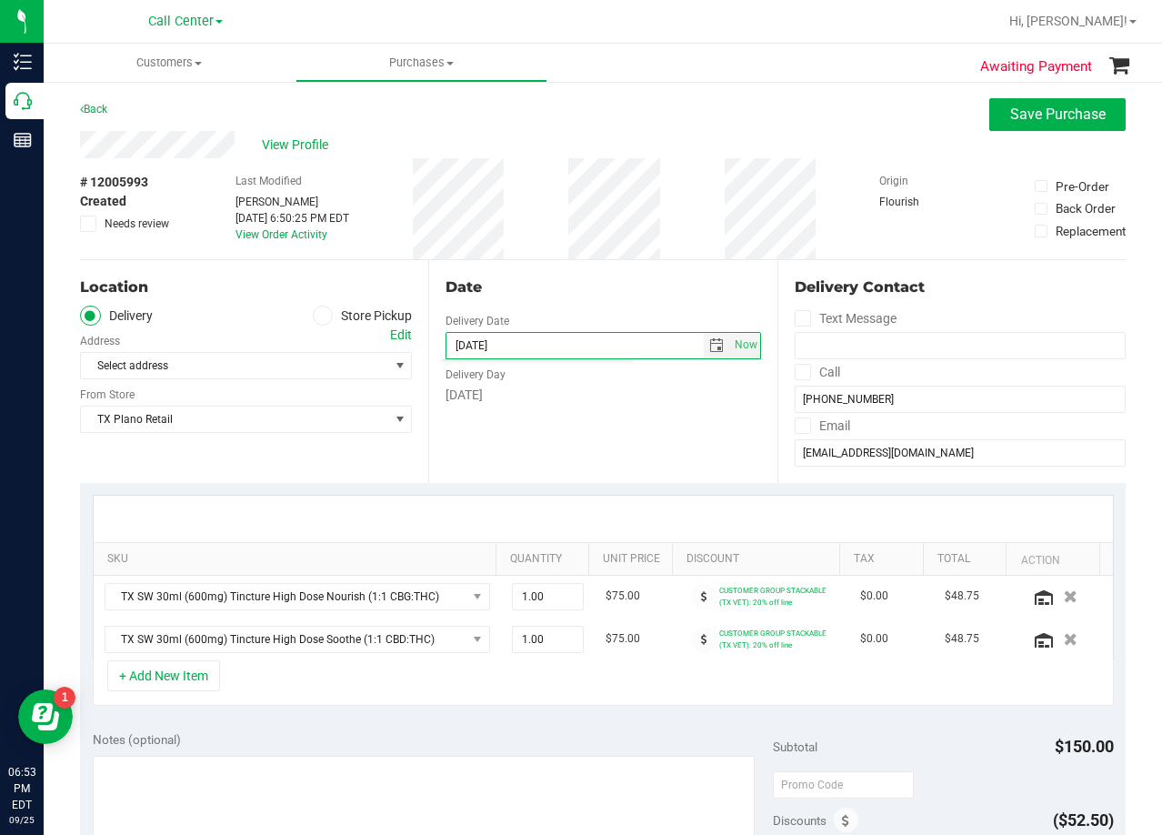
click at [545, 467] on div "Date Delivery Date [DATE] Now [DATE] 08:00 AM Now Delivery Day [DATE]" at bounding box center [602, 371] width 348 height 223
click at [573, 334] on input "[DATE]" at bounding box center [574, 345] width 257 height 25
click at [379, 331] on div "Select address Select address" at bounding box center [246, 352] width 332 height 54
click at [390, 333] on div "Edit" at bounding box center [401, 334] width 22 height 19
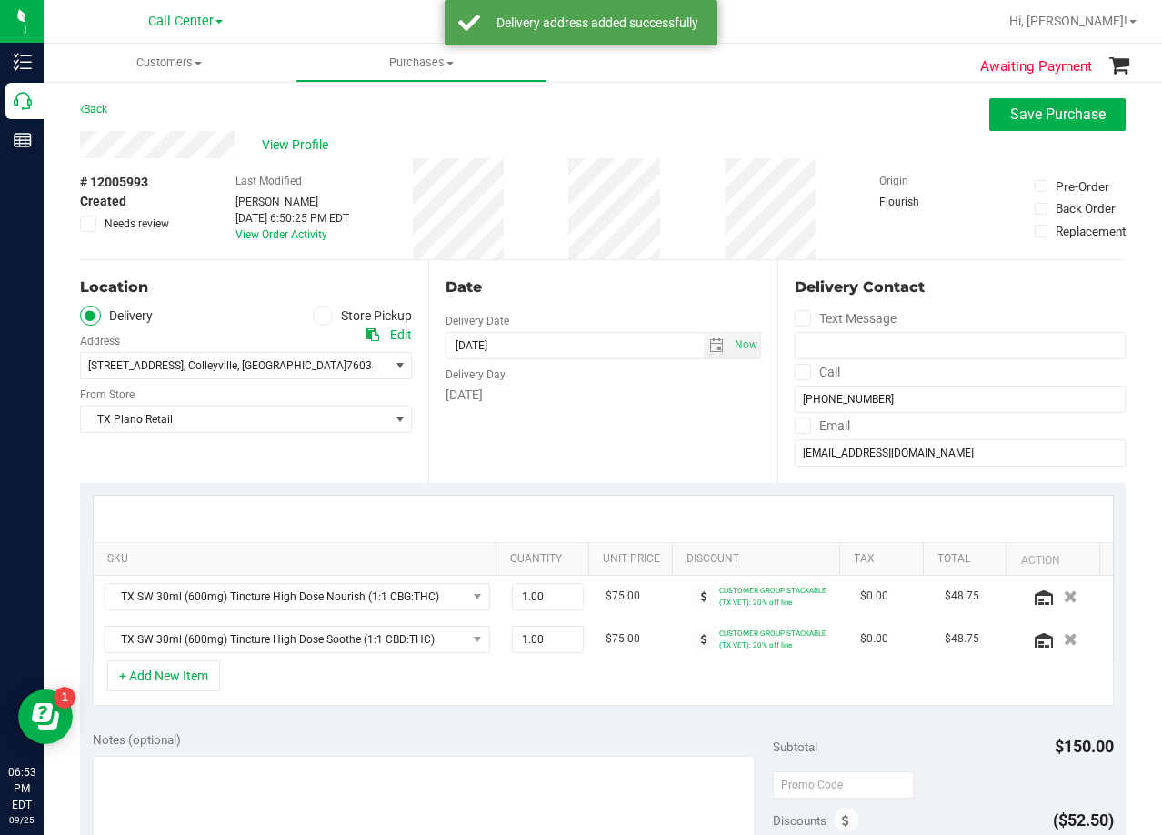
click at [593, 298] on div "Date Delivery Date [DATE] Now [DATE] 08:00 AM Now Delivery Day [DATE]" at bounding box center [602, 371] width 348 height 223
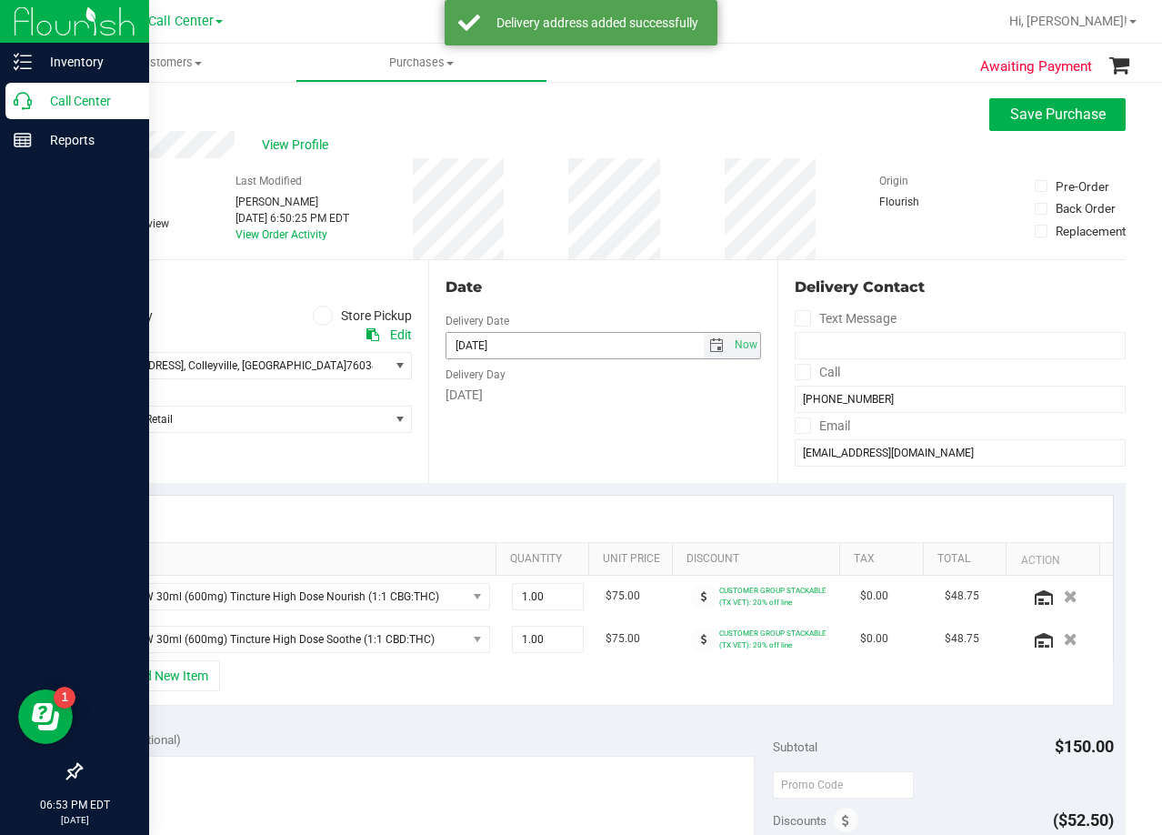
scroll to position [91, 0]
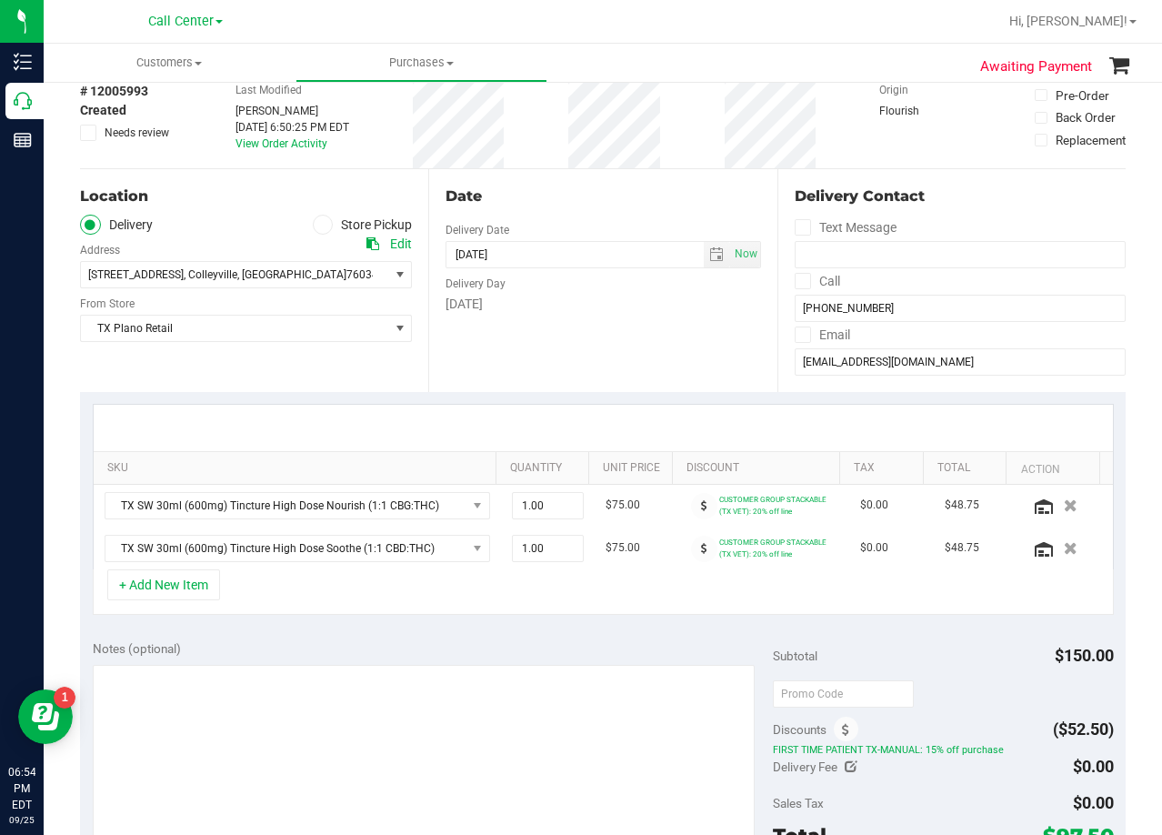
click at [666, 324] on div "Date Delivery Date [DATE] Now [DATE] 08:00 AM Now Delivery Day [DATE]" at bounding box center [602, 280] width 348 height 223
click at [590, 194] on div "Date" at bounding box center [602, 196] width 315 height 22
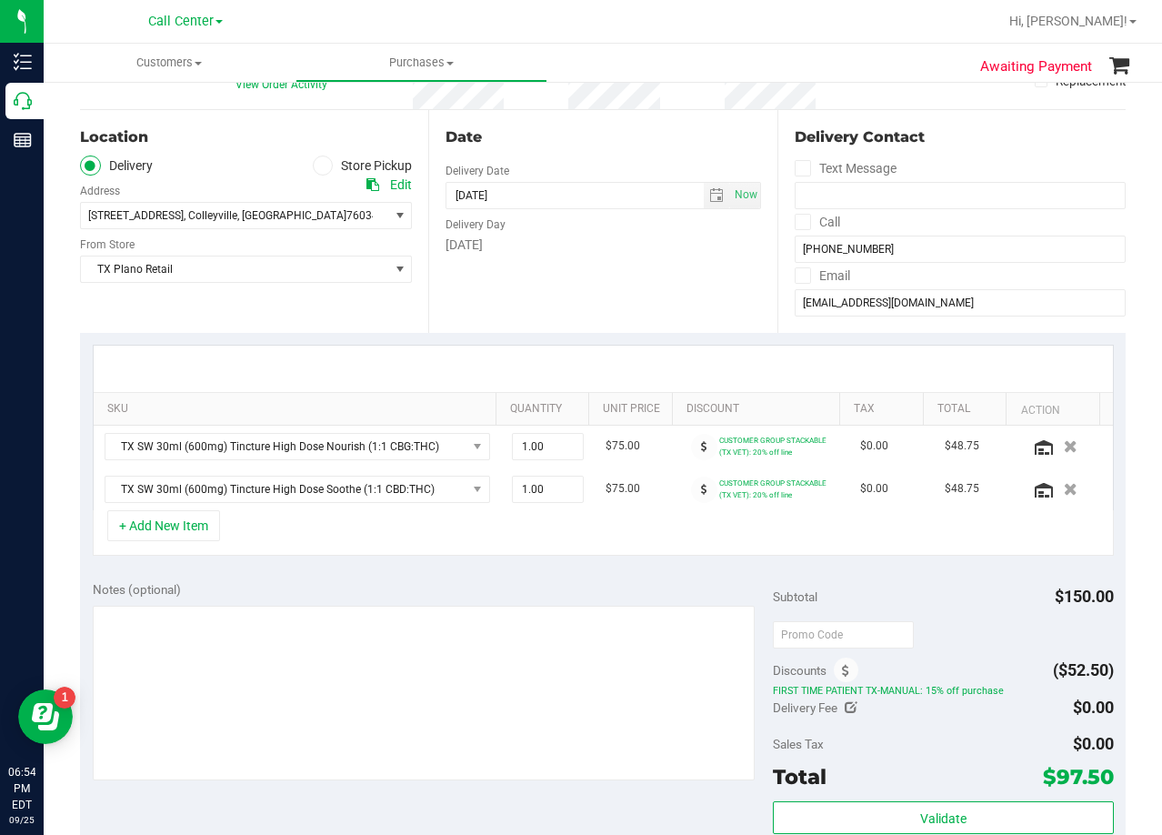
scroll to position [182, 0]
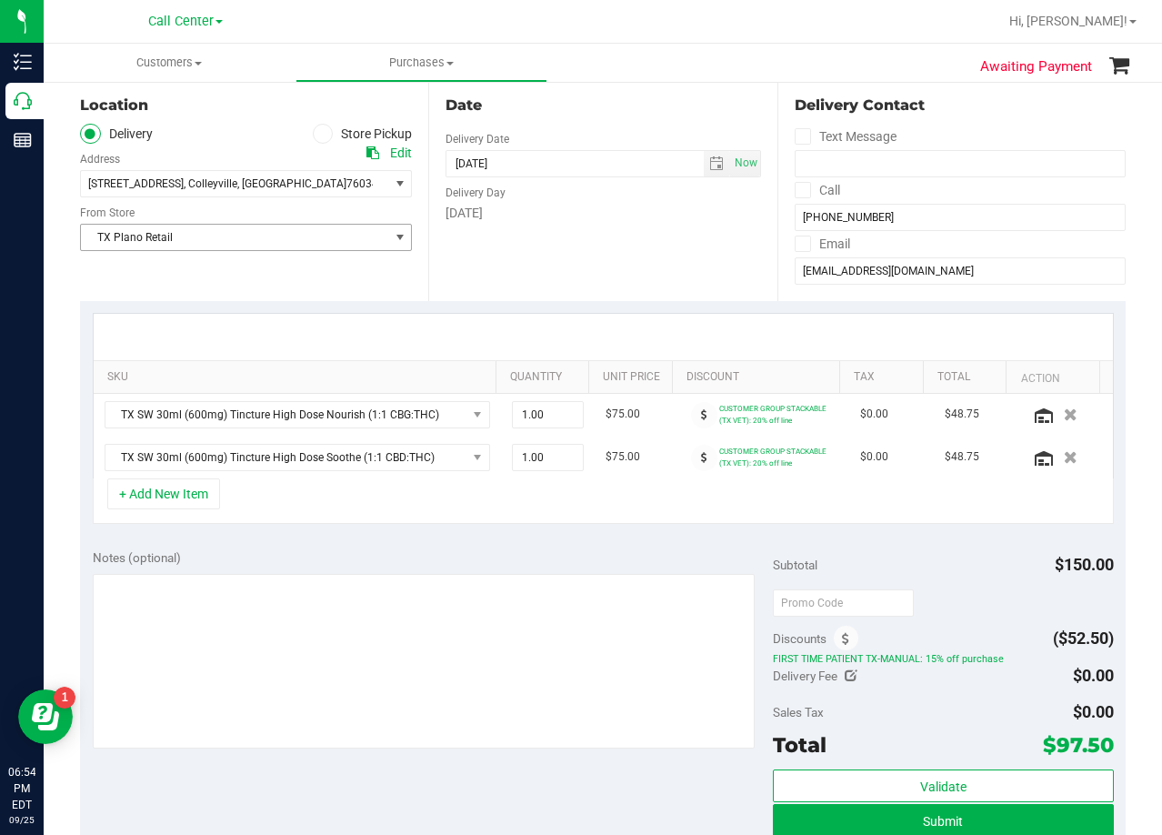
drag, startPoint x: 365, startPoint y: 225, endPoint x: 346, endPoint y: 247, distance: 28.4
click at [363, 227] on span "TX Plano Retail" at bounding box center [234, 237] width 307 height 25
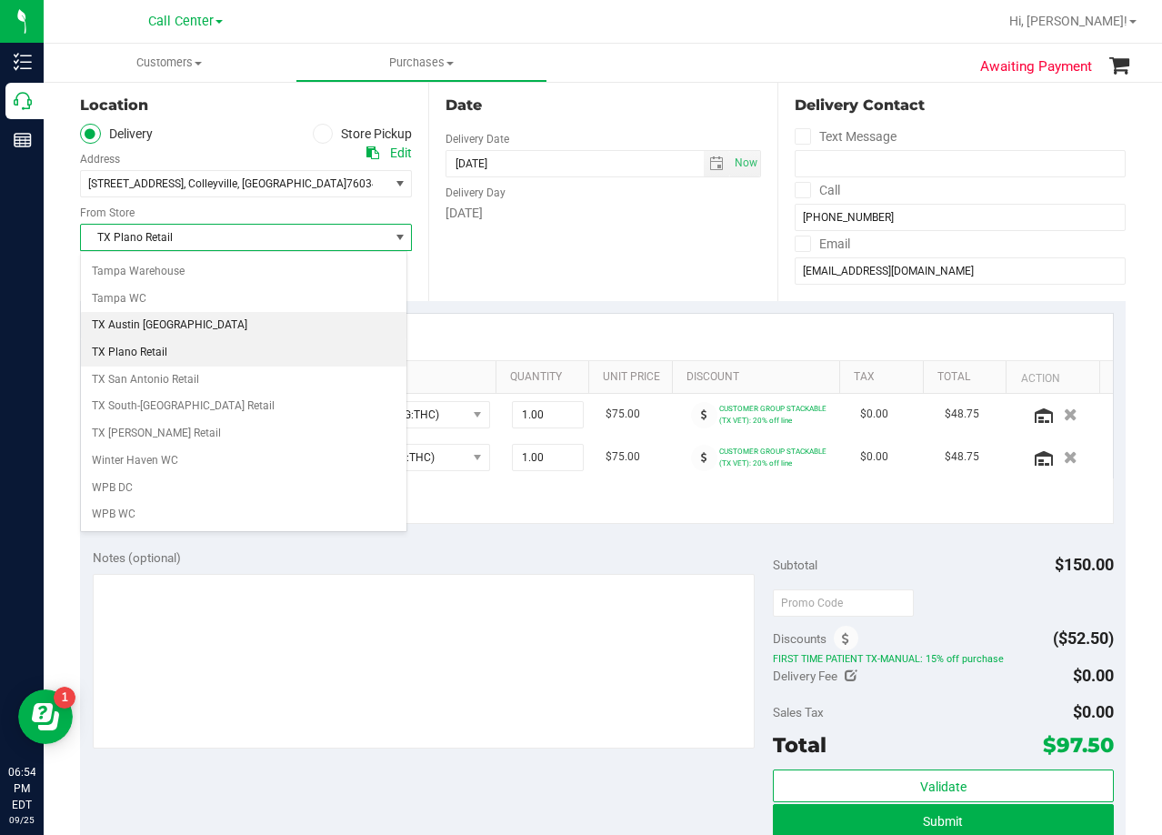
click at [176, 319] on li "TX Austin [GEOGRAPHIC_DATA]" at bounding box center [243, 325] width 325 height 27
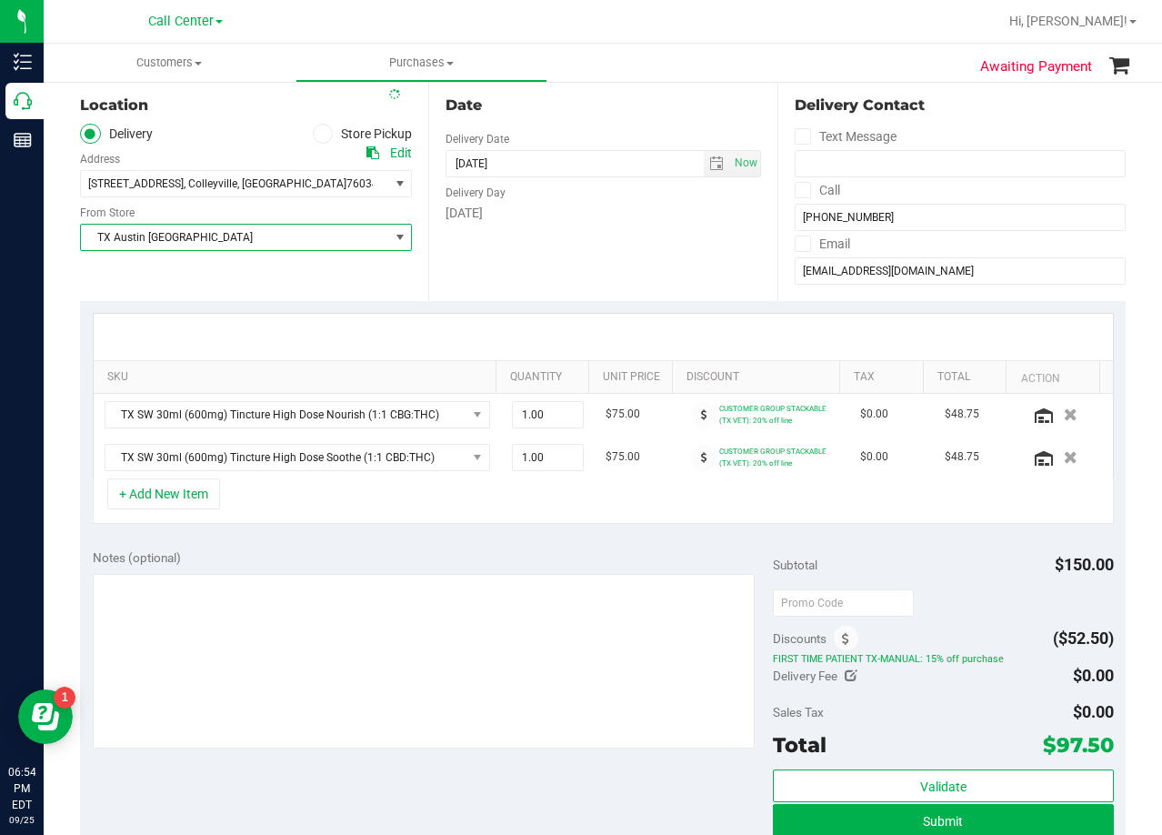
drag, startPoint x: 624, startPoint y: 262, endPoint x: 602, endPoint y: 246, distance: 26.7
click at [624, 261] on div "Date Delivery Date [DATE] Now [DATE] 08:00 AM Now Delivery Day [DATE]" at bounding box center [602, 189] width 348 height 223
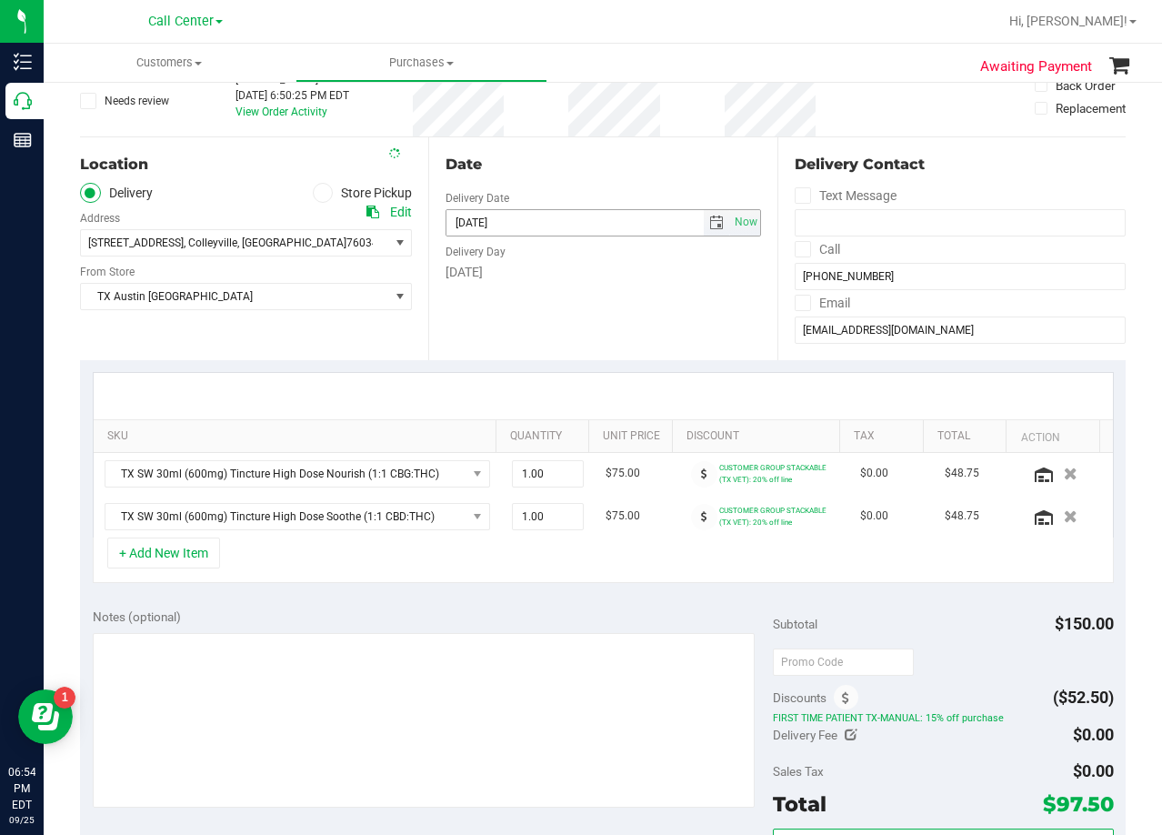
scroll to position [91, 0]
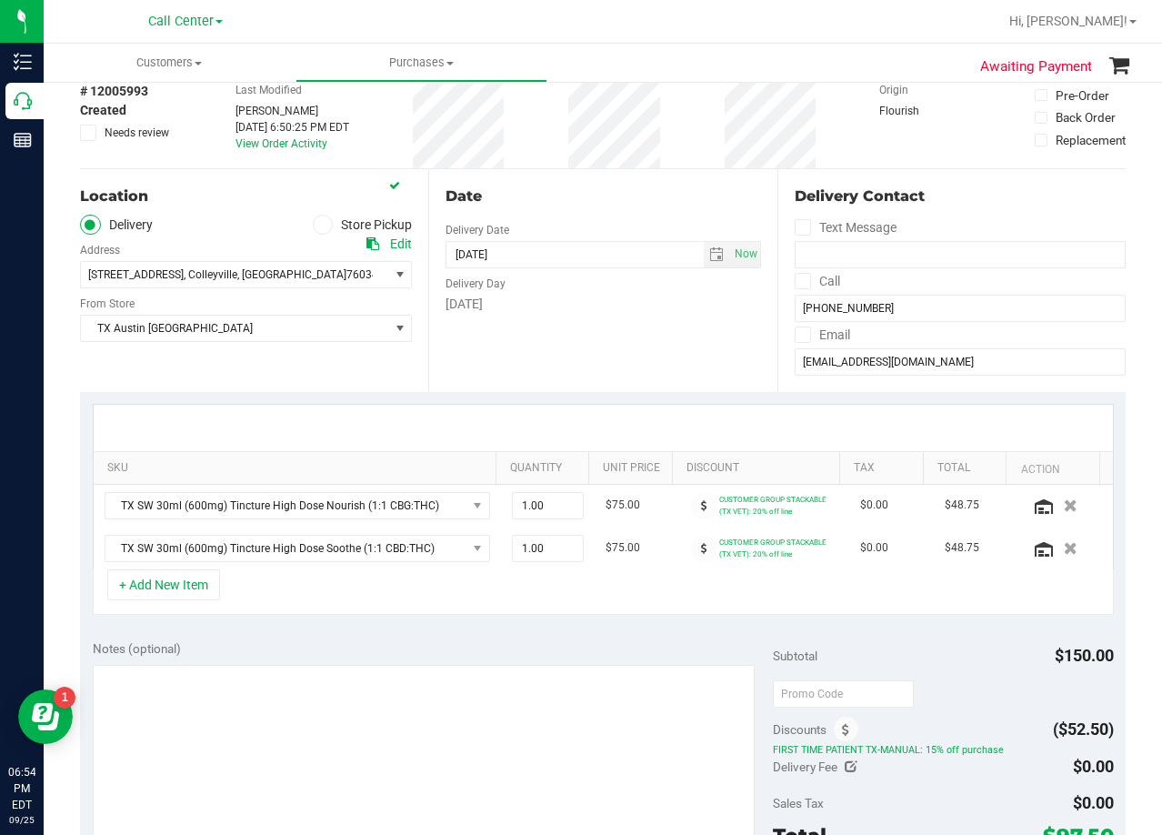
click at [626, 198] on div "Date" at bounding box center [602, 196] width 315 height 22
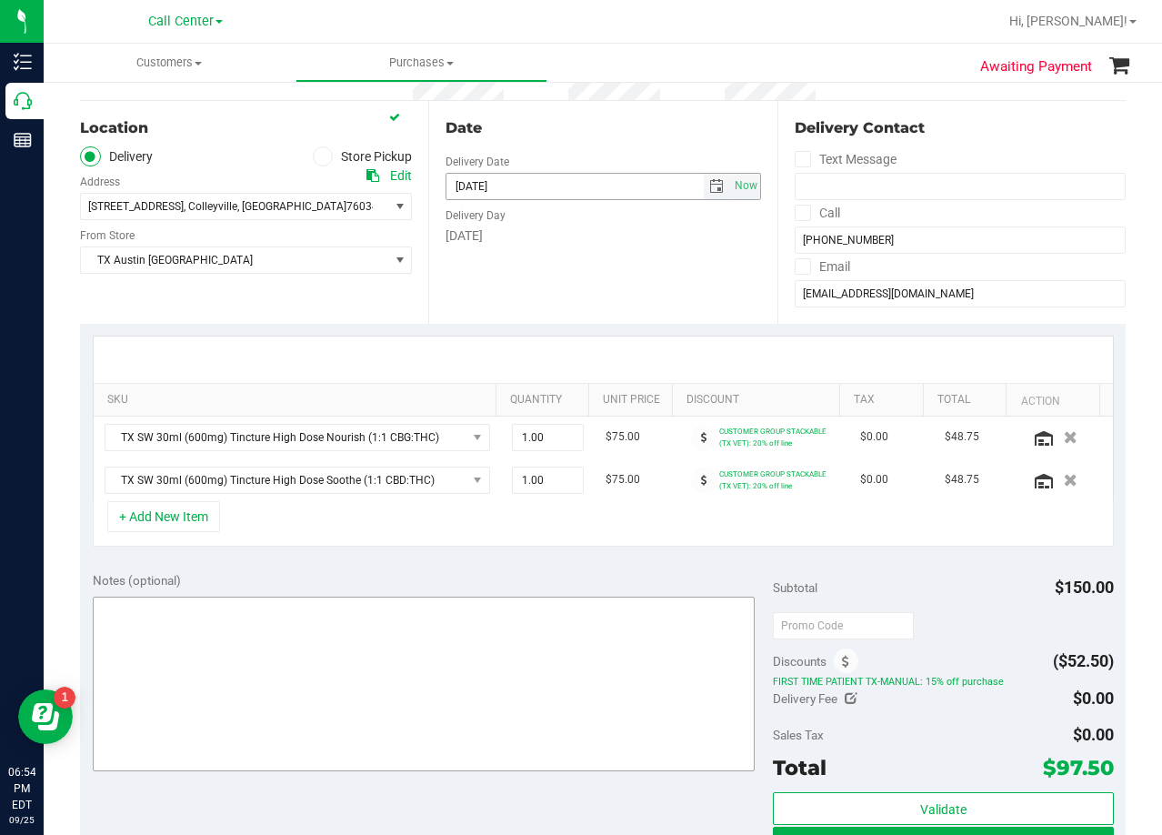
scroll to position [273, 0]
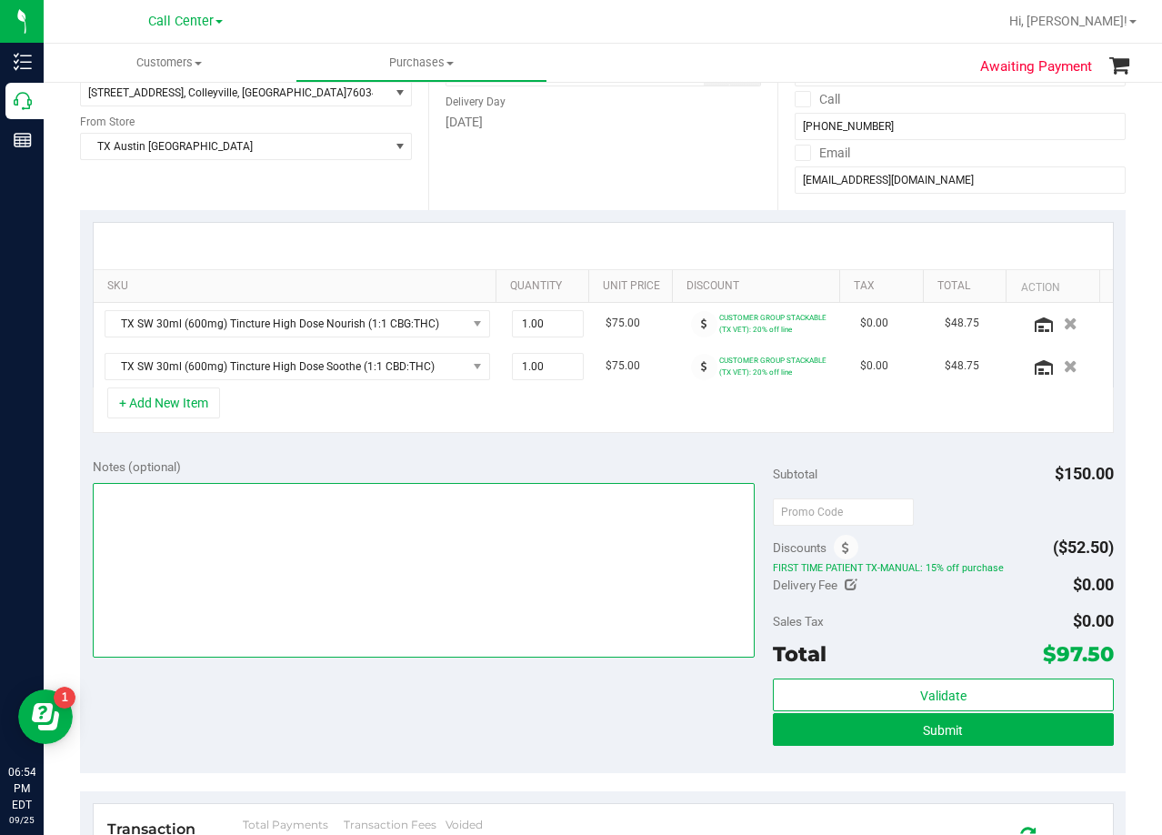
drag, startPoint x: 527, startPoint y: 502, endPoint x: 540, endPoint y: 508, distance: 14.2
click at [530, 503] on textarea at bounding box center [424, 570] width 663 height 175
type textarea "pu 9/30 Colleyville. AL 9/25"
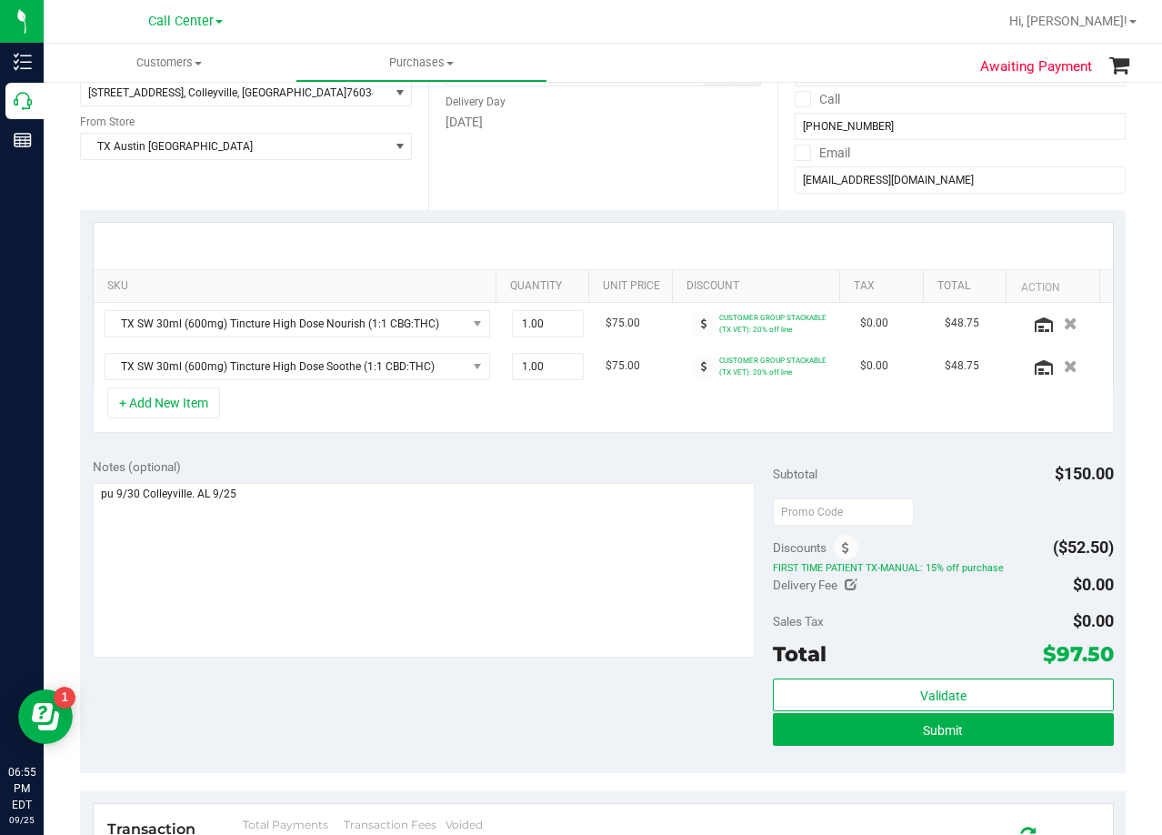
click at [565, 464] on div "Notes (optional)" at bounding box center [433, 466] width 681 height 18
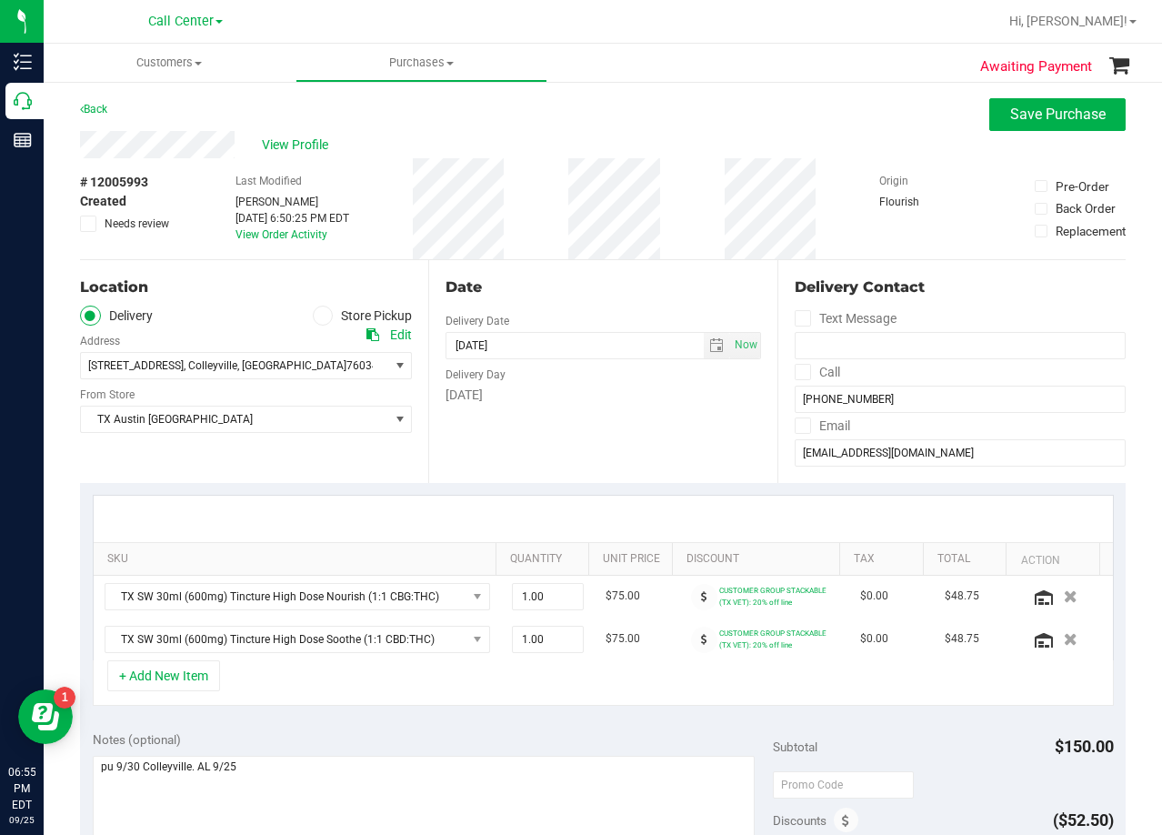
click at [606, 428] on div "Date Delivery Date [DATE] Now [DATE] 08:00 AM Now Delivery Day [DATE]" at bounding box center [602, 371] width 348 height 223
click at [633, 272] on div "Date Delivery Date [DATE] Now [DATE] 08:00 AM Now Delivery Day [DATE]" at bounding box center [602, 371] width 348 height 223
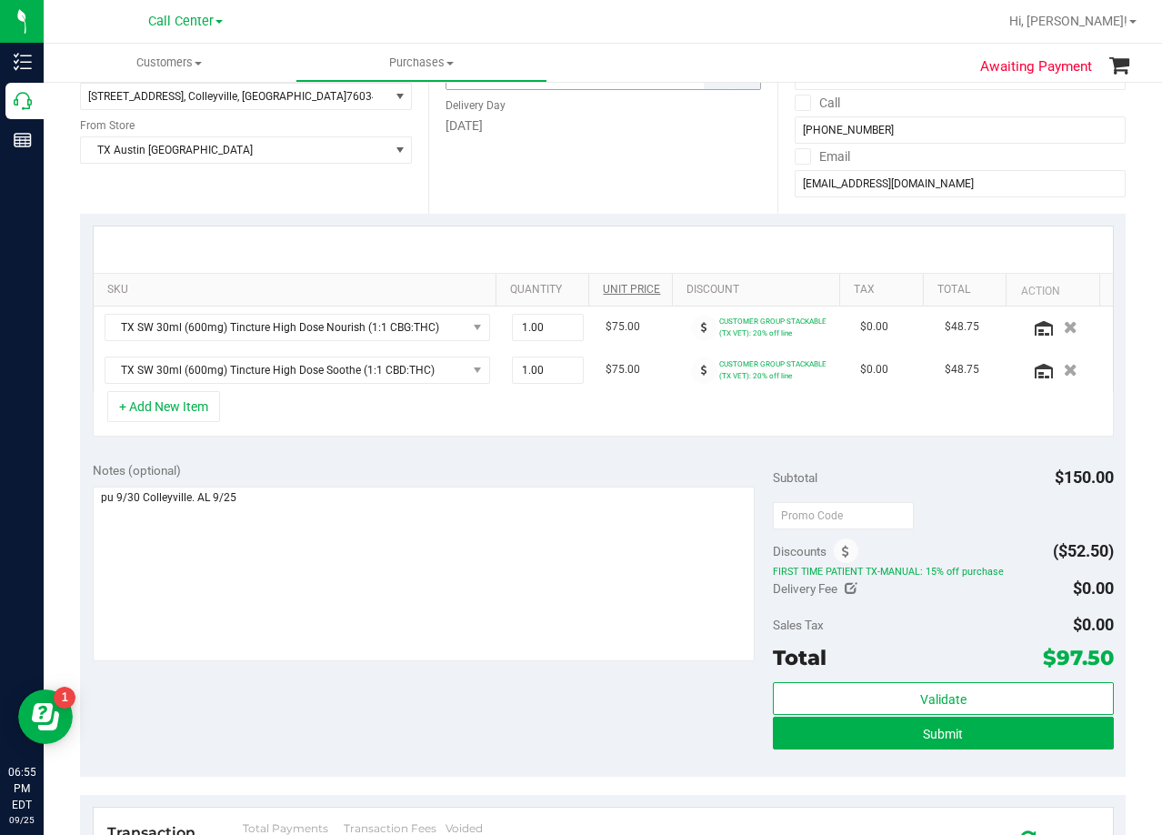
scroll to position [455, 0]
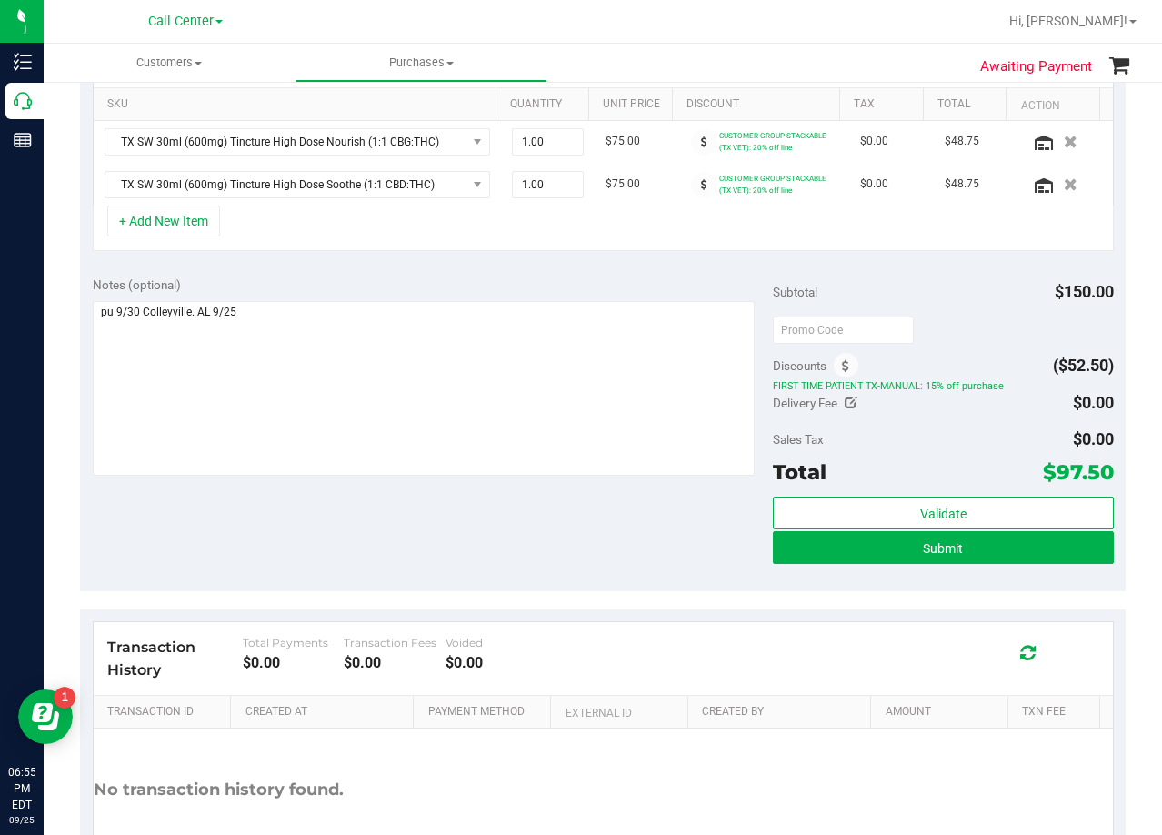
click at [666, 279] on div "Notes (optional)" at bounding box center [433, 284] width 681 height 18
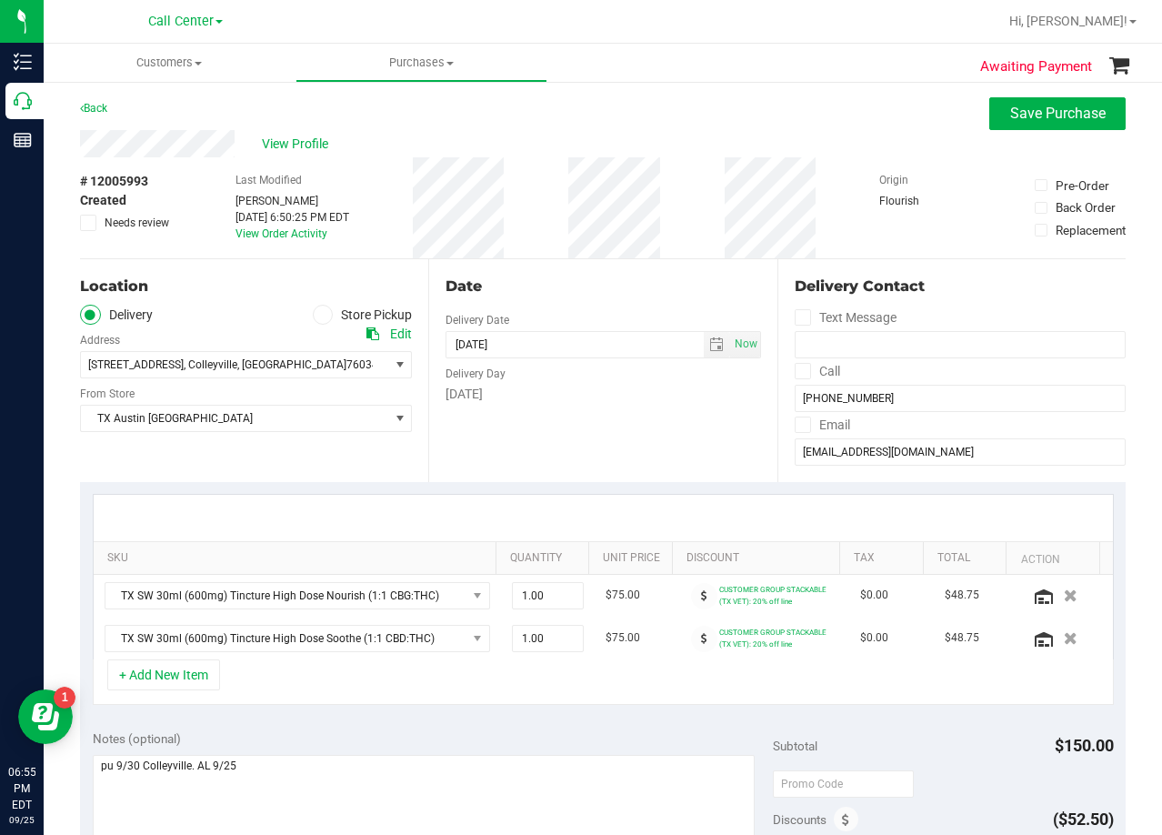
scroll to position [0, 0]
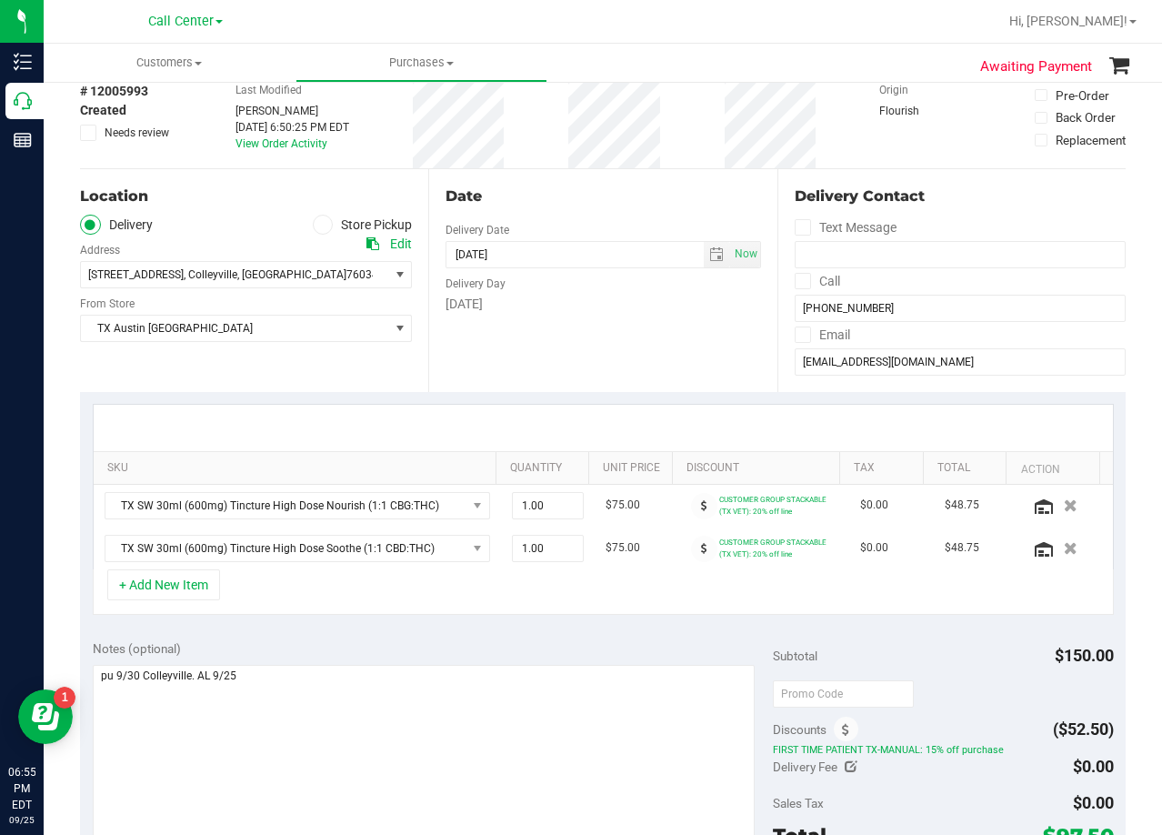
click at [629, 308] on div "[DATE]" at bounding box center [602, 304] width 315 height 19
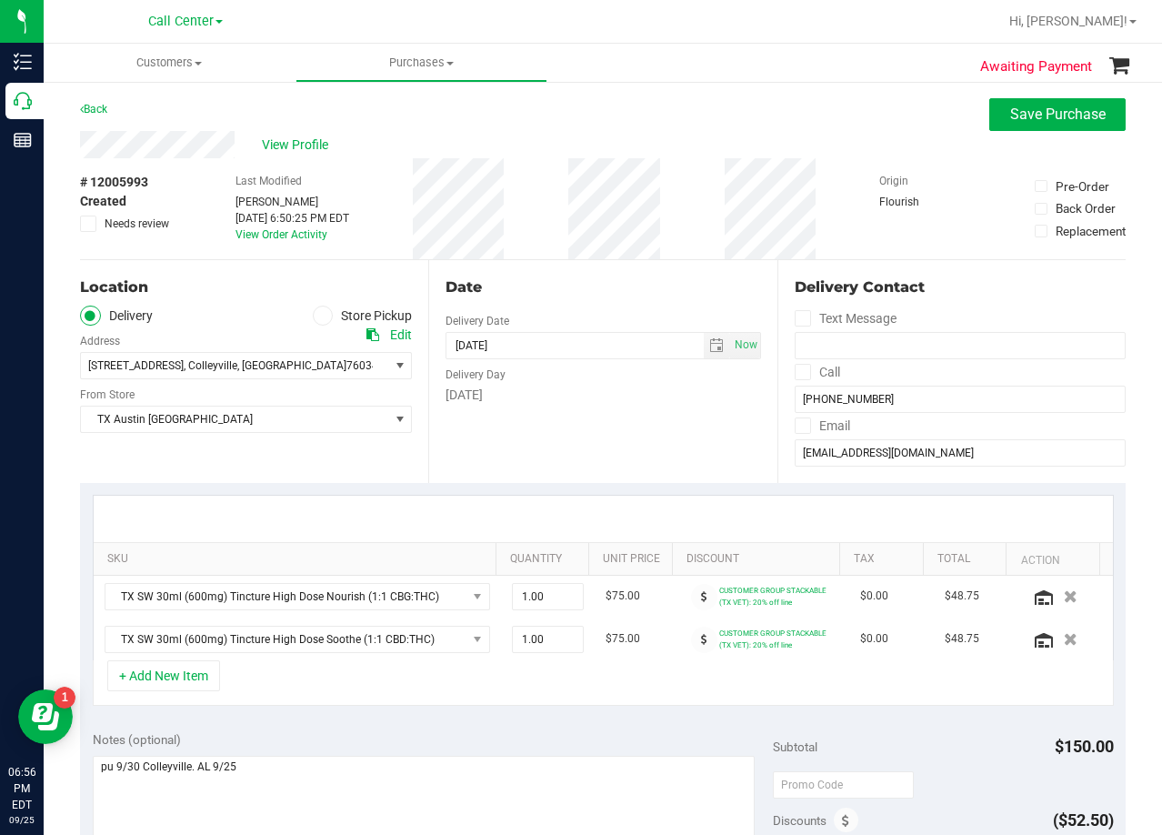
click at [589, 134] on div "View Profile" at bounding box center [602, 144] width 1045 height 27
click at [858, 454] on input "[EMAIL_ADDRESS][DOMAIN_NAME]" at bounding box center [960, 452] width 331 height 27
click at [635, 451] on div "Date Delivery Date [DATE] Now [DATE] 08:00 AM Now Delivery Day [DATE]" at bounding box center [602, 371] width 348 height 223
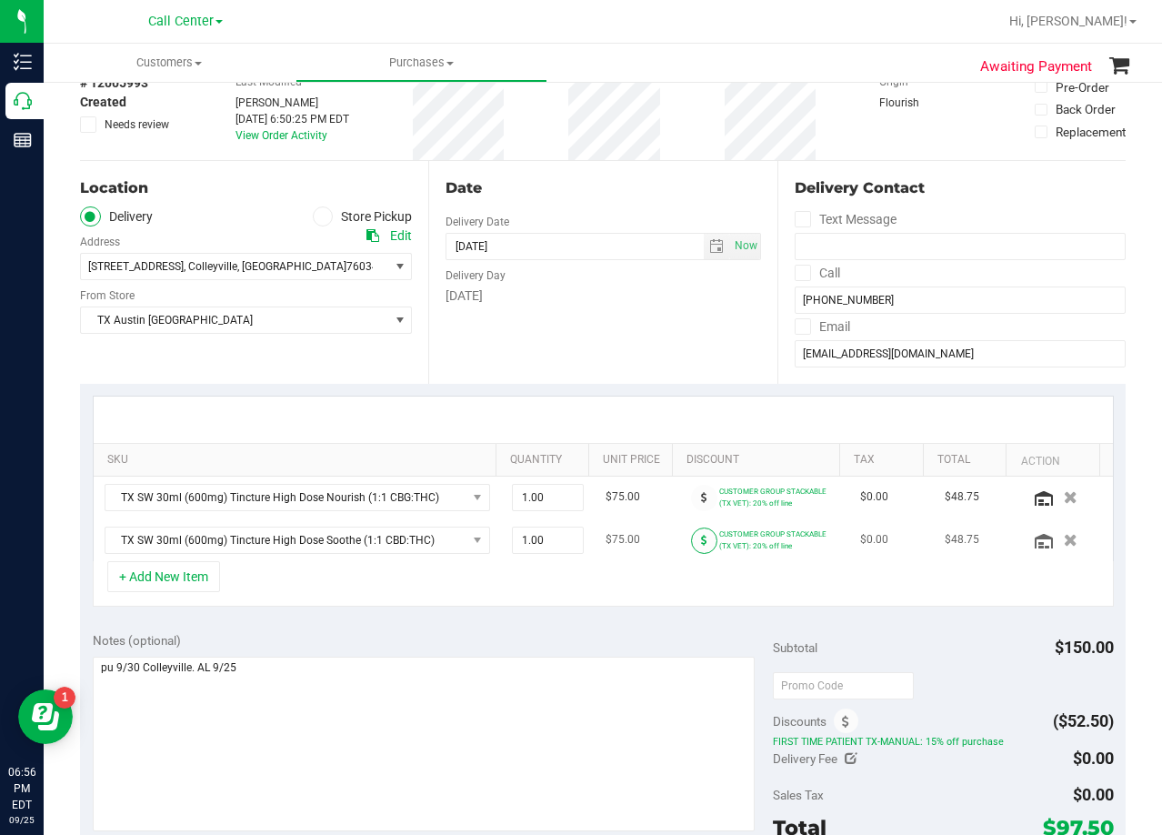
scroll to position [273, 0]
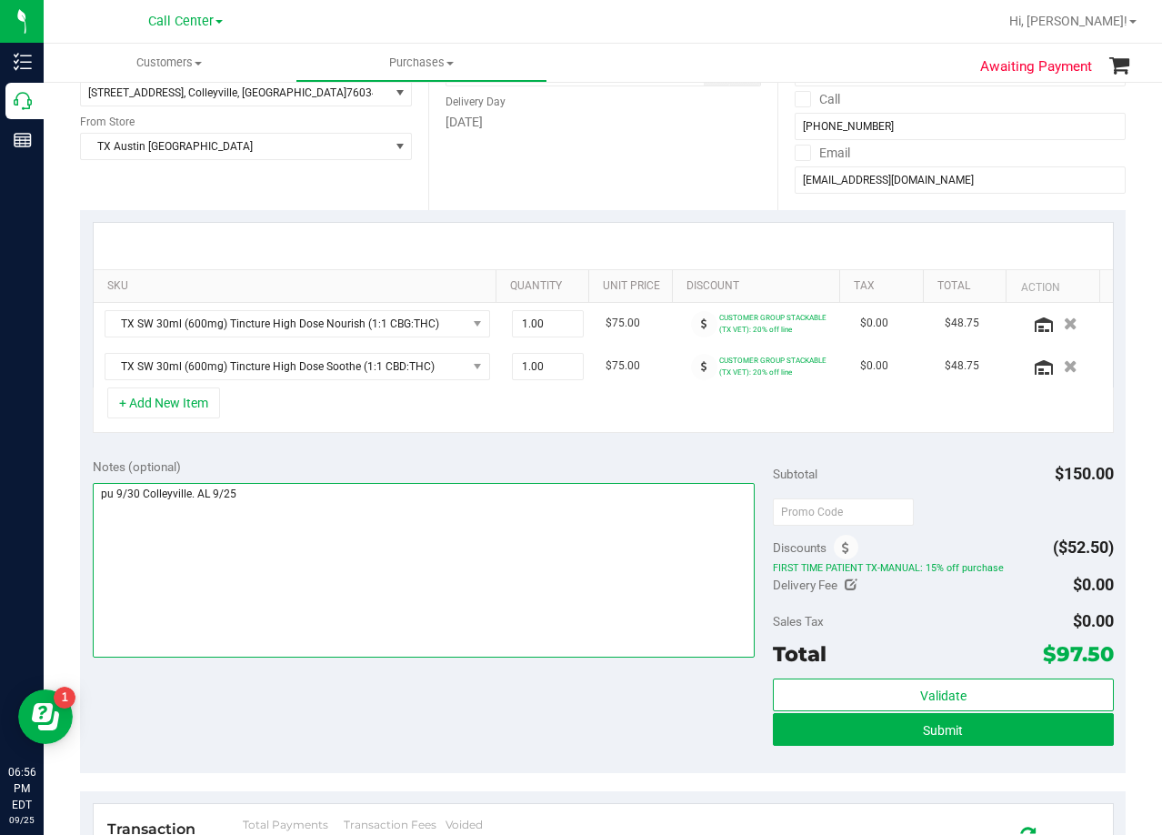
click at [622, 527] on textarea at bounding box center [424, 570] width 663 height 175
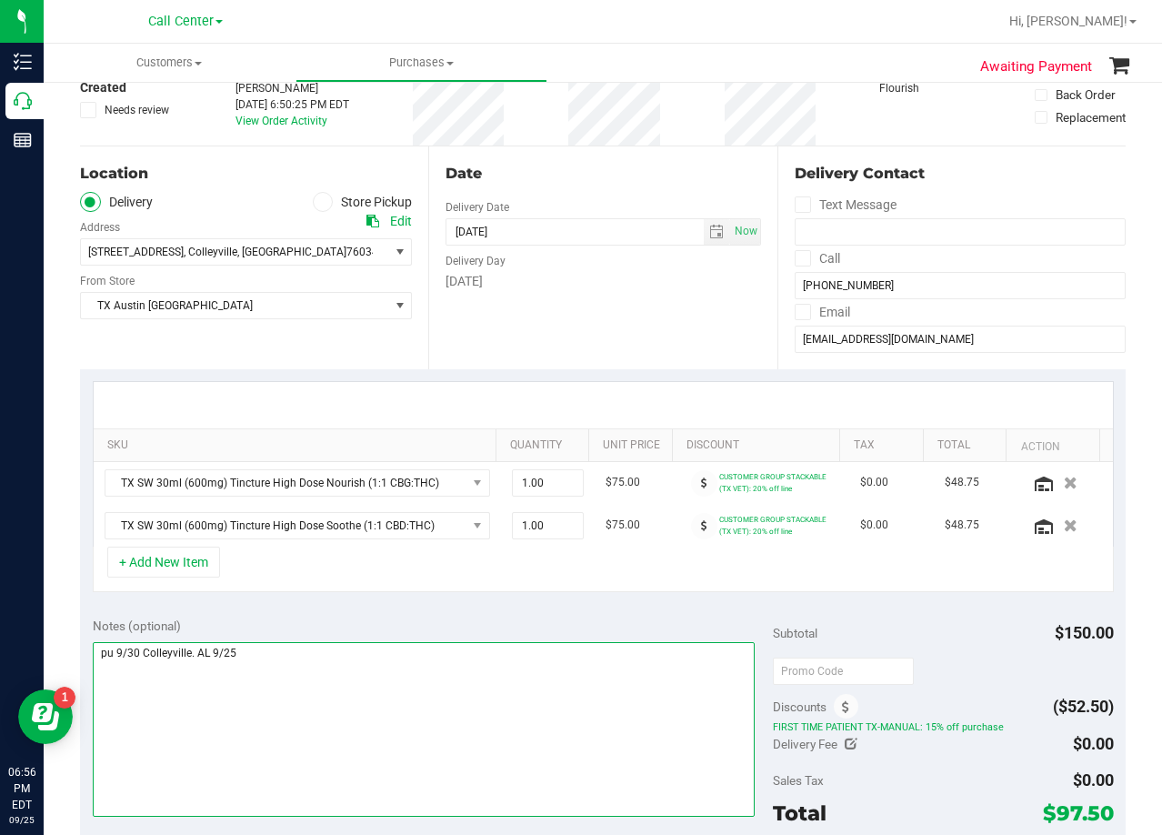
scroll to position [0, 0]
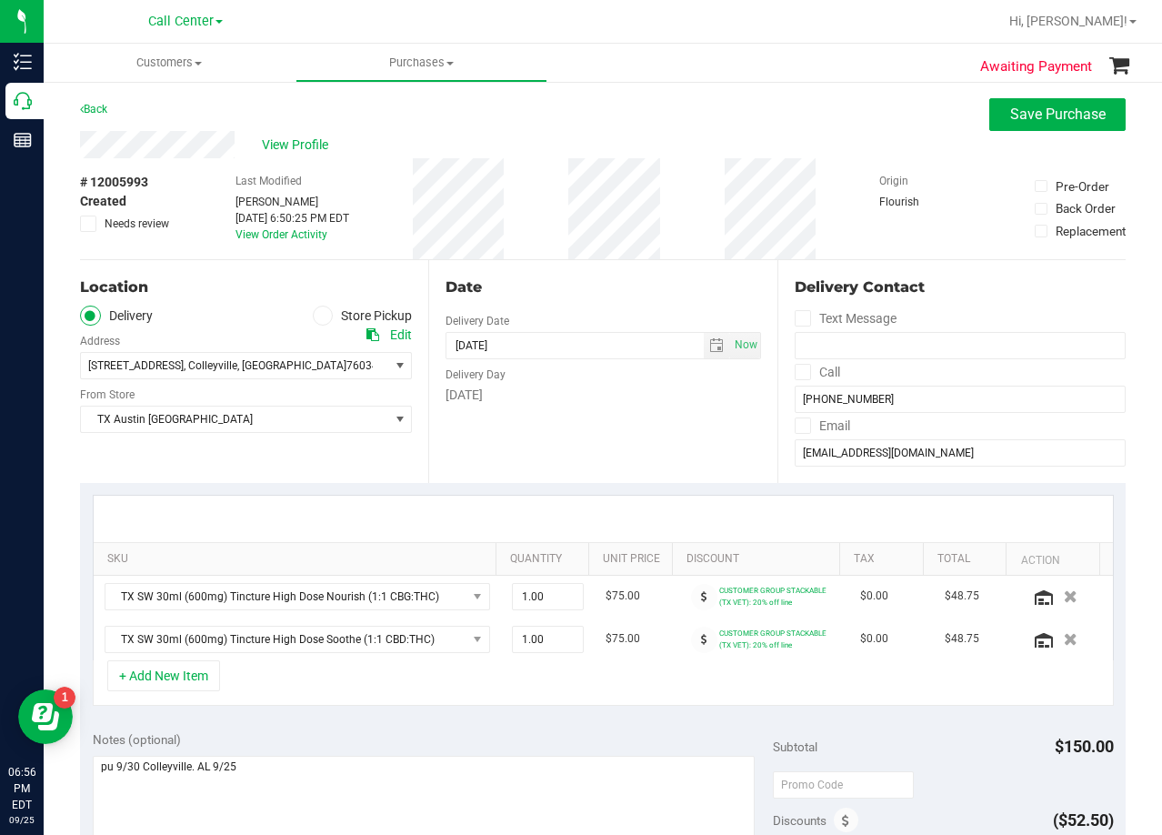
click at [629, 405] on div "Date Delivery Date [DATE] Now [DATE] 08:00 AM Now Delivery Day [DATE]" at bounding box center [602, 371] width 348 height 223
click at [625, 265] on div "Date Delivery Date [DATE] Now [DATE] 08:00 AM Now Delivery Day [DATE]" at bounding box center [602, 371] width 348 height 223
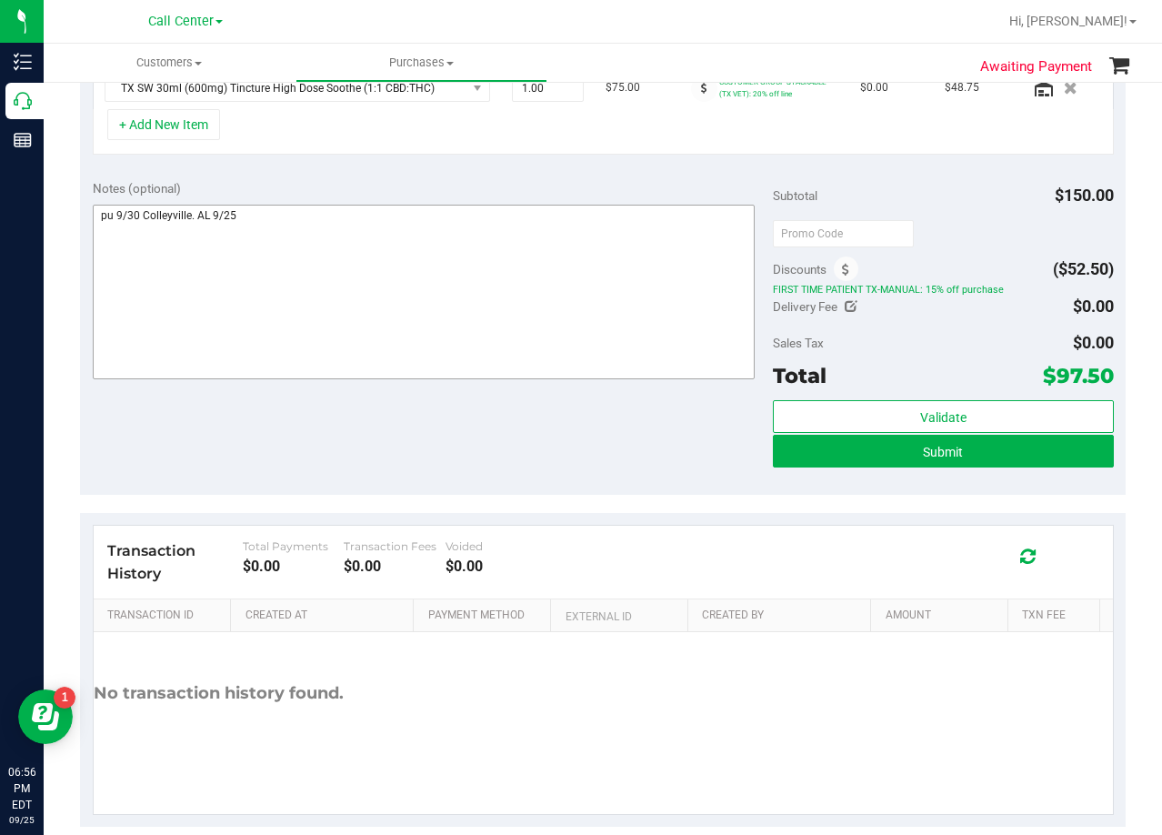
scroll to position [579, 0]
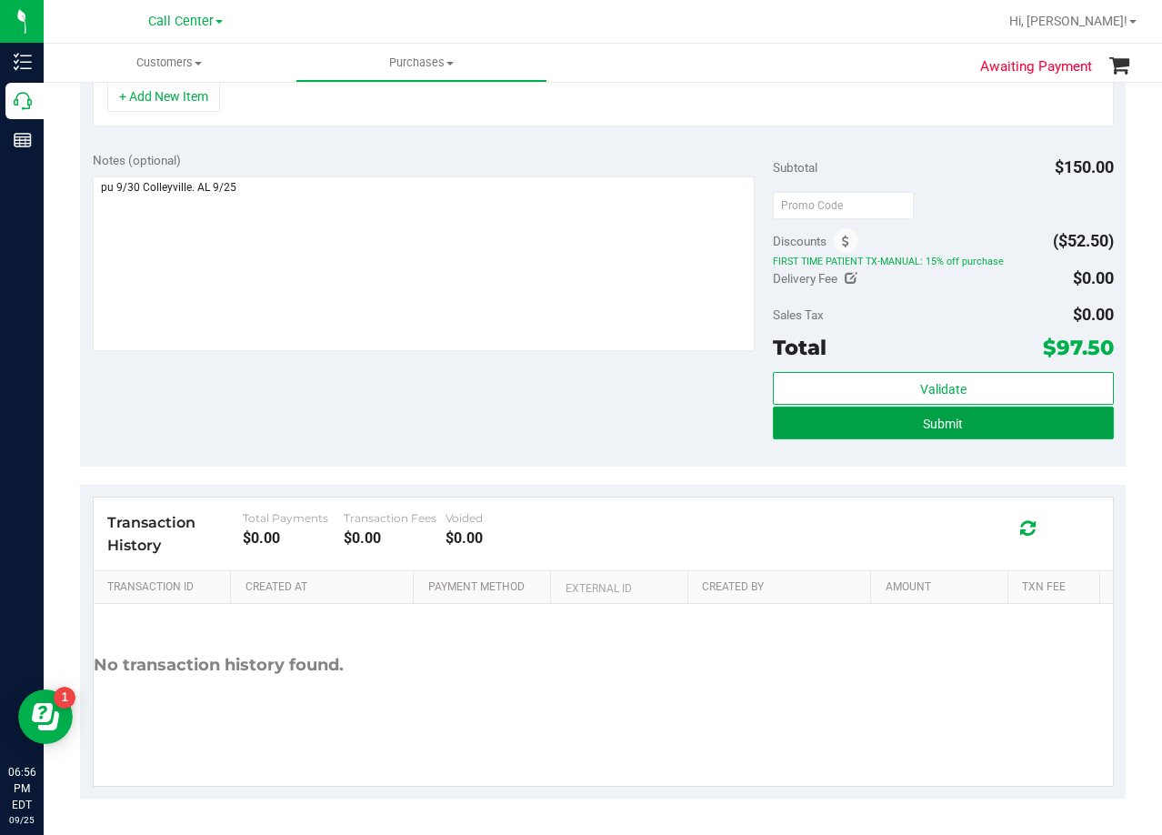
click at [795, 432] on button "Submit" at bounding box center [943, 422] width 340 height 33
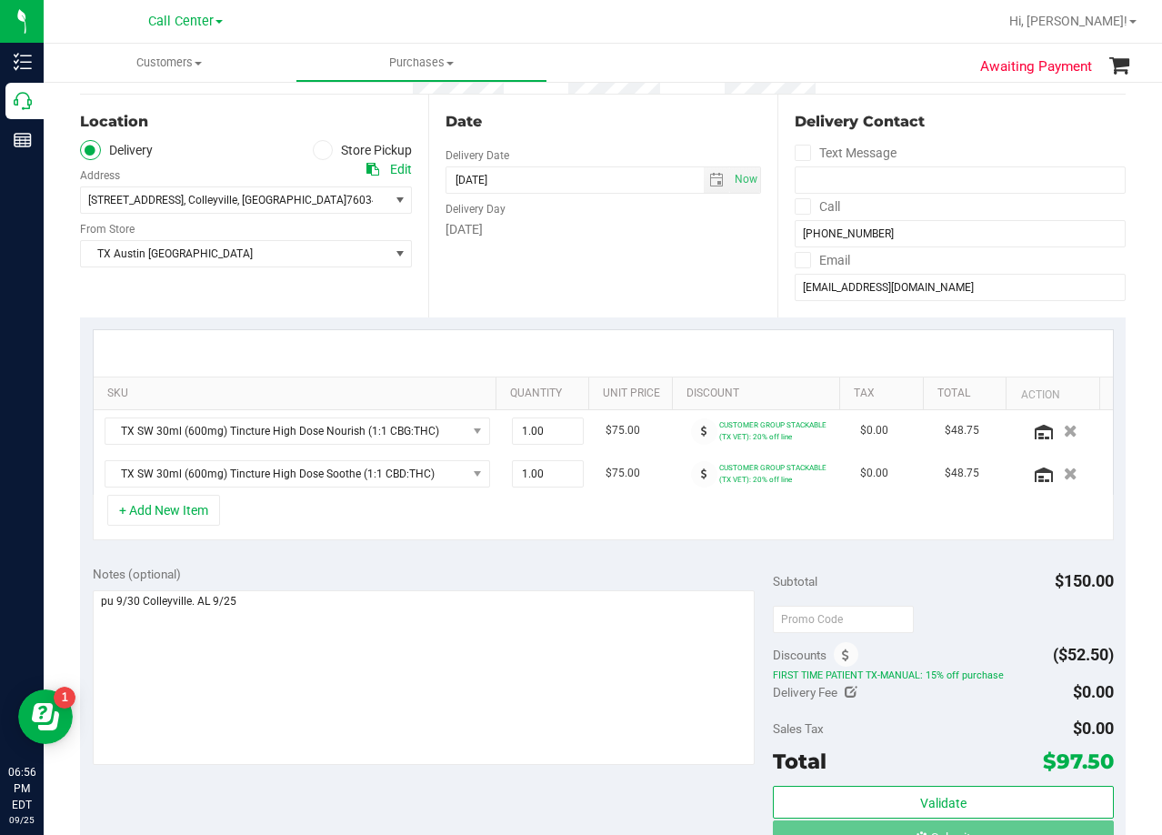
scroll to position [0, 0]
